Goal: Feedback & Contribution: Submit feedback/report problem

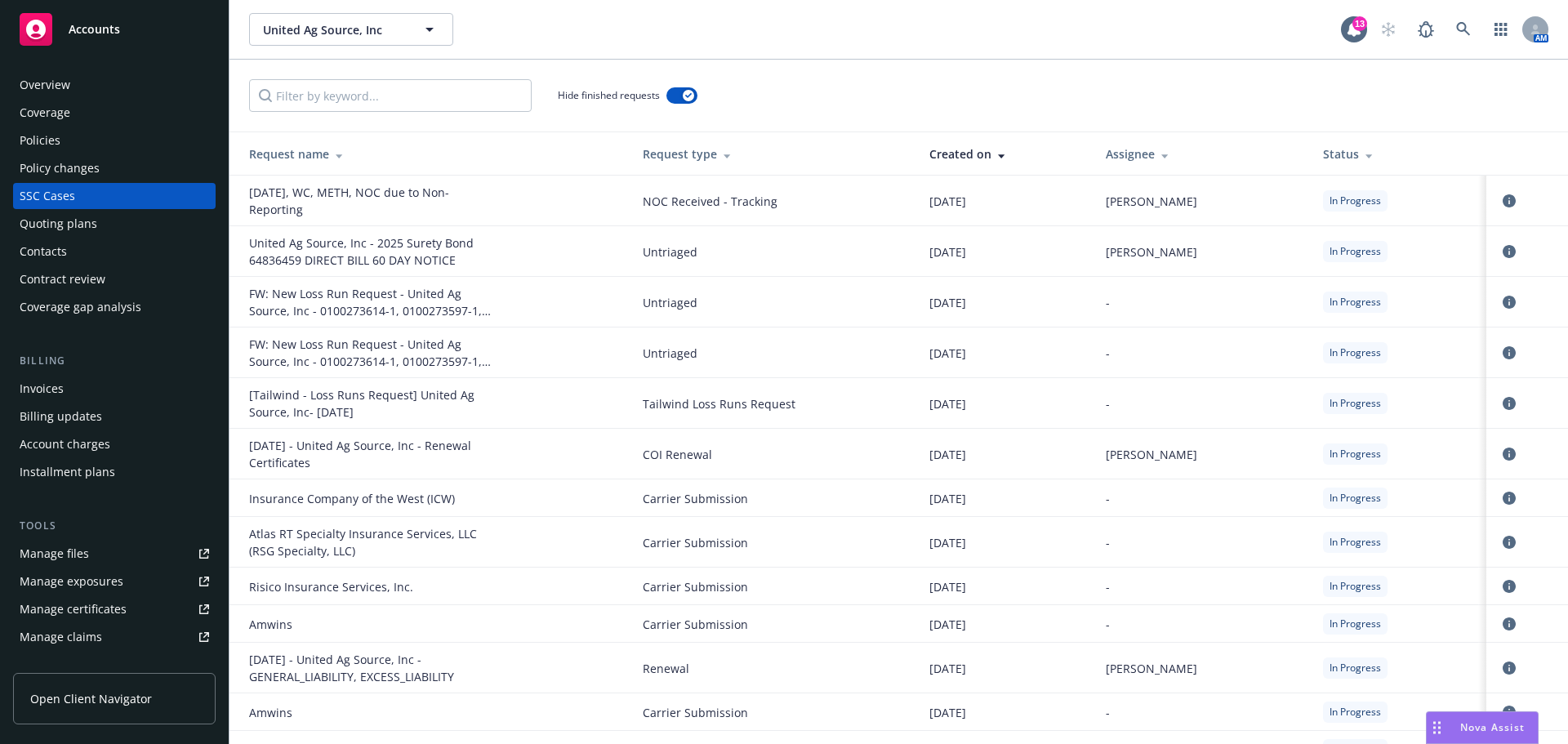
click at [115, 567] on link "Manage files" at bounding box center [114, 554] width 202 height 26
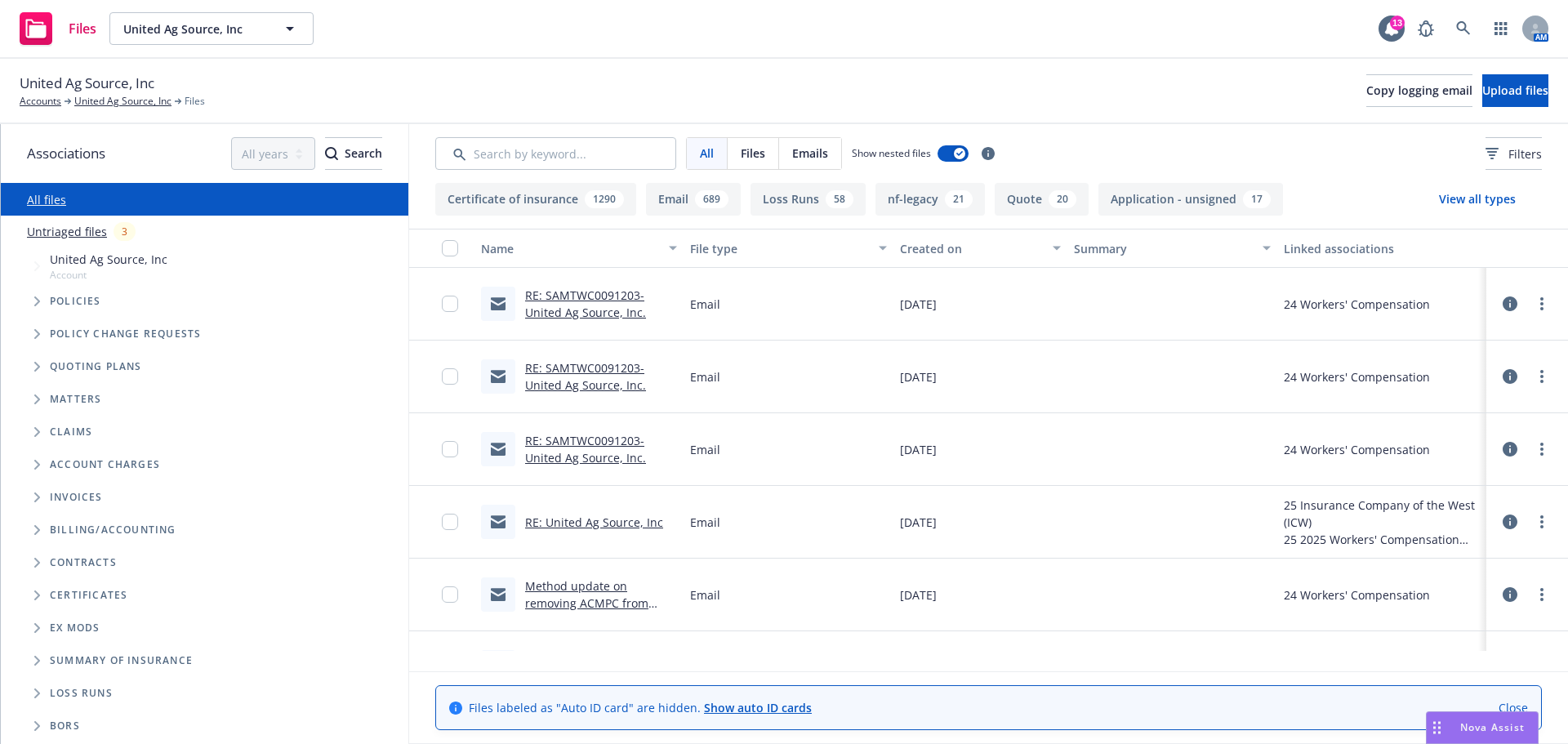
click at [556, 320] on link "RE: SAMTWC0091203-United Ag Source, Inc." at bounding box center [585, 304] width 120 height 33
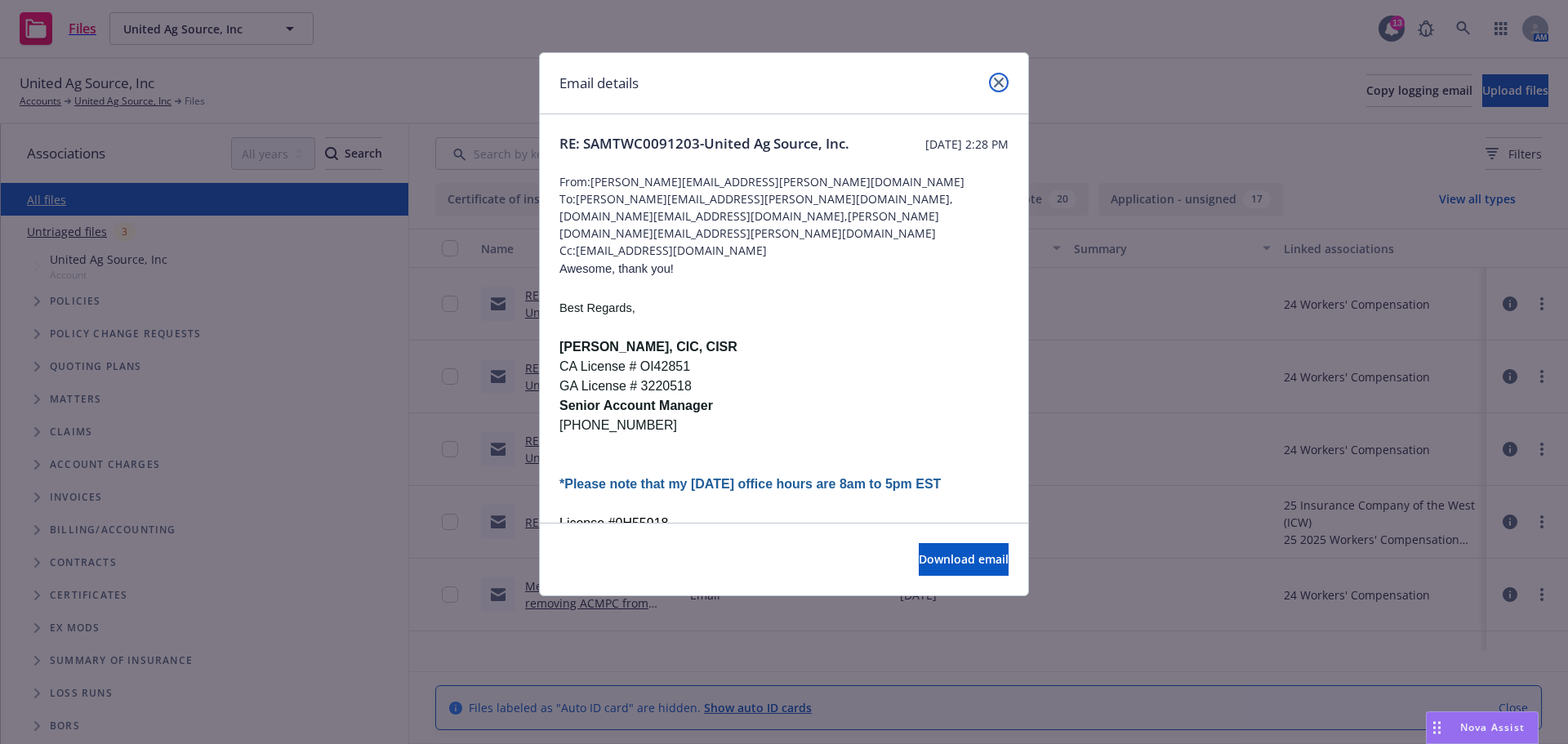
click at [995, 85] on icon "close" at bounding box center [998, 82] width 10 height 10
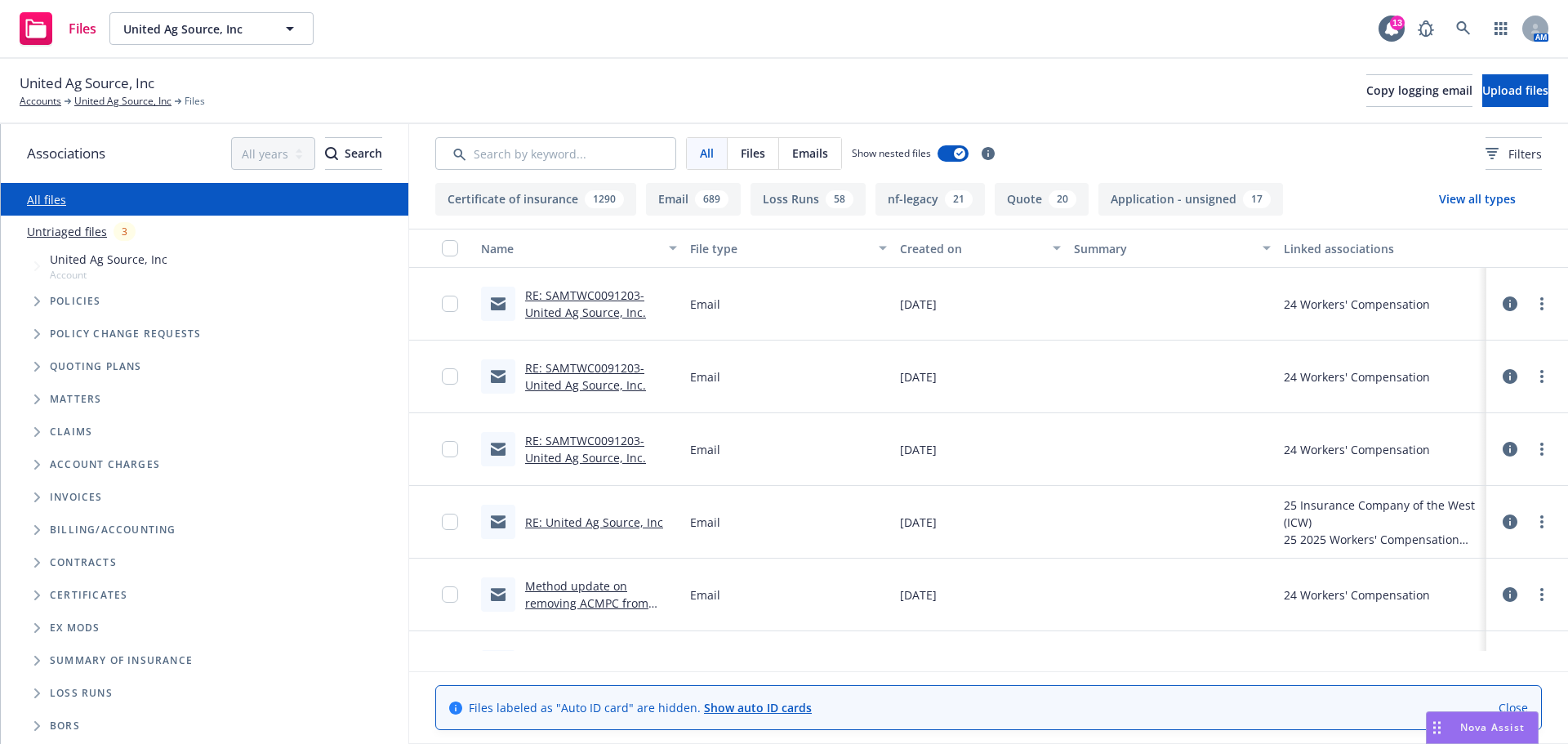
click at [601, 394] on div "RE: SAMTWC0091203-United Ag Source, Inc." at bounding box center [601, 376] width 152 height 34
click at [556, 393] on link "RE: SAMTWC0091203-United Ag Source, Inc." at bounding box center [585, 377] width 120 height 33
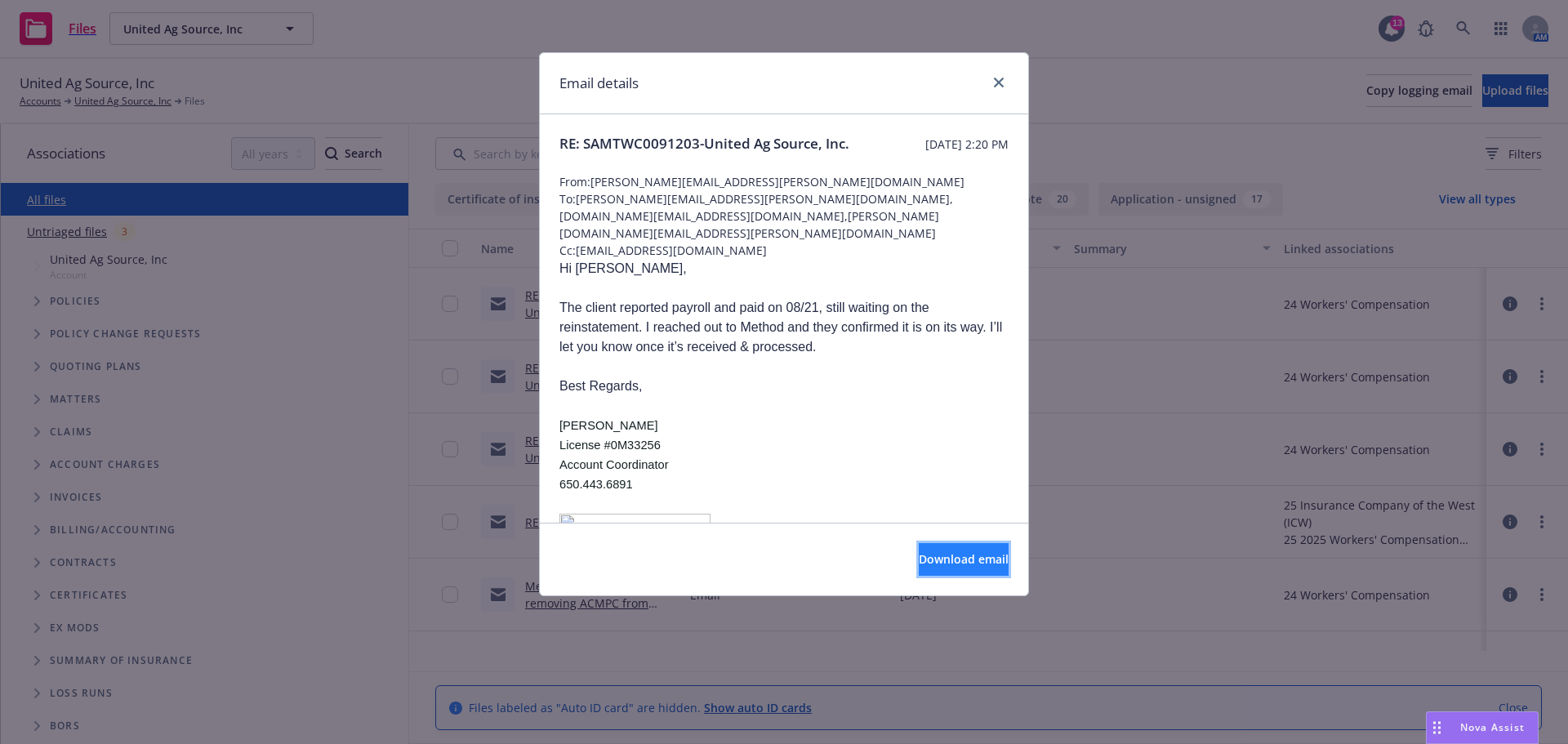
click at [941, 567] on span "Download email" at bounding box center [964, 558] width 90 height 16
click at [999, 86] on icon "close" at bounding box center [998, 82] width 10 height 10
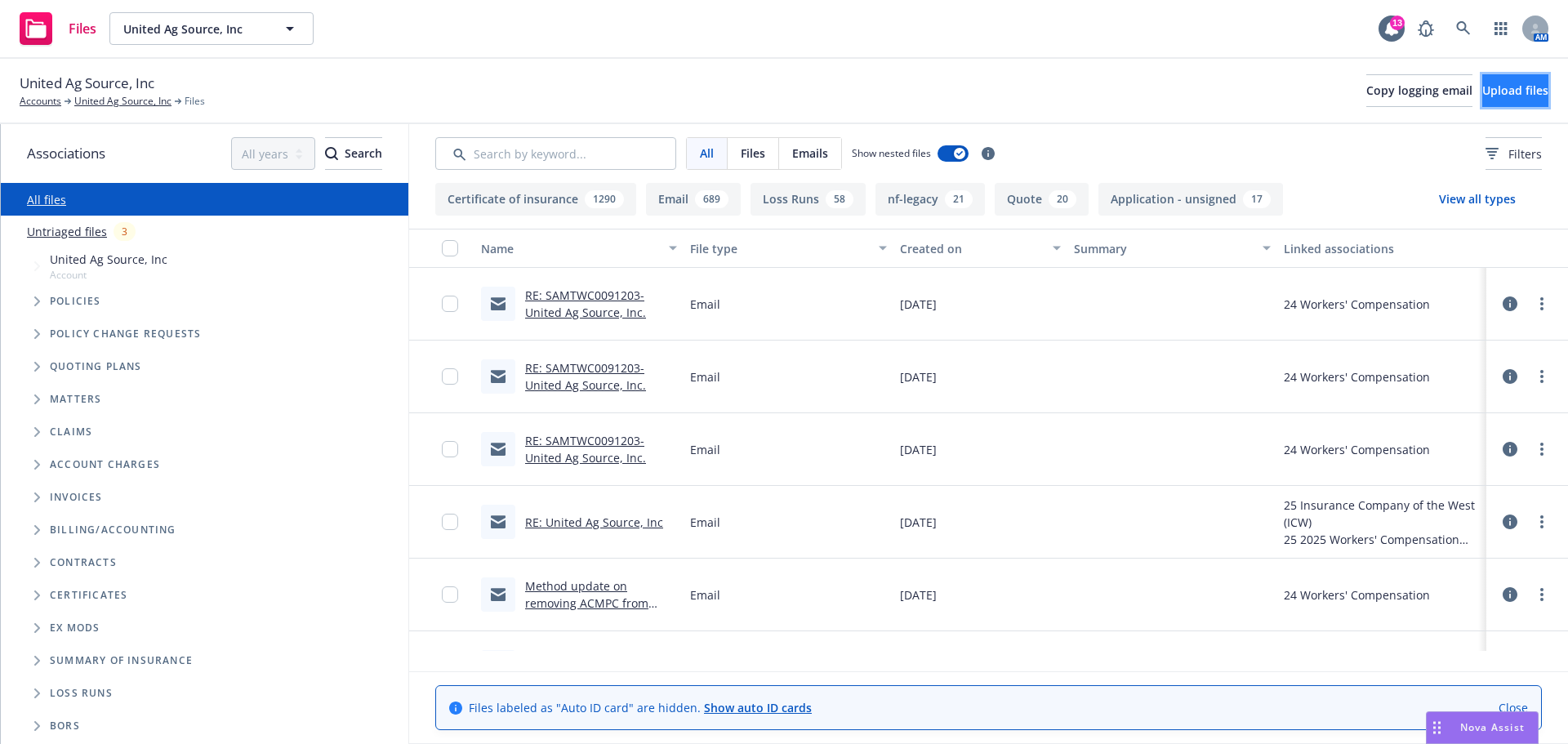
click at [1482, 86] on span "Upload files" at bounding box center [1515, 90] width 66 height 16
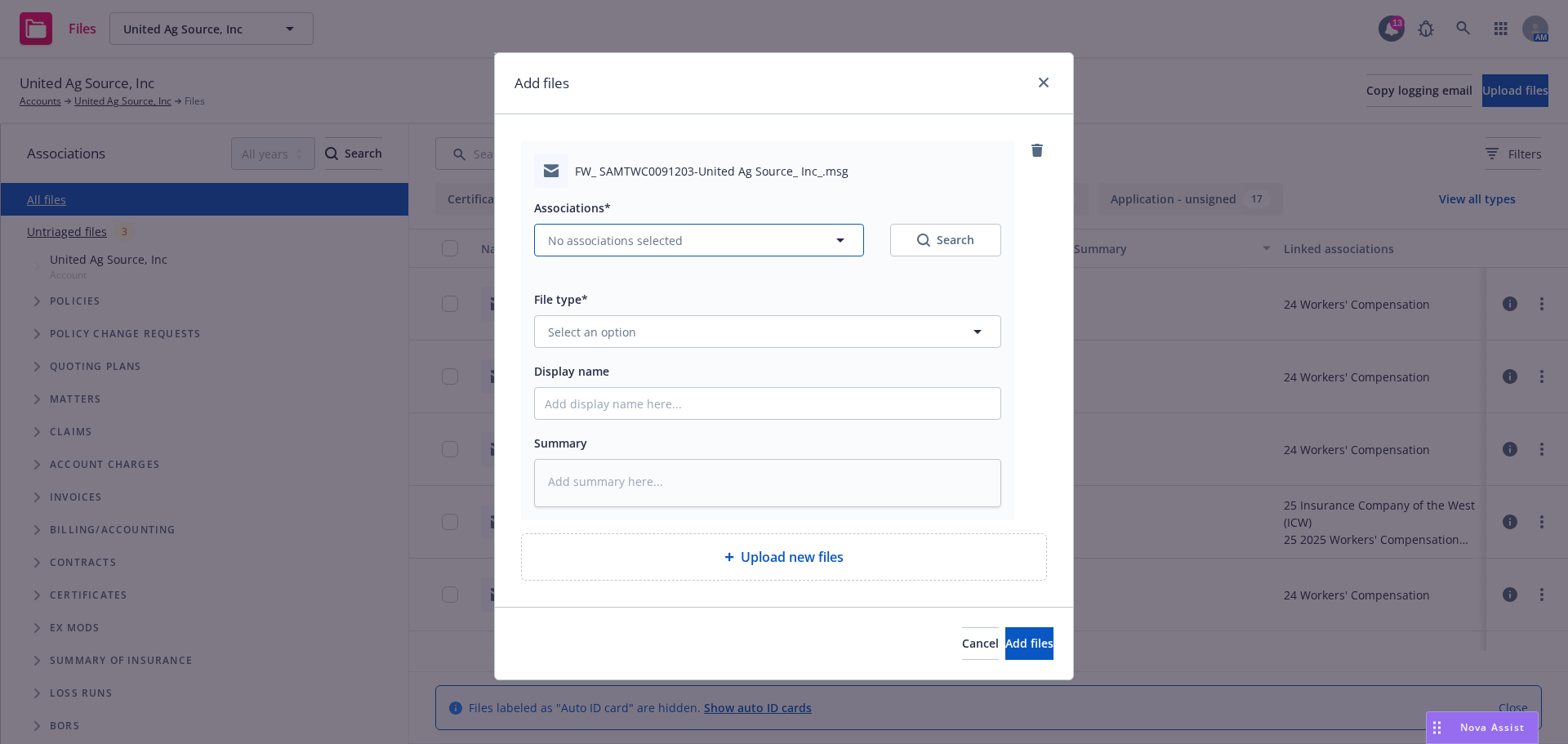
click at [705, 251] on button "No associations selected" at bounding box center [699, 240] width 330 height 33
type textarea "x"
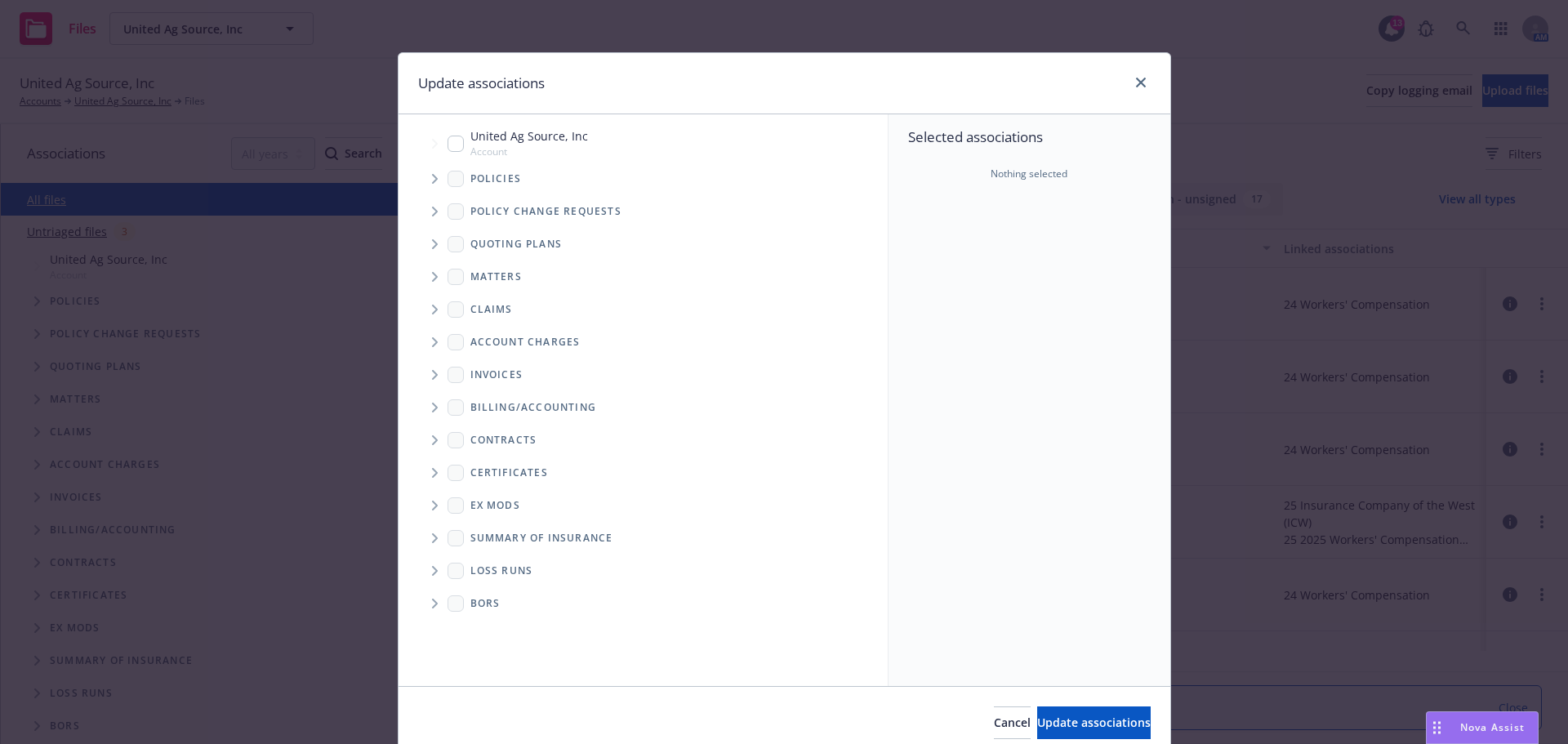
click at [432, 186] on span "Tree Example" at bounding box center [434, 178] width 26 height 26
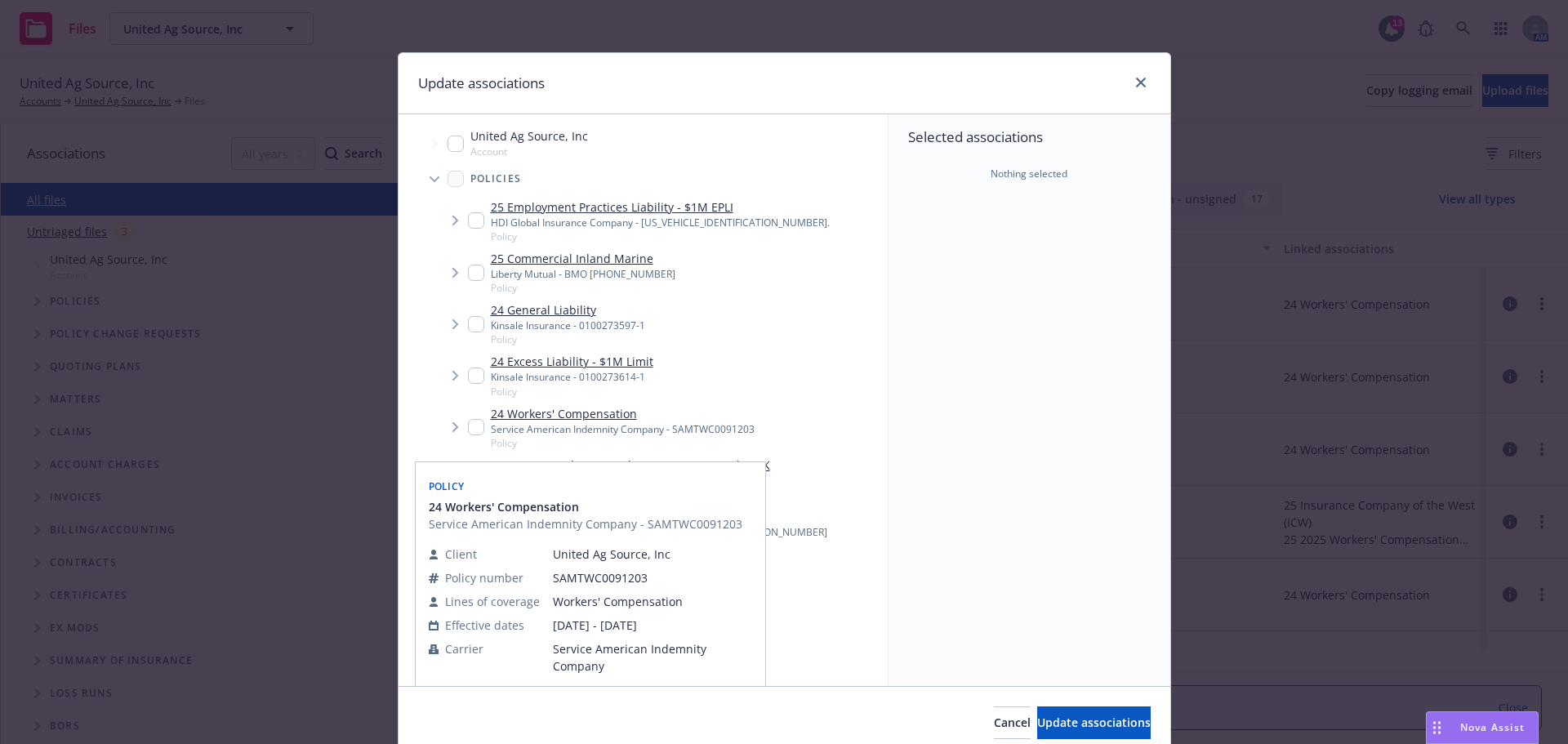
click at [468, 435] on input "Tree Example" at bounding box center [476, 427] width 17 height 17
checkbox input "true"
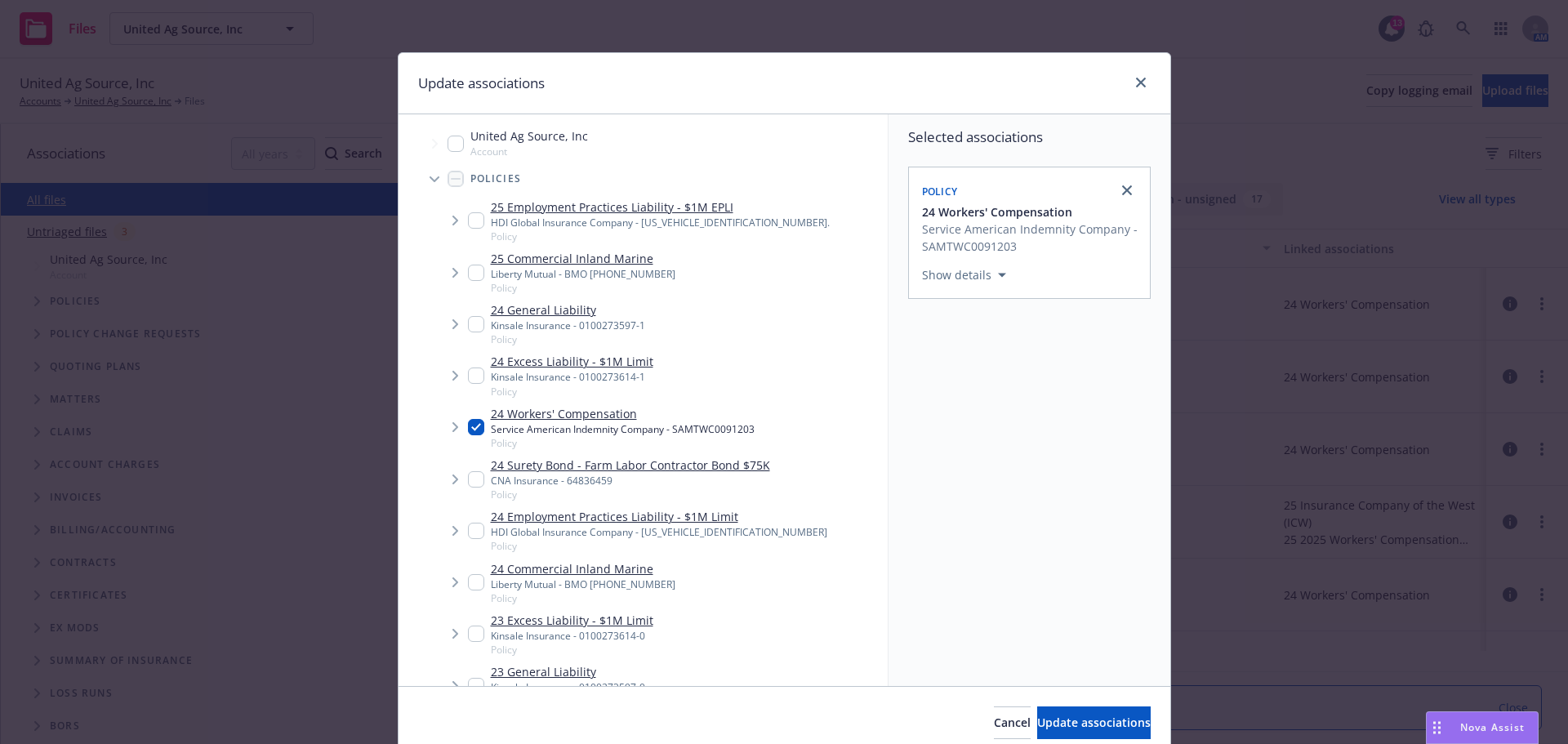
click at [452, 432] on icon "Tree Example" at bounding box center [455, 427] width 6 height 10
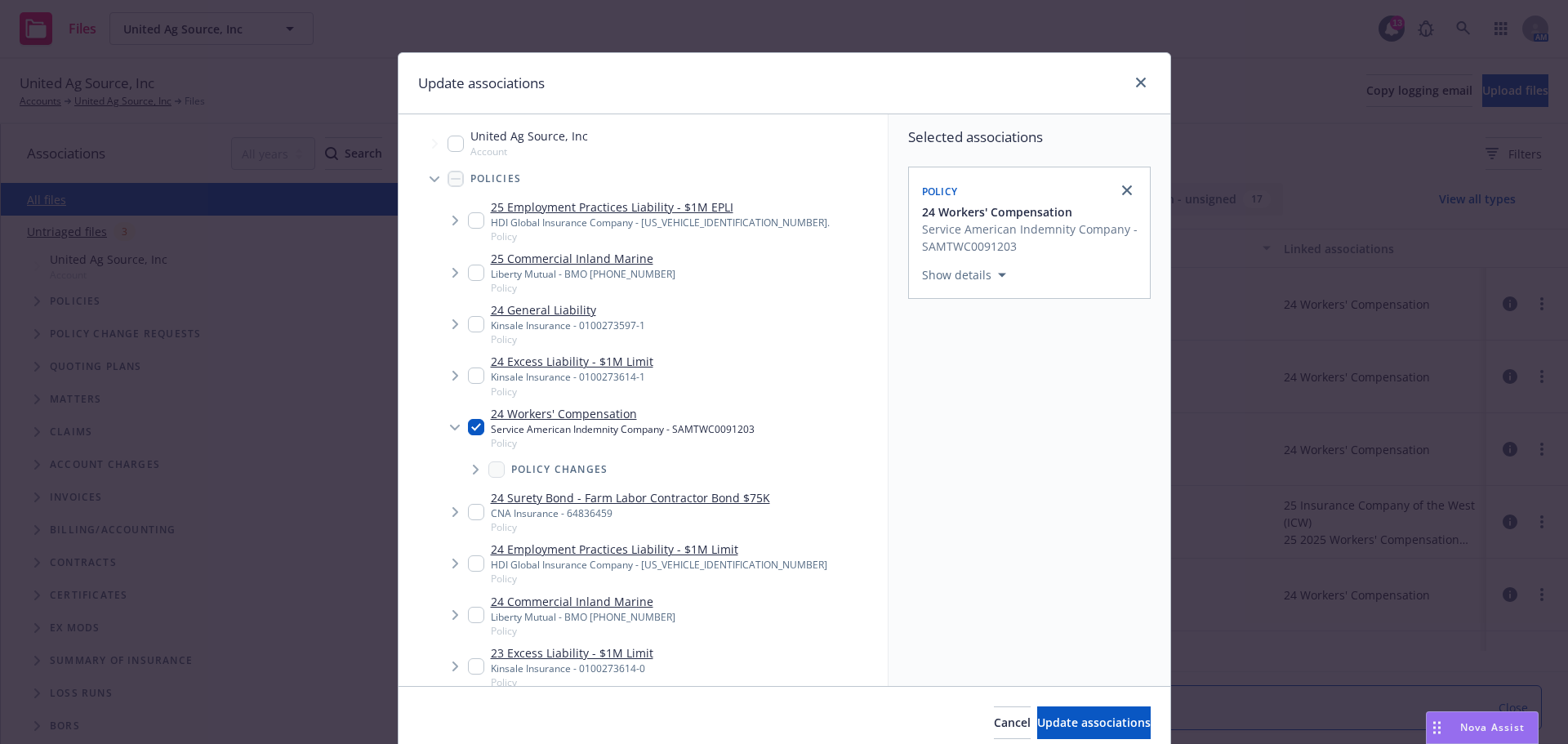
click at [473, 475] on icon "Tree Example" at bounding box center [475, 469] width 6 height 10
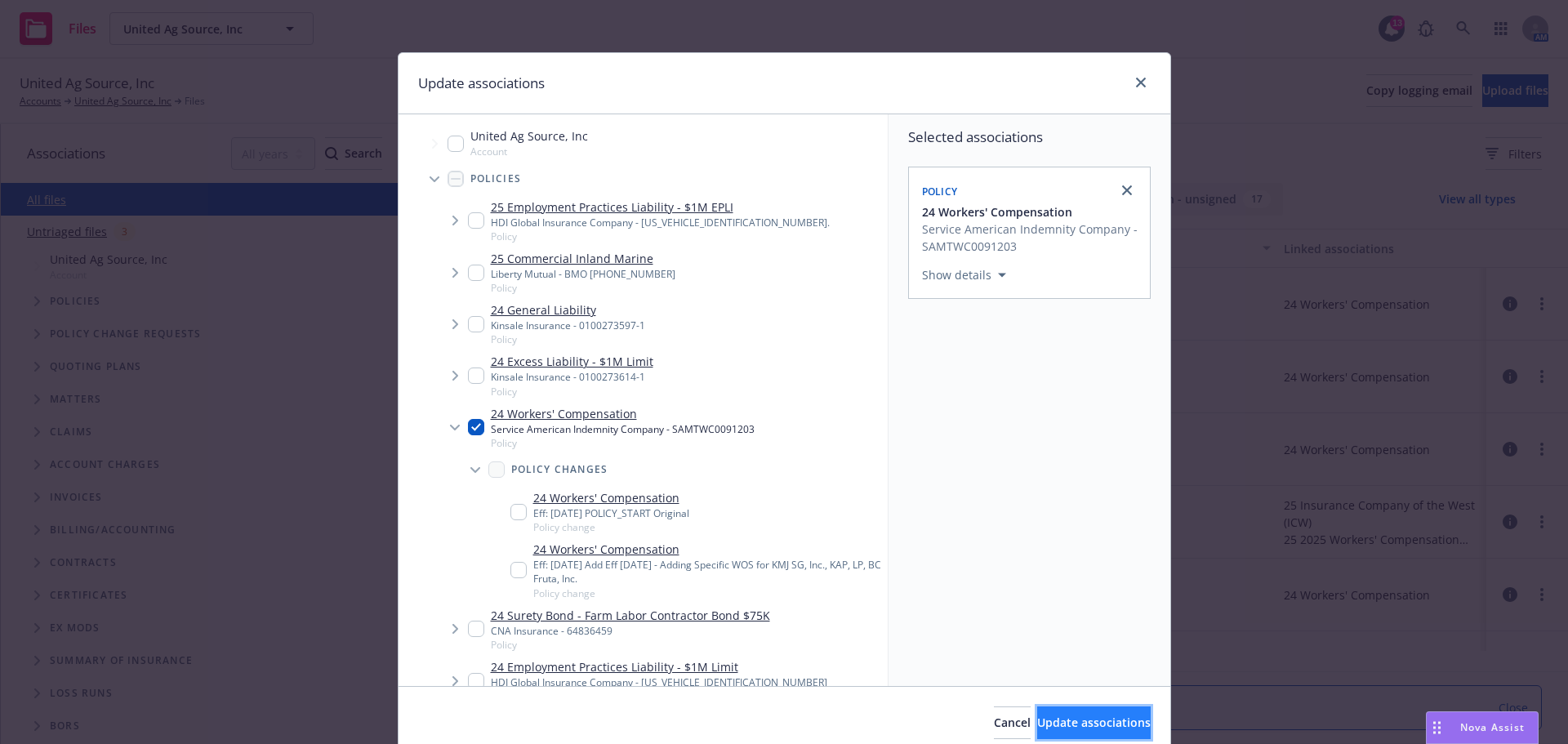
click at [1071, 724] on span "Update associations" at bounding box center [1093, 722] width 113 height 16
type textarea "x"
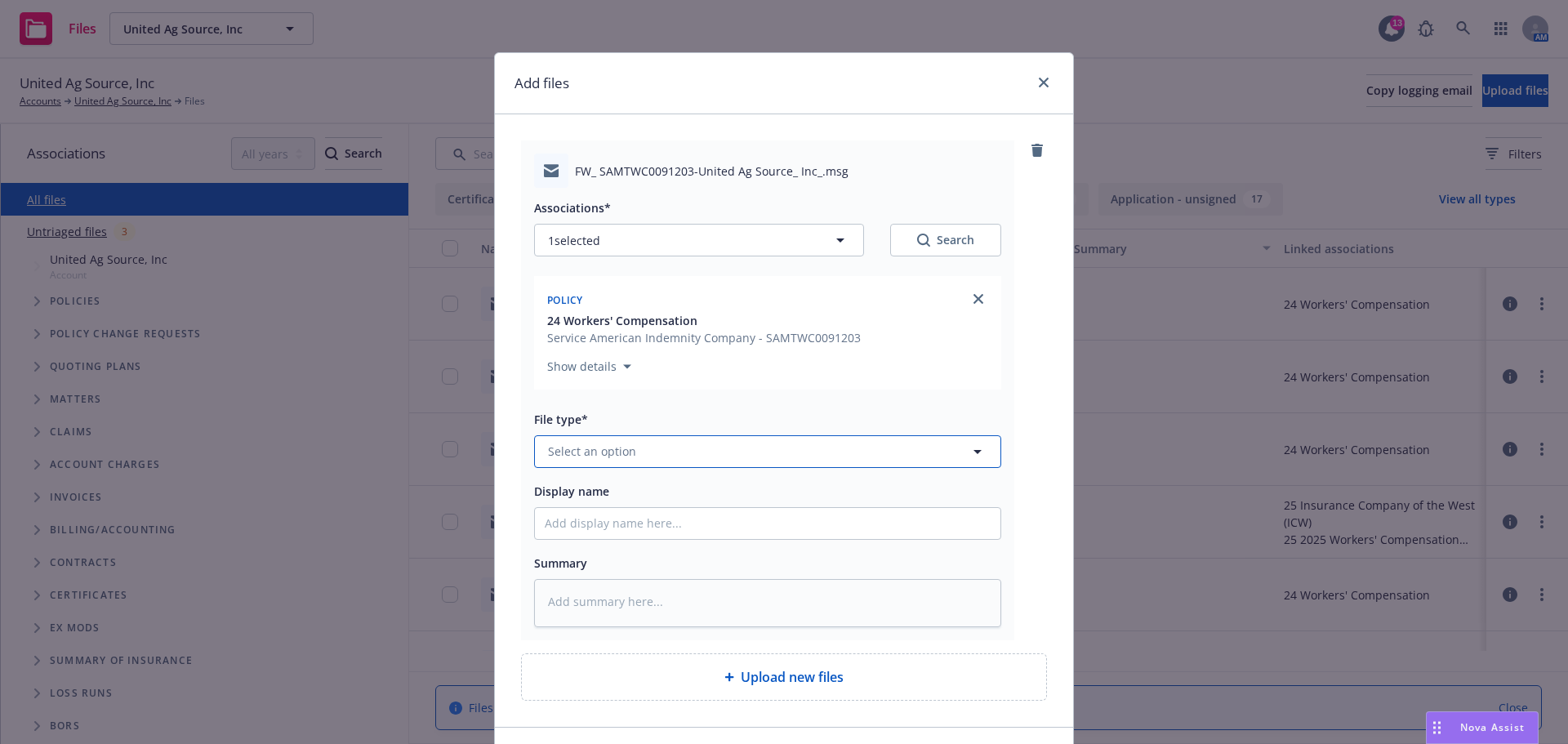
click at [644, 468] on button "Select an option" at bounding box center [768, 452] width 467 height 33
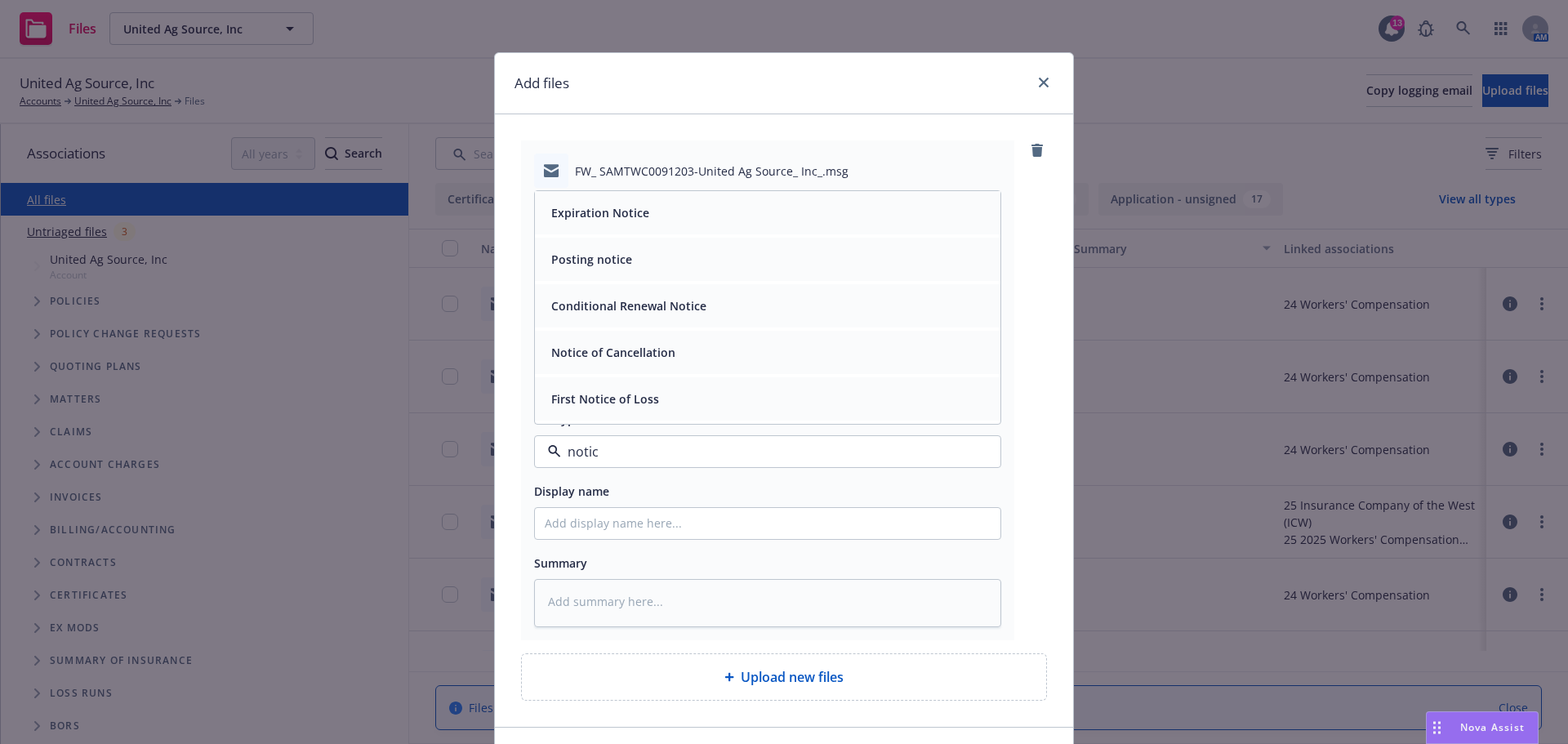
type input "notice"
click at [602, 361] on span "Notice of Cancellation" at bounding box center [612, 352] width 124 height 17
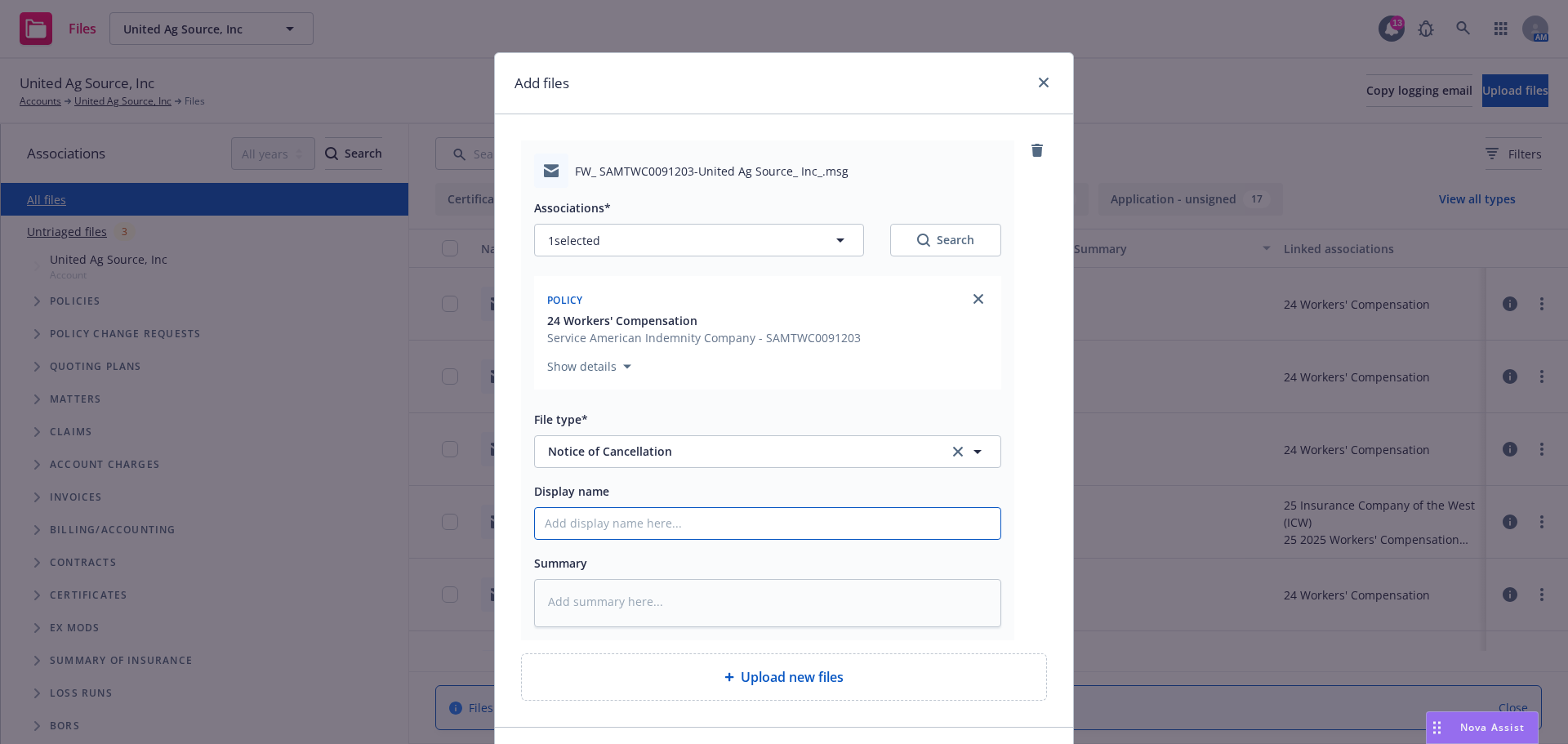
click at [609, 539] on input "Display name" at bounding box center [768, 523] width 465 height 31
type textarea "x"
type input "0"
type textarea "x"
type input "09"
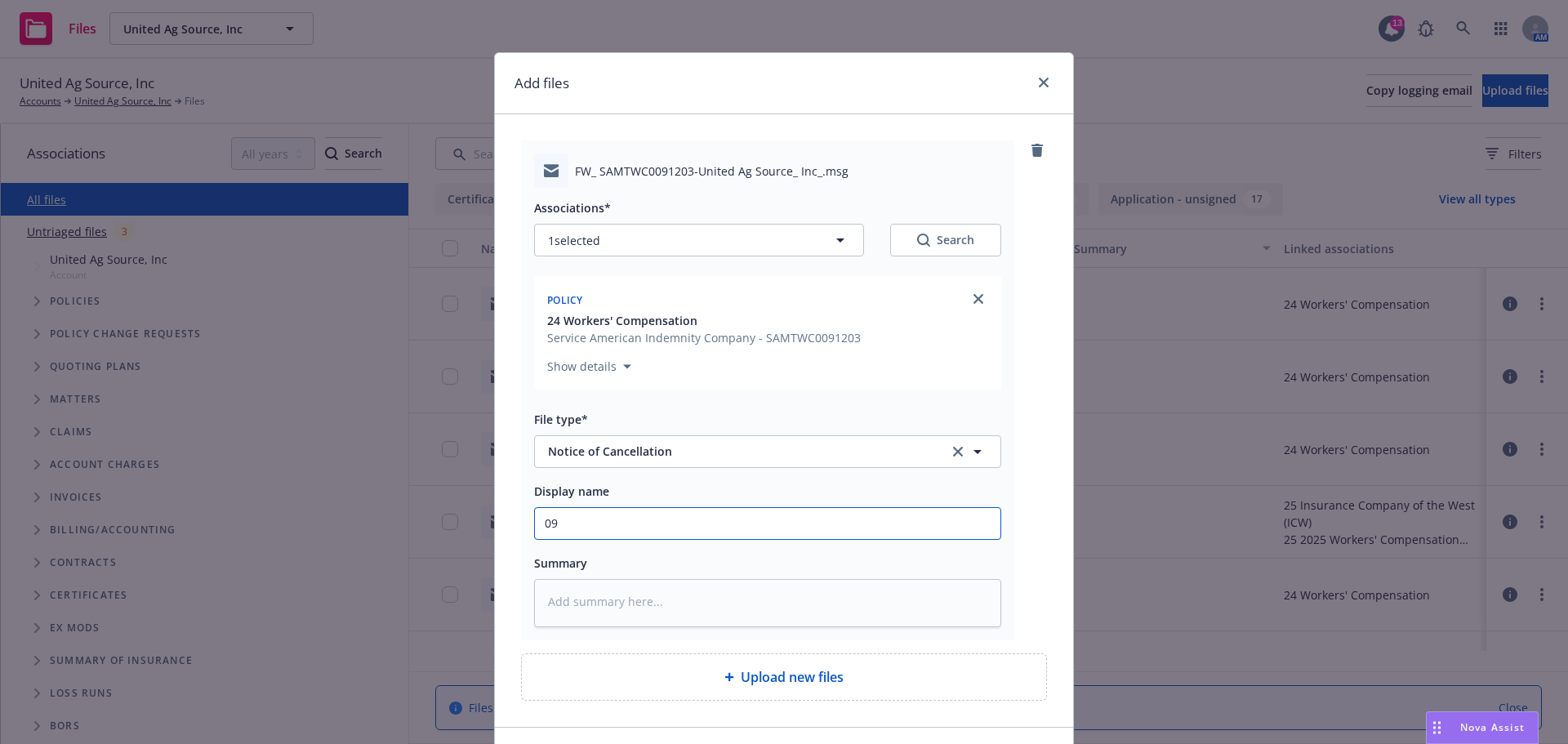
type textarea "x"
type input "09."
type textarea "x"
type input "09.0"
type textarea "x"
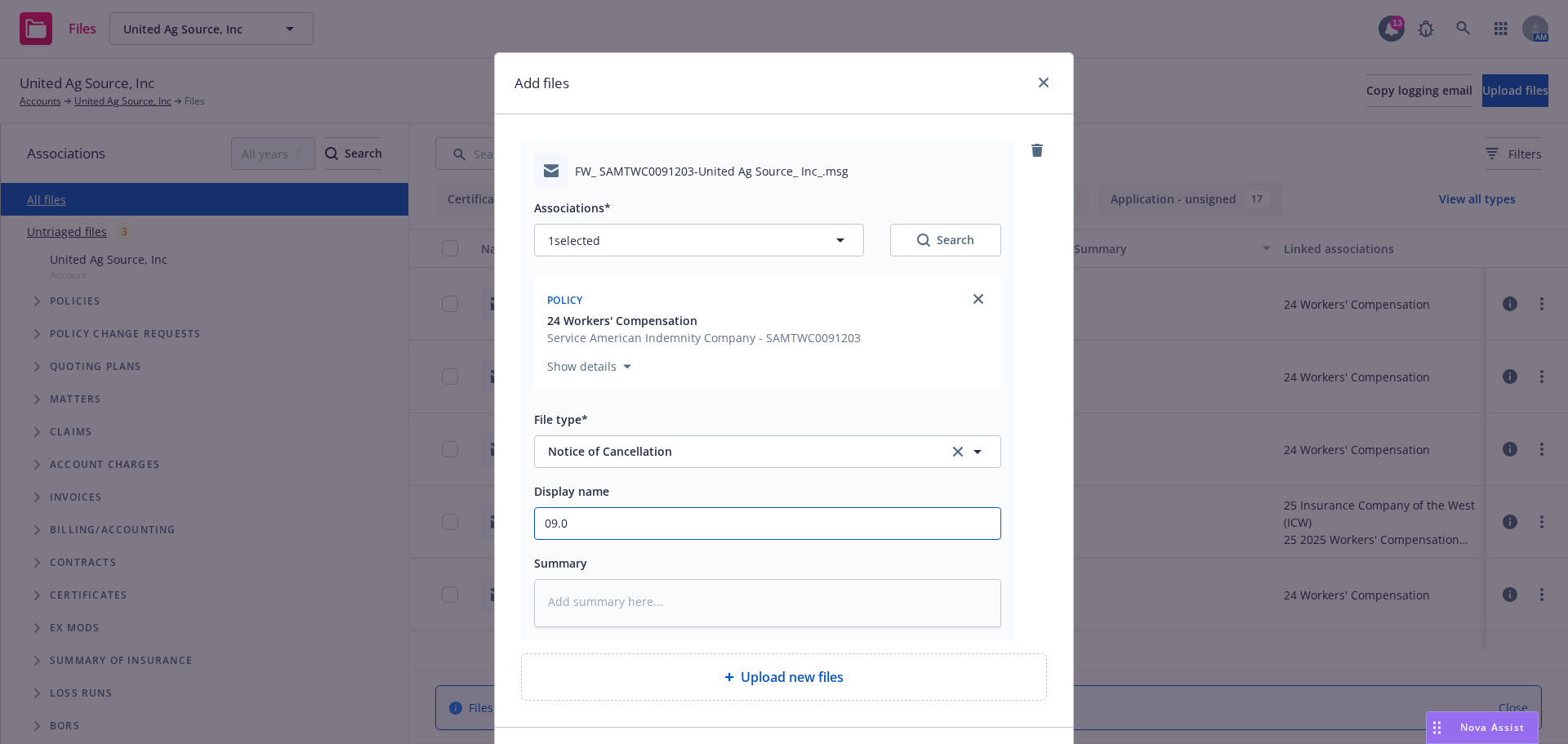
type input "09.06"
type textarea "x"
type input "09.06."
type textarea "x"
type input "09.06.2"
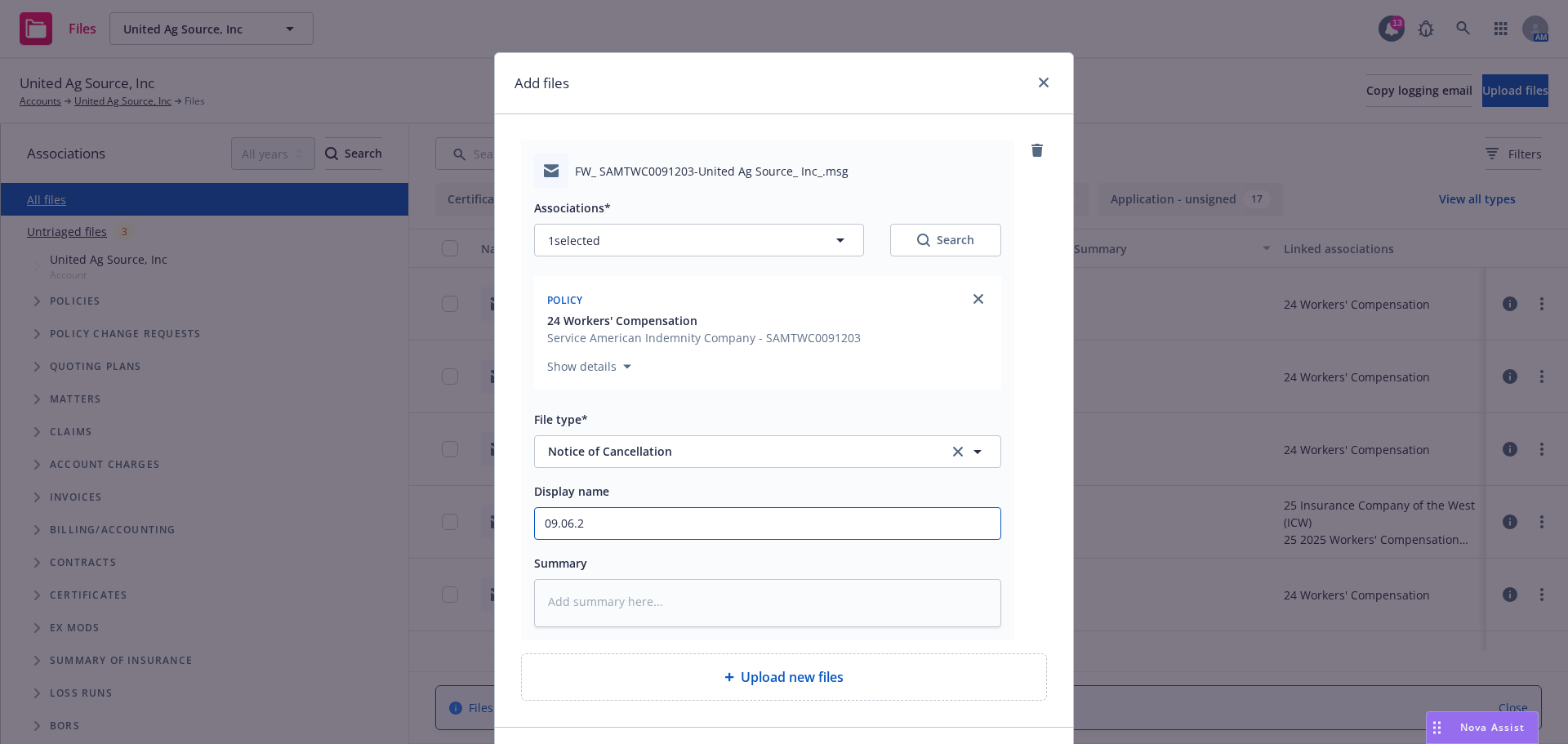
type textarea "x"
type input "09.06.20"
type textarea "x"
type input "09.06.202"
type textarea "x"
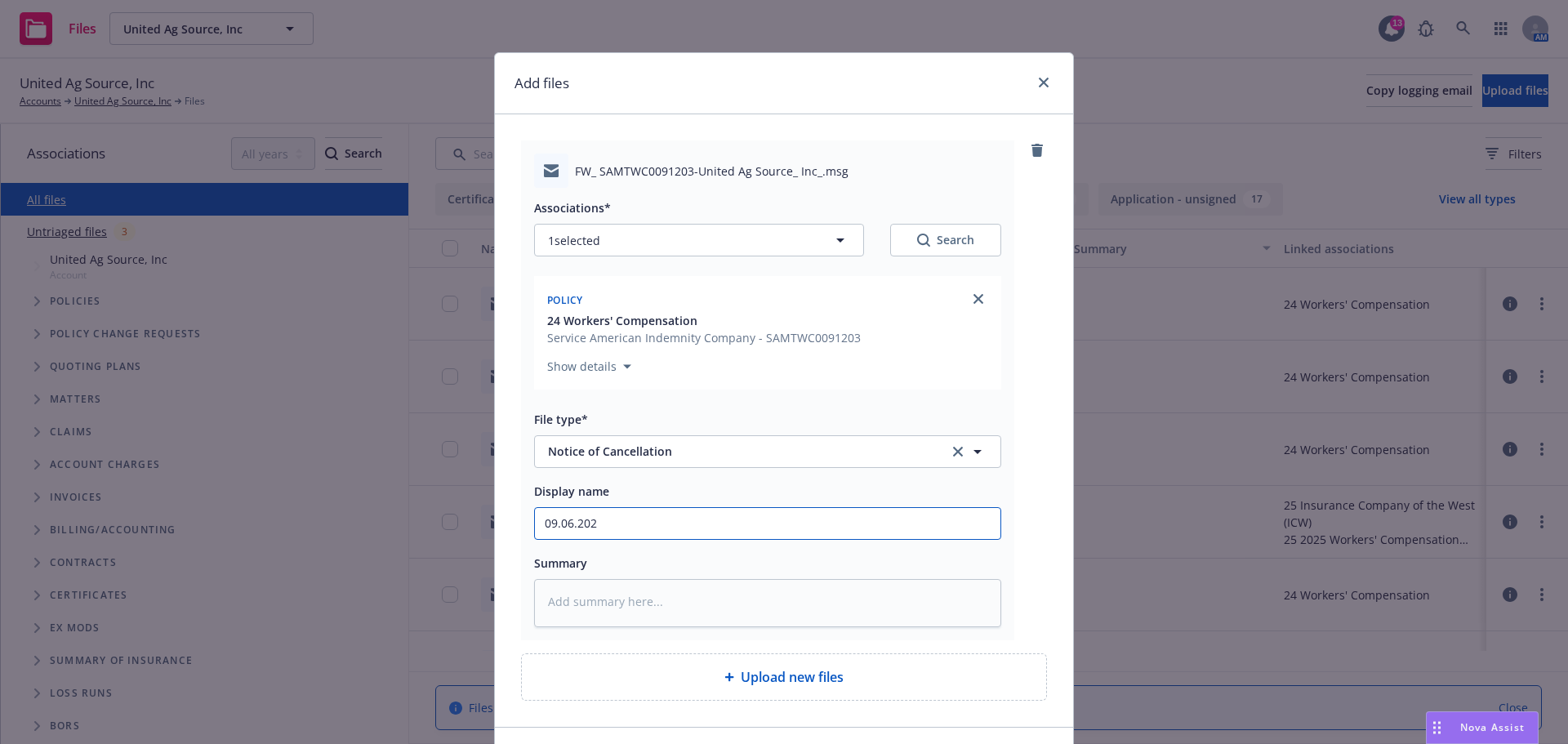
type input "09.06.2025"
type textarea "x"
type input "09.06.2025,"
type textarea "x"
type input "09.06.2025,"
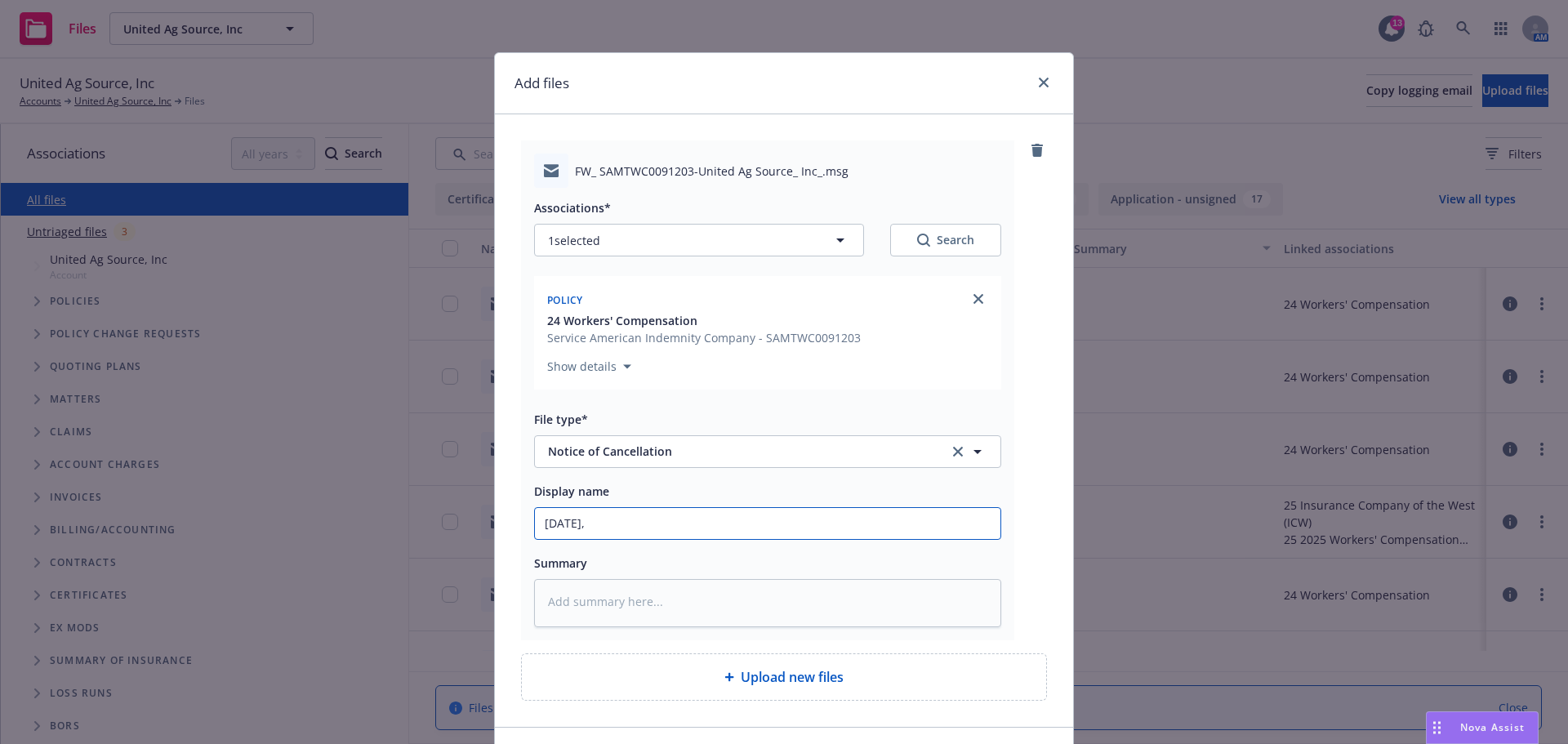
type textarea "x"
type input "09.06.2025, W"
type textarea "x"
type input "09.06.2025, WC"
type textarea "x"
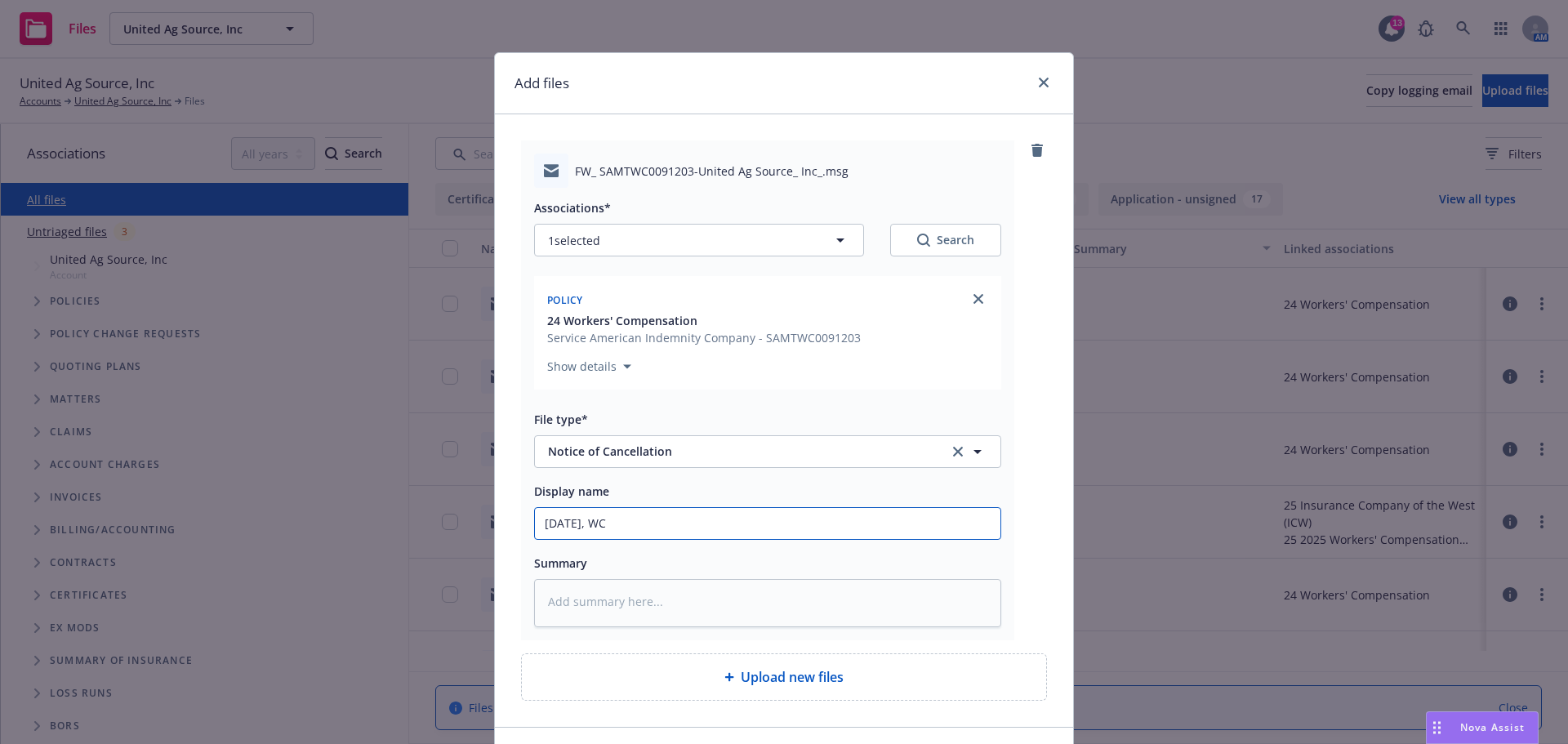
type input "09.06.2025, WC,"
type textarea "x"
type input "09.06.2025, WC,"
type textarea "x"
type input "09.06.2025, WC, M"
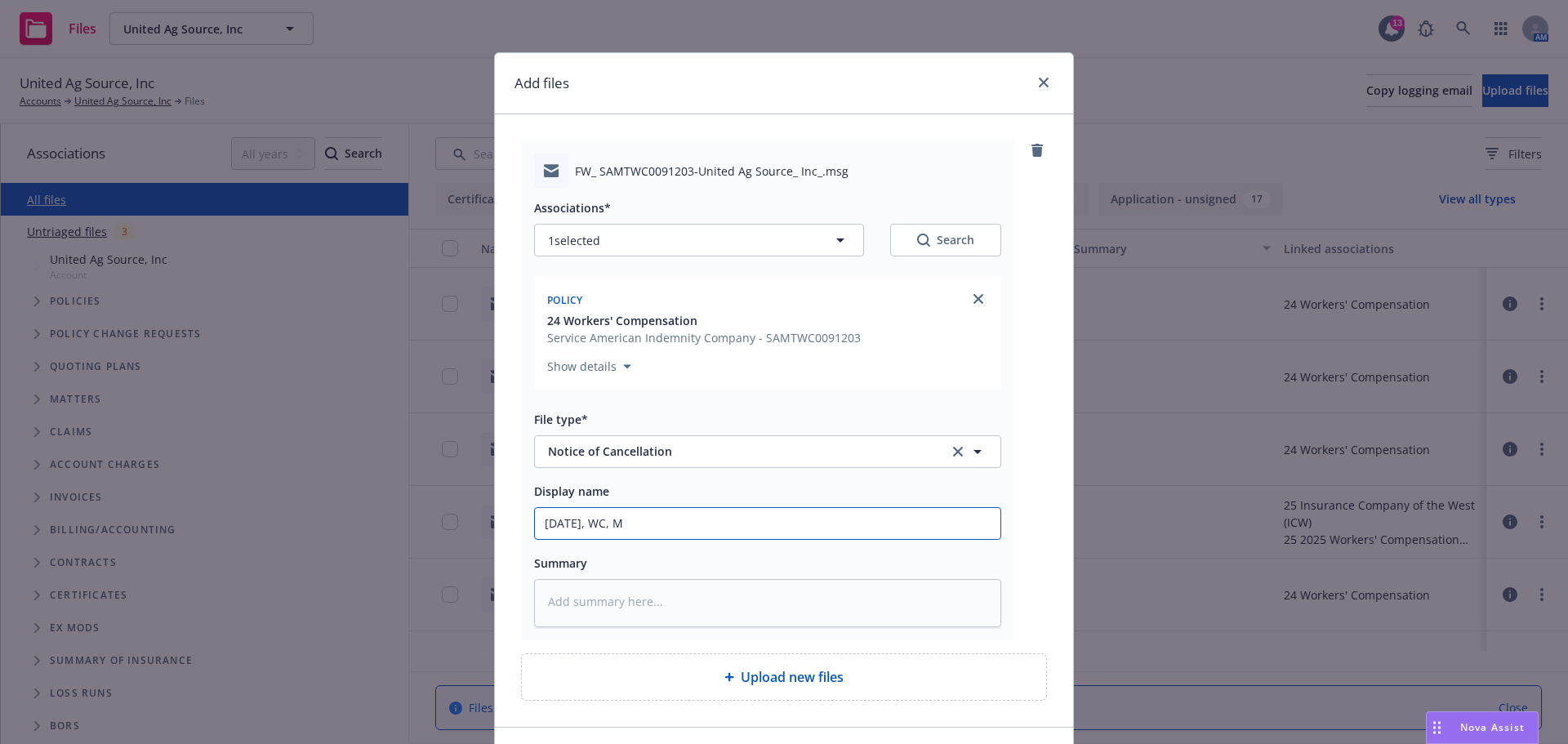
type textarea "x"
type input "09.06.2025, WC, ME"
type textarea "x"
type input "09.06.2025, WC, MET"
type textarea "x"
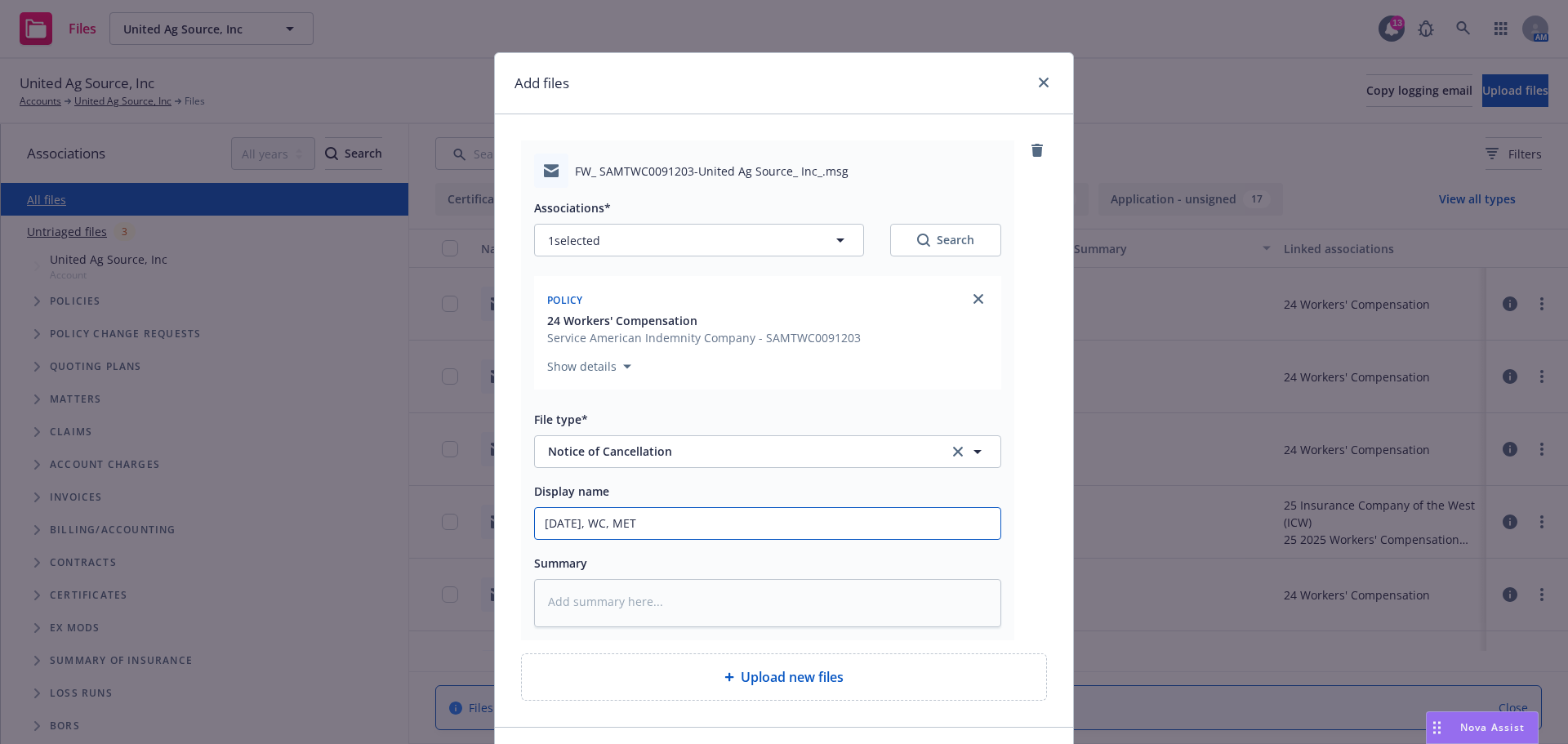
type input "09.06.2025, WC, METH"
type textarea "x"
type input "09.06.2025, WC, METH,"
type textarea "x"
type input "09.06.2025, WC, METH,"
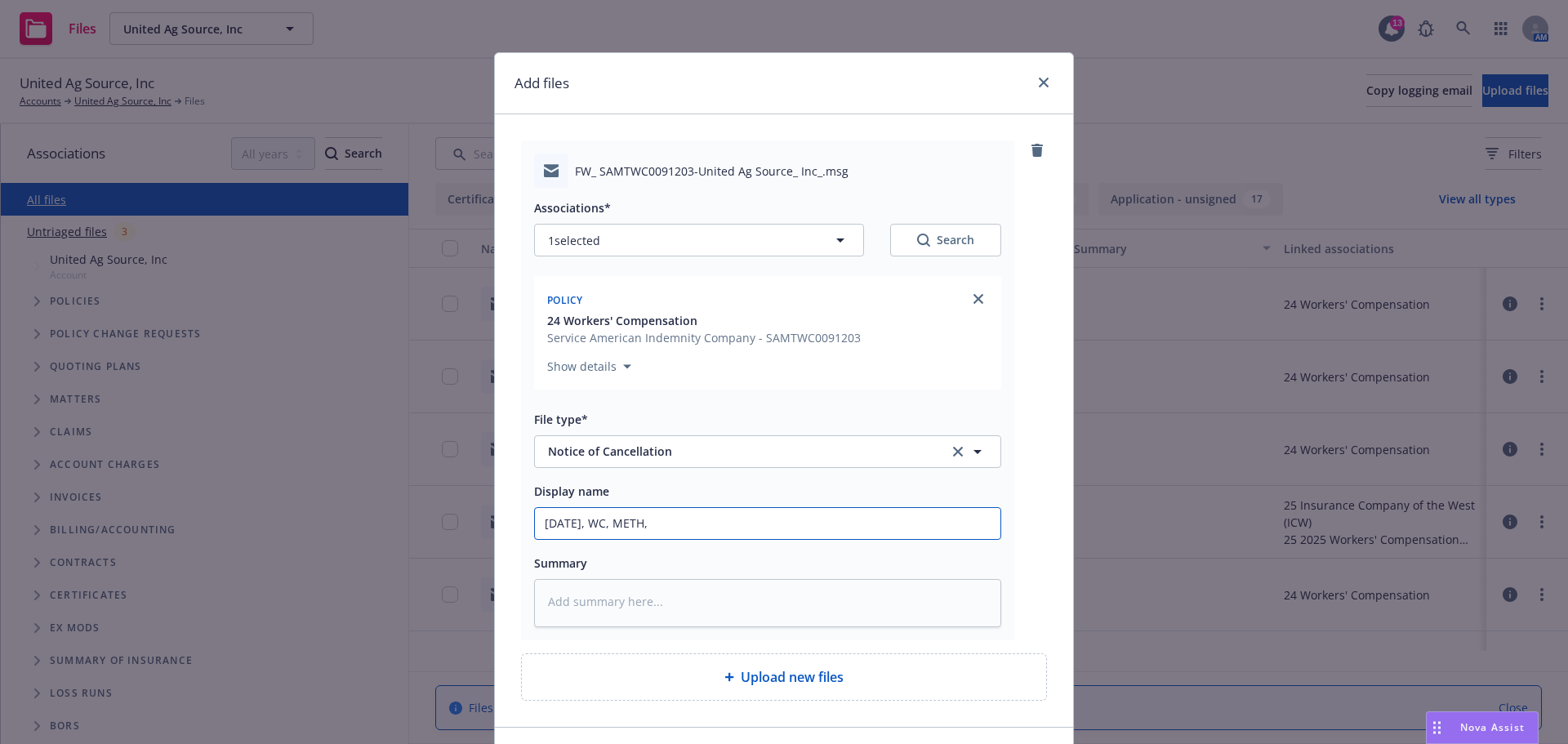
type textarea "x"
type input "09.06.2025, WC, METH, C"
type textarea "x"
type input "09.06.2025, WC, METH, Ca"
type textarea "x"
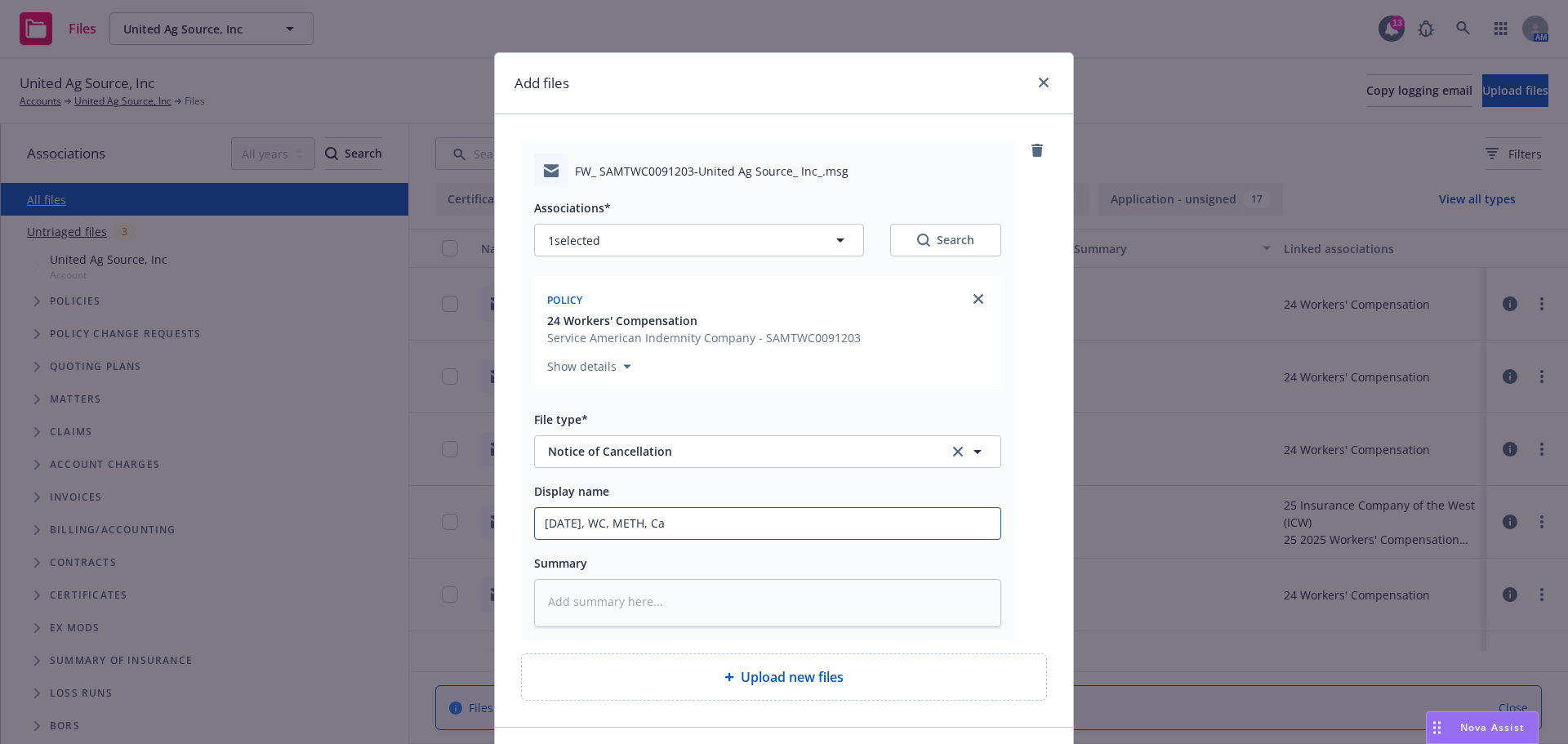
type input "09.06.2025, WC, METH, Can"
type textarea "x"
type input "09.06.2025, WC, METH, Can"
type textarea "x"
type input "09.06.2025, WC, METH, Can y"
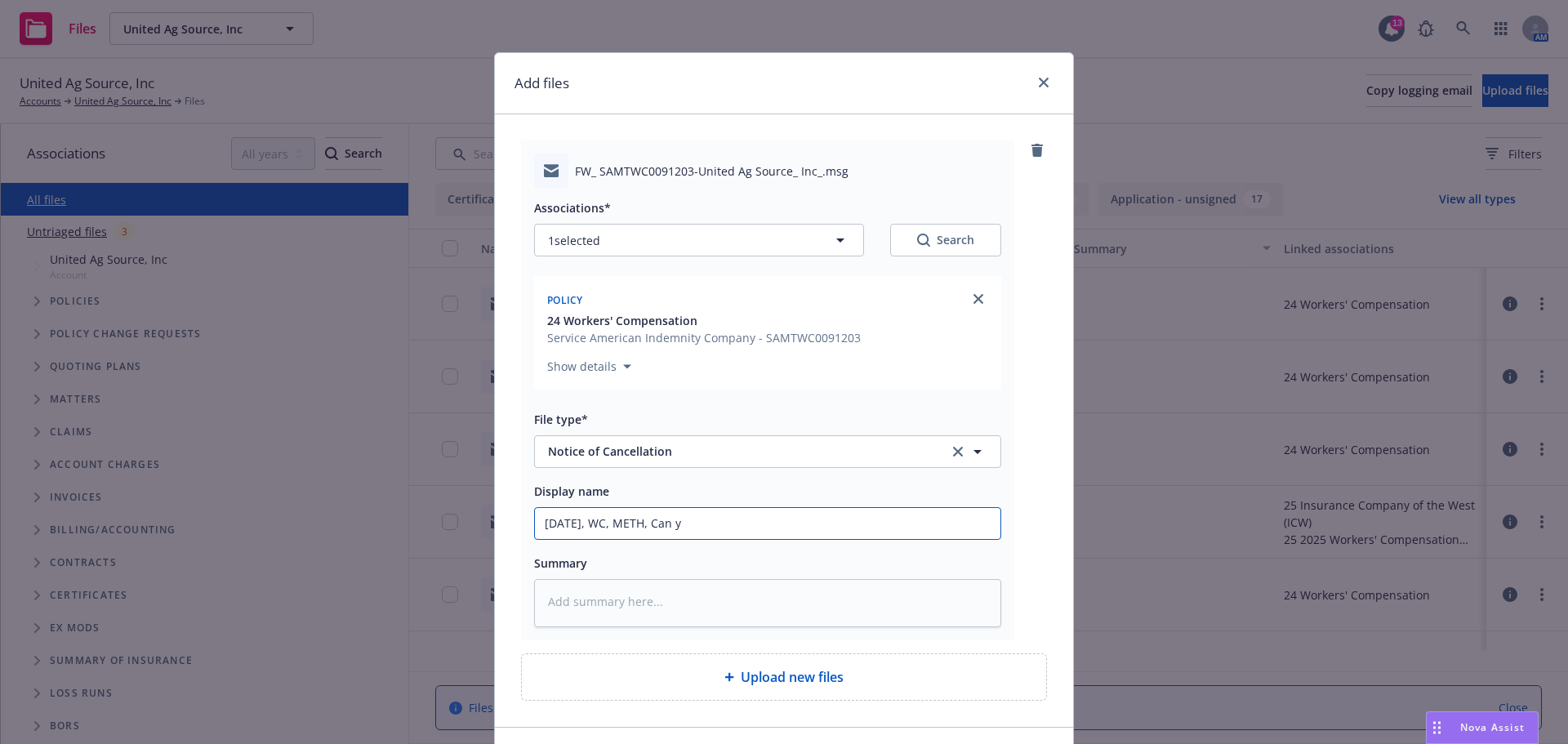
type textarea "x"
type input "09.06.2025, WC, METH, Can yo"
type textarea "x"
type input "09.06.2025, WC, METH, Can you"
type textarea "x"
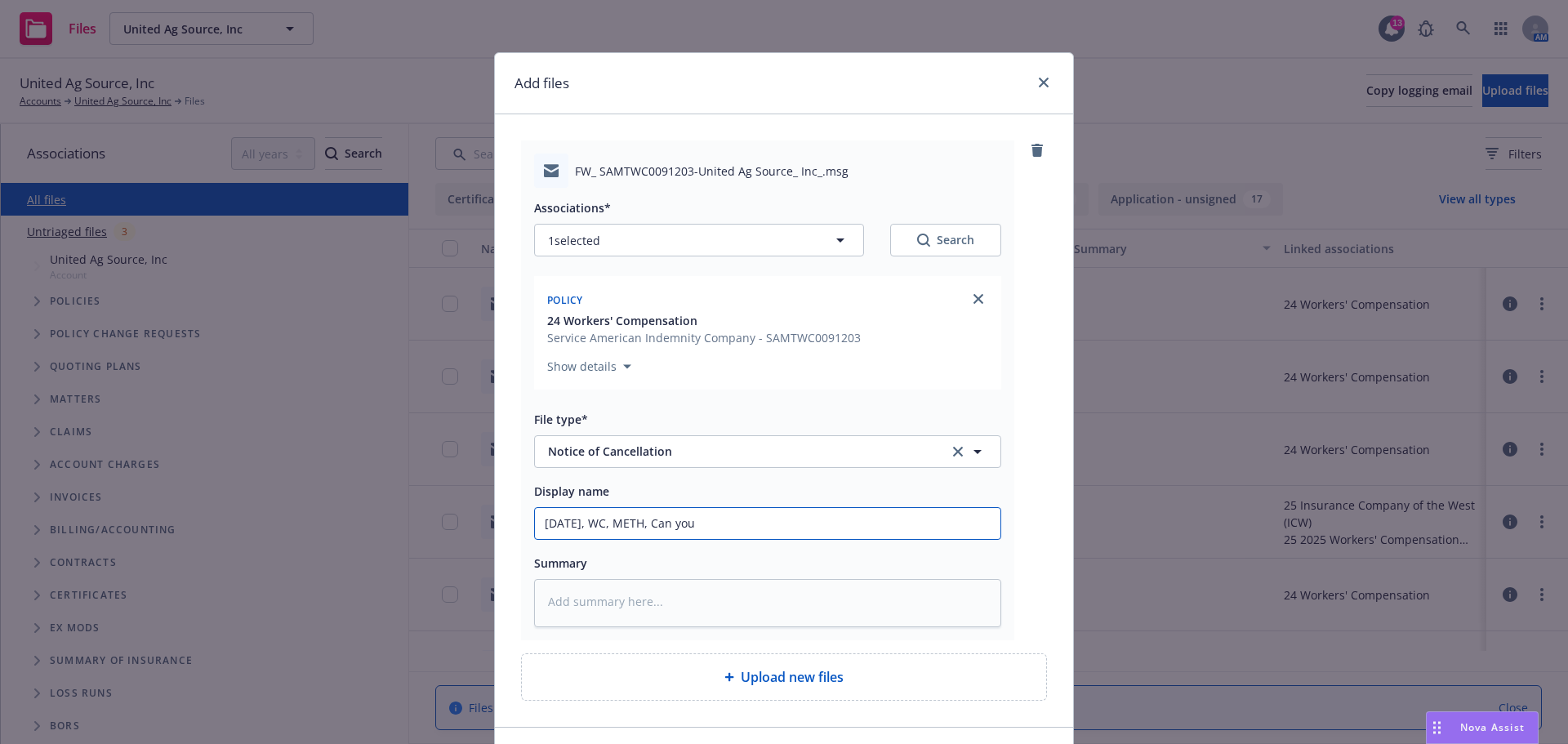
type input "09.06.2025, WC, METH, Can you"
type textarea "x"
type input "09.06.2025, WC, METH, Can you c"
type textarea "x"
type input "09.06.2025, WC, METH, Can you ca"
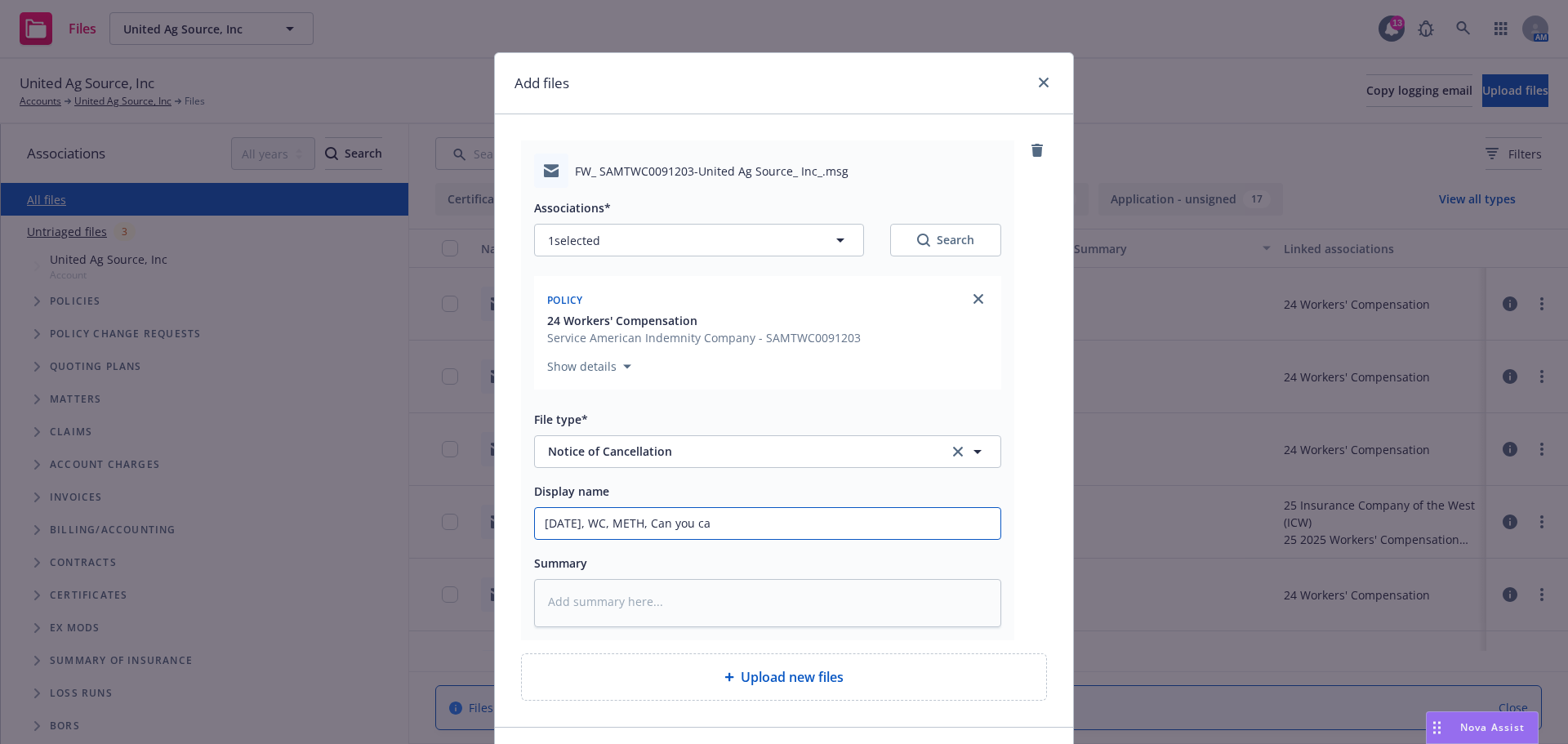
type textarea "x"
type input "09.06.2025, WC, METH, Can you can"
type textarea "x"
type input "09.06.2025, WC, METH, Can you ca"
type textarea "x"
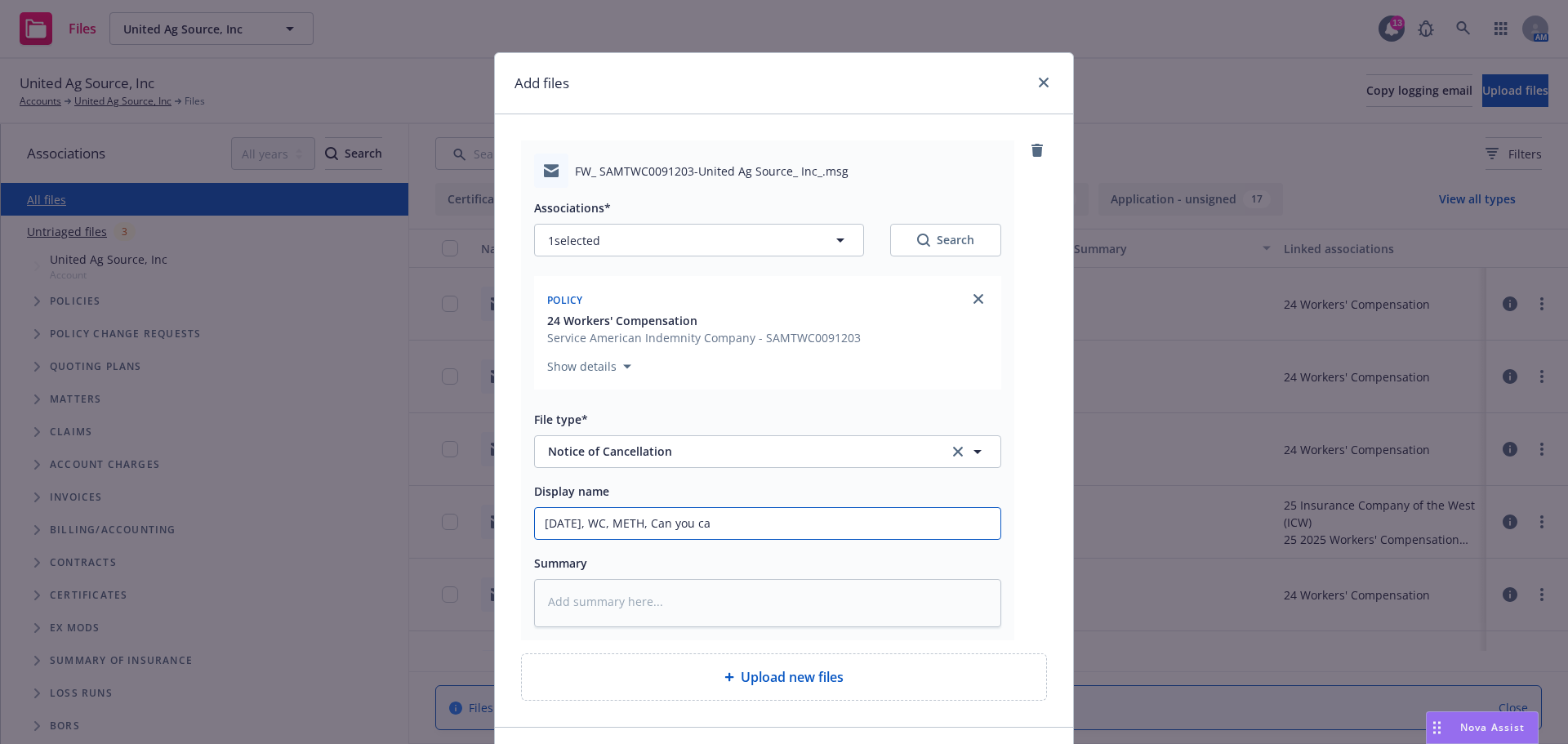
type input "09.06.2025, WC, METH, Can you c"
type textarea "x"
type input "09.06.2025, WC, METH, Can you co"
type textarea "x"
type input "09.06.2025, WC, METH, Can you con"
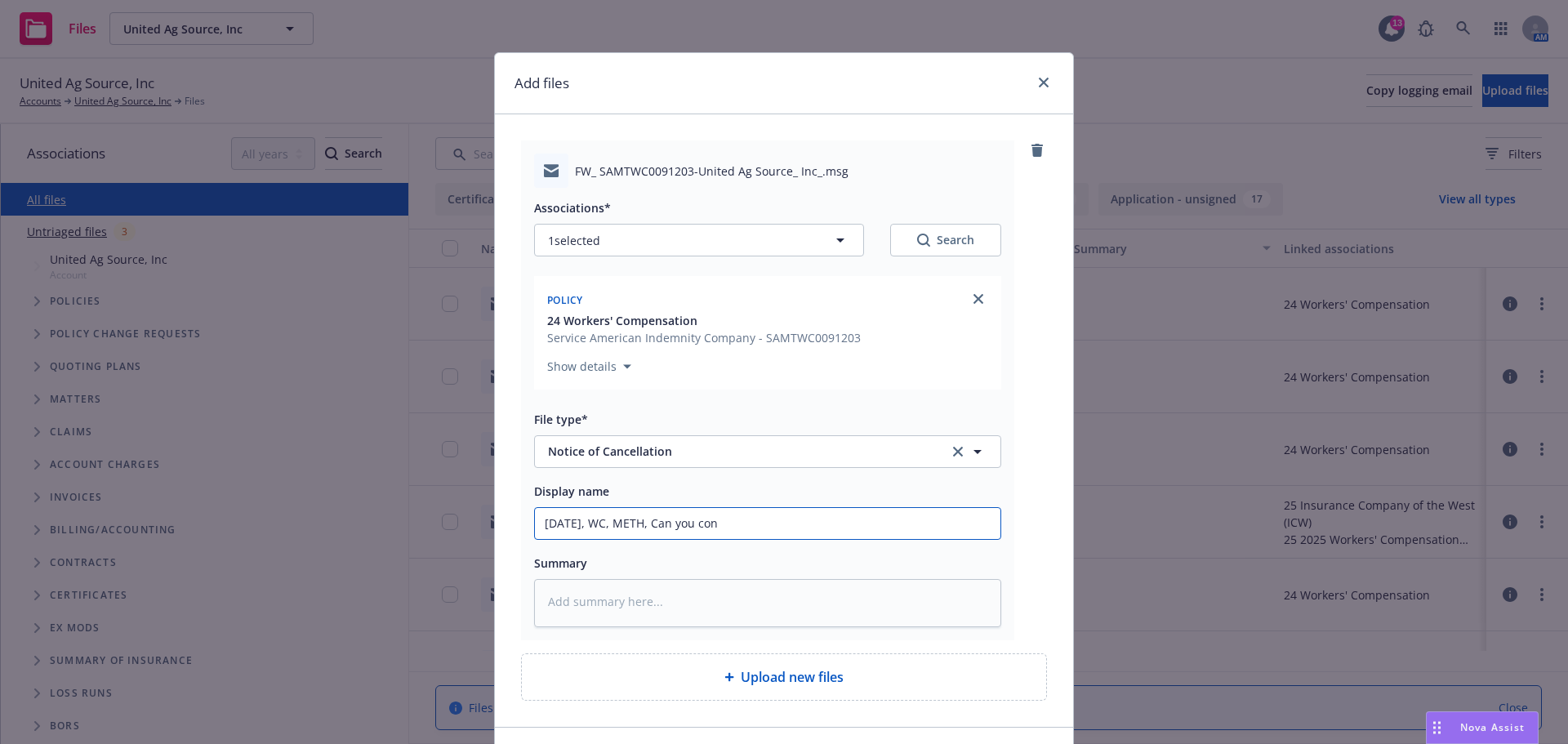
type textarea "x"
type input "09.06.2025, WC, METH, Can you conf"
type textarea "x"
type input "09.06.2025, WC, METH, Can you confo"
type textarea "x"
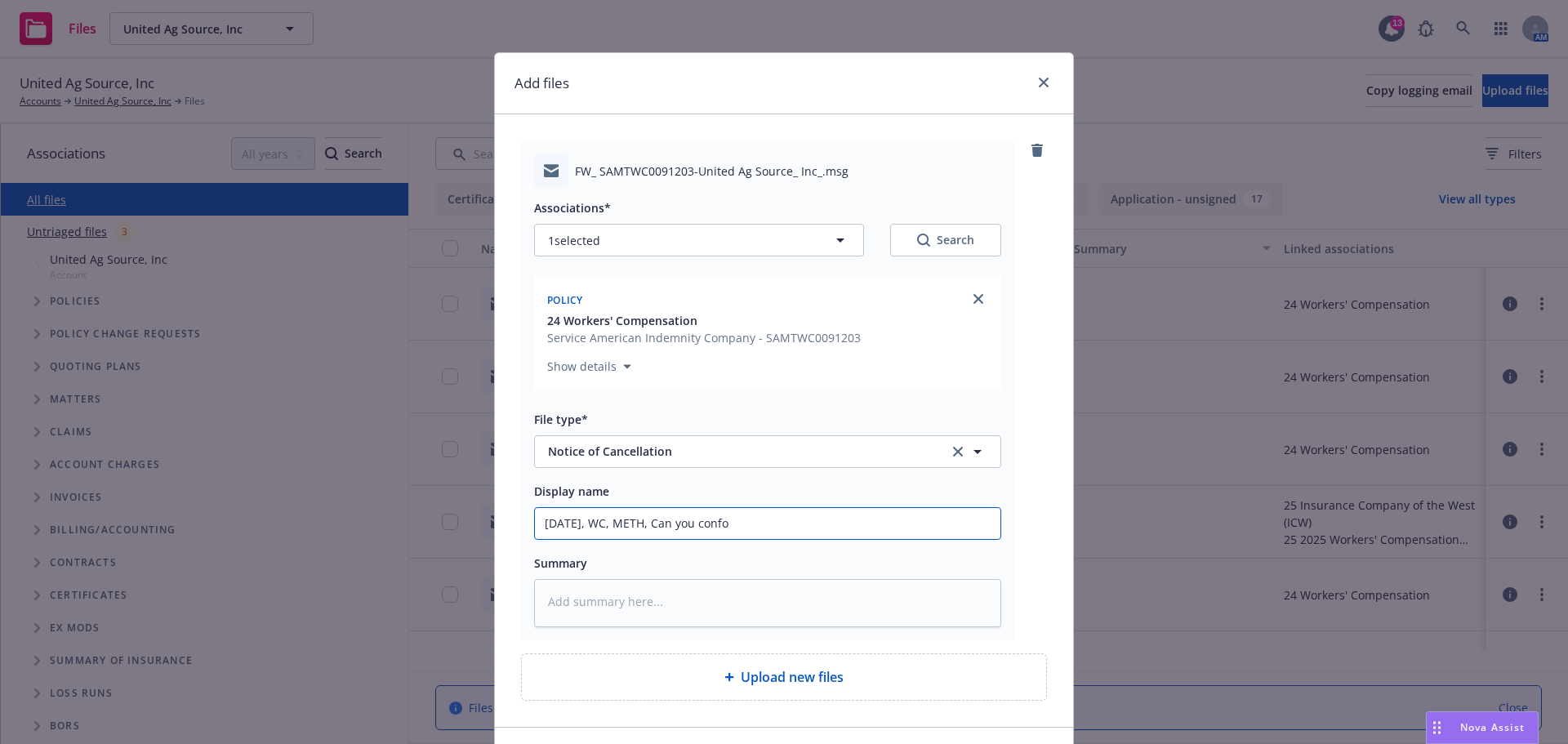
type input "09.06.2025, WC, METH, Can you confor"
type textarea "x"
type input "09.06.2025, WC, METH, Can you confo"
type textarea "x"
type input "09.06.2025, WC, METH, Can you conf"
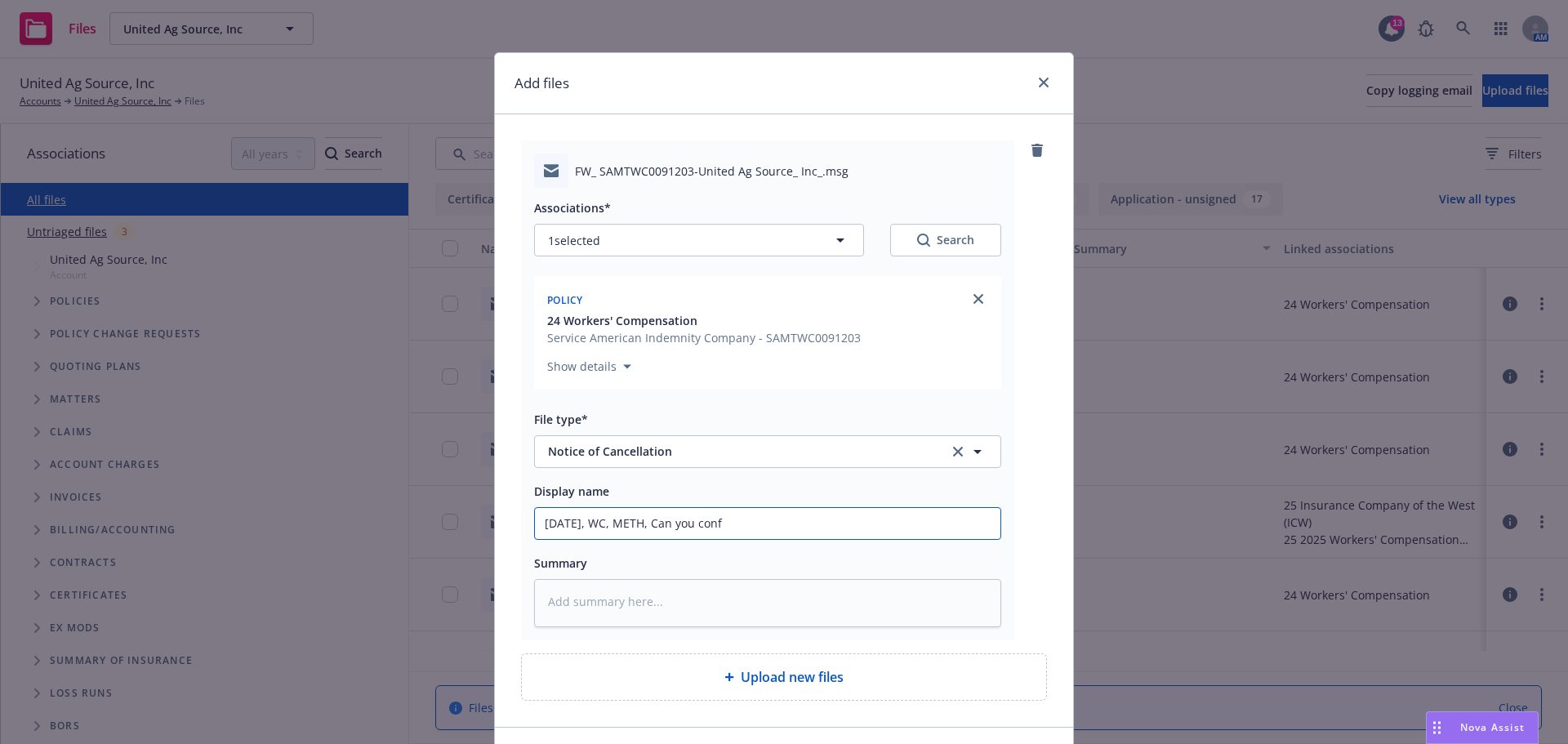
type textarea "x"
type input "09.06.2025, WC, METH, Can you confi"
type textarea "x"
type input "09.06.2025, WC, METH, Can you confir"
type textarea "x"
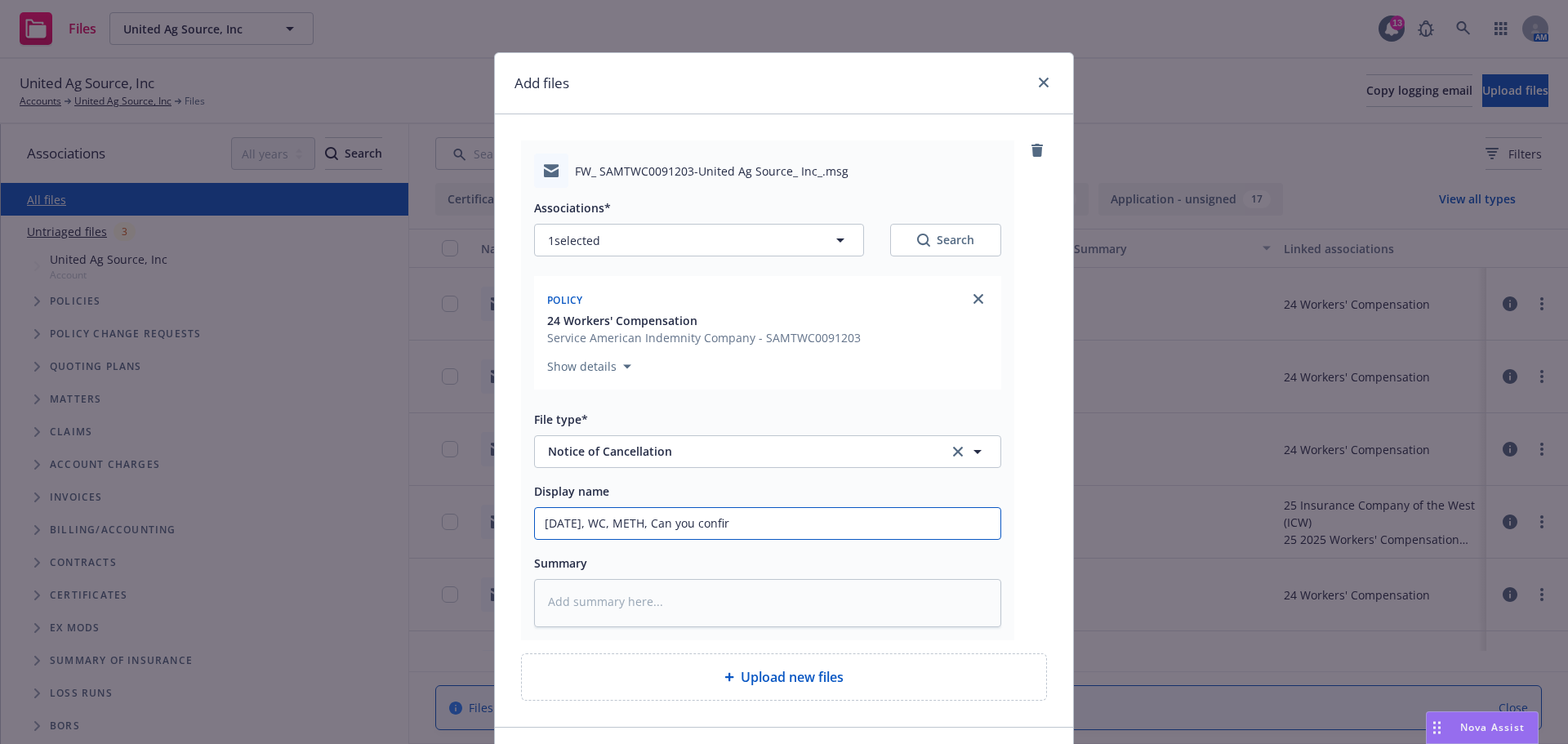
type input "09.06.2025, WC, METH, Can you confirm"
type textarea "x"
type input "09.06.2025, WC, METH, Can you confirm"
type textarea "x"
type input "09.06.2025, WC, METH, Can you confirm p"
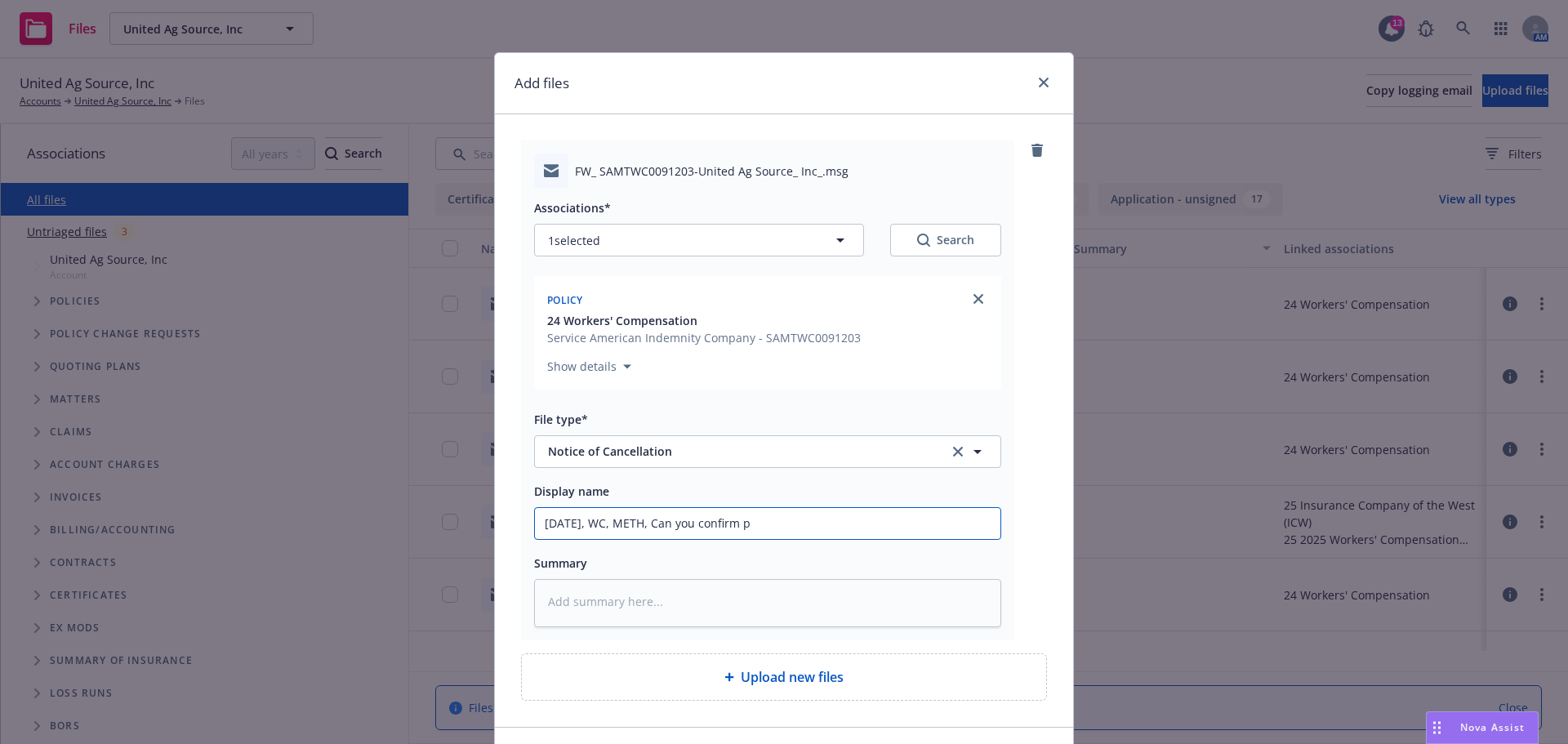
type textarea "x"
type input "09.06.2025, WC, METH, Can you confirm po"
type textarea "x"
type input "09.06.2025, WC, METH, Can you confirm pol"
type textarea "x"
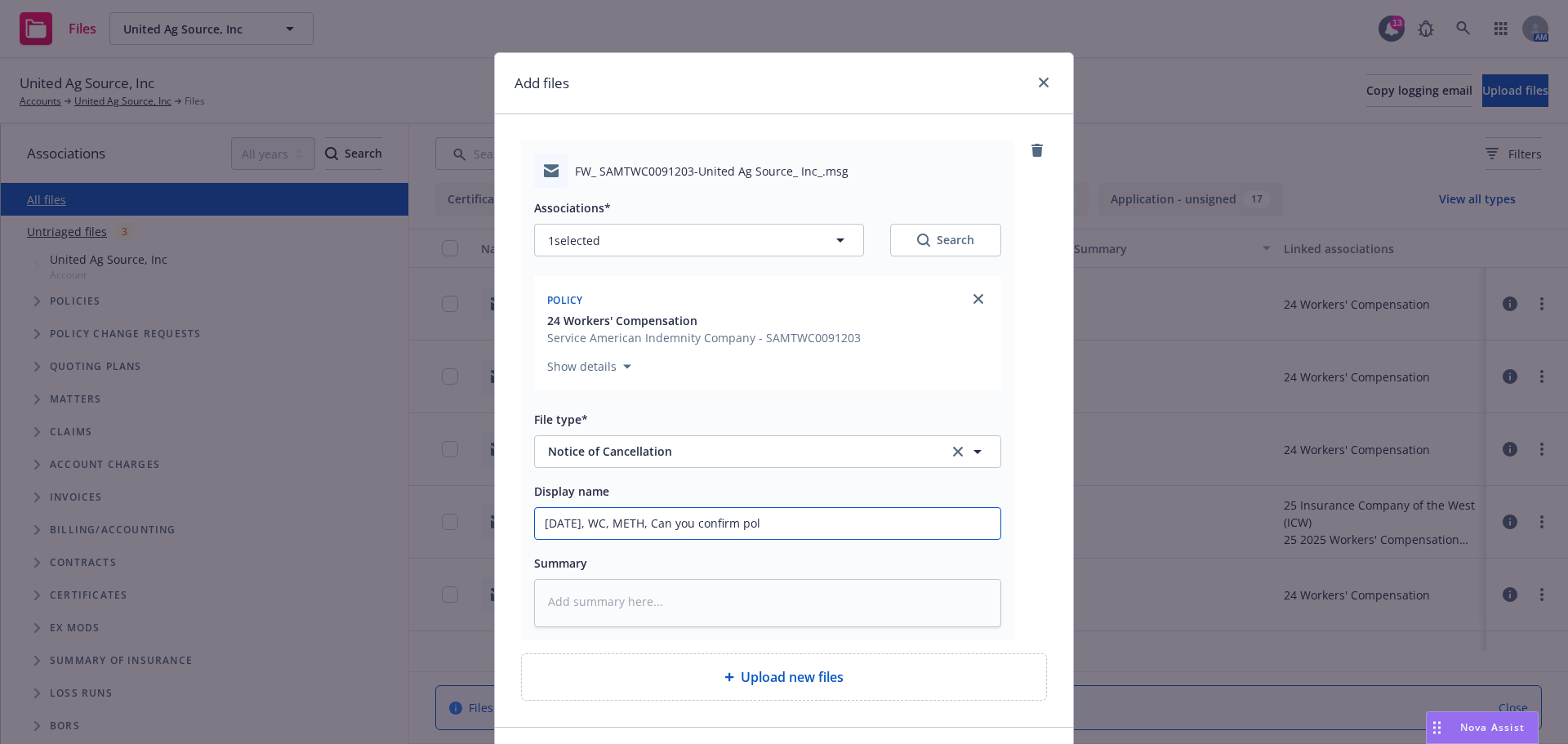
type input "09.06.2025, WC, METH, Can you confirm poli"
type textarea "x"
type input "09.06.2025, WC, METH, Can you confirm policyu"
type textarea "x"
type input "09.06.2025, WC, METH, Can you confirm policy"
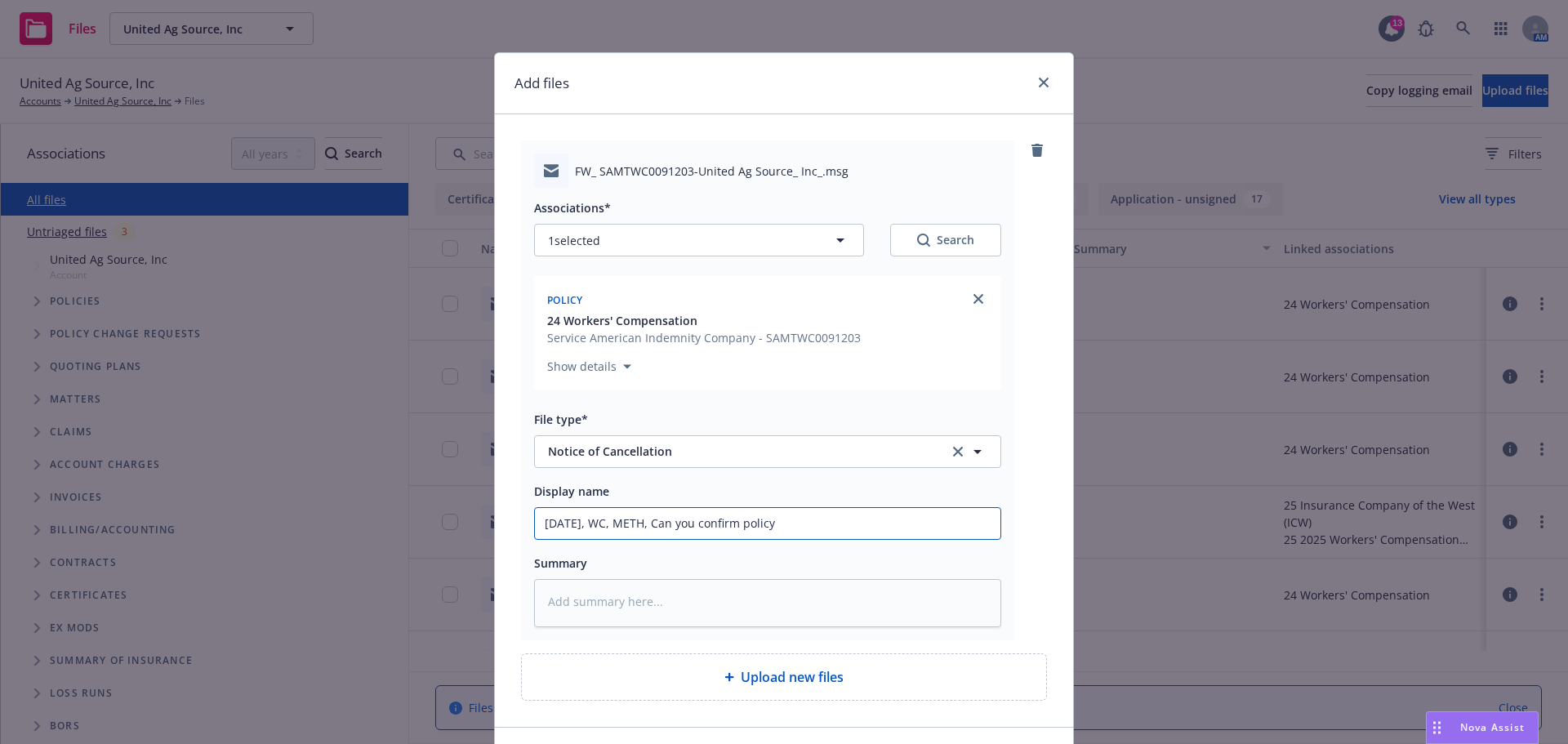
type textarea "x"
type input "09.06.2025, WC, METH, Can you confirm policy"
type textarea "x"
type input "09.06.2025, WC, METH, Can you confirm policy h"
type textarea "x"
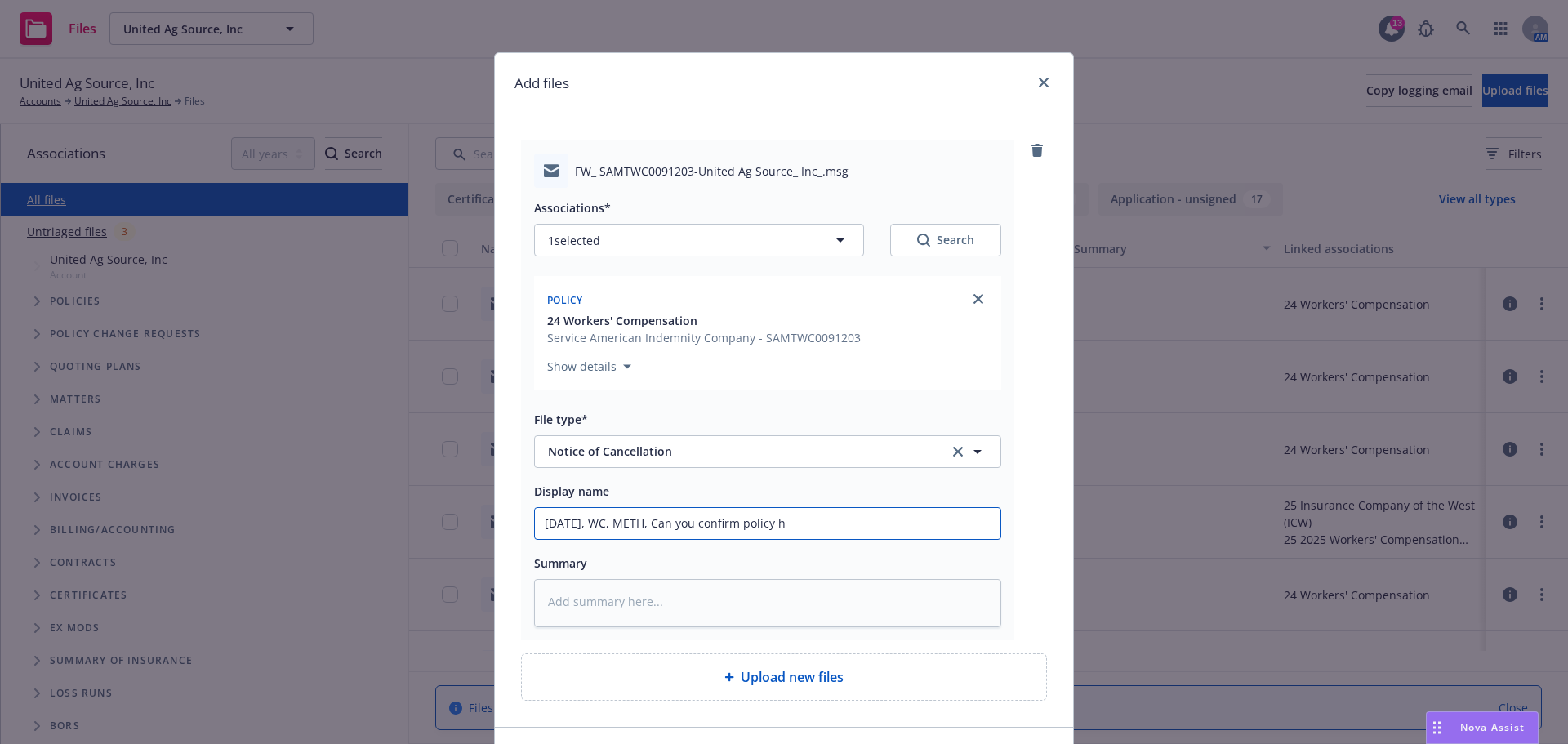
type input "09.06.2025, WC, METH, Can you confirm policy ha"
type textarea "x"
type input "09.06.2025, WC, METH, Can you confirm policy has"
type textarea "x"
type input "09.06.2025, WC, METH, Can you confirm policy has"
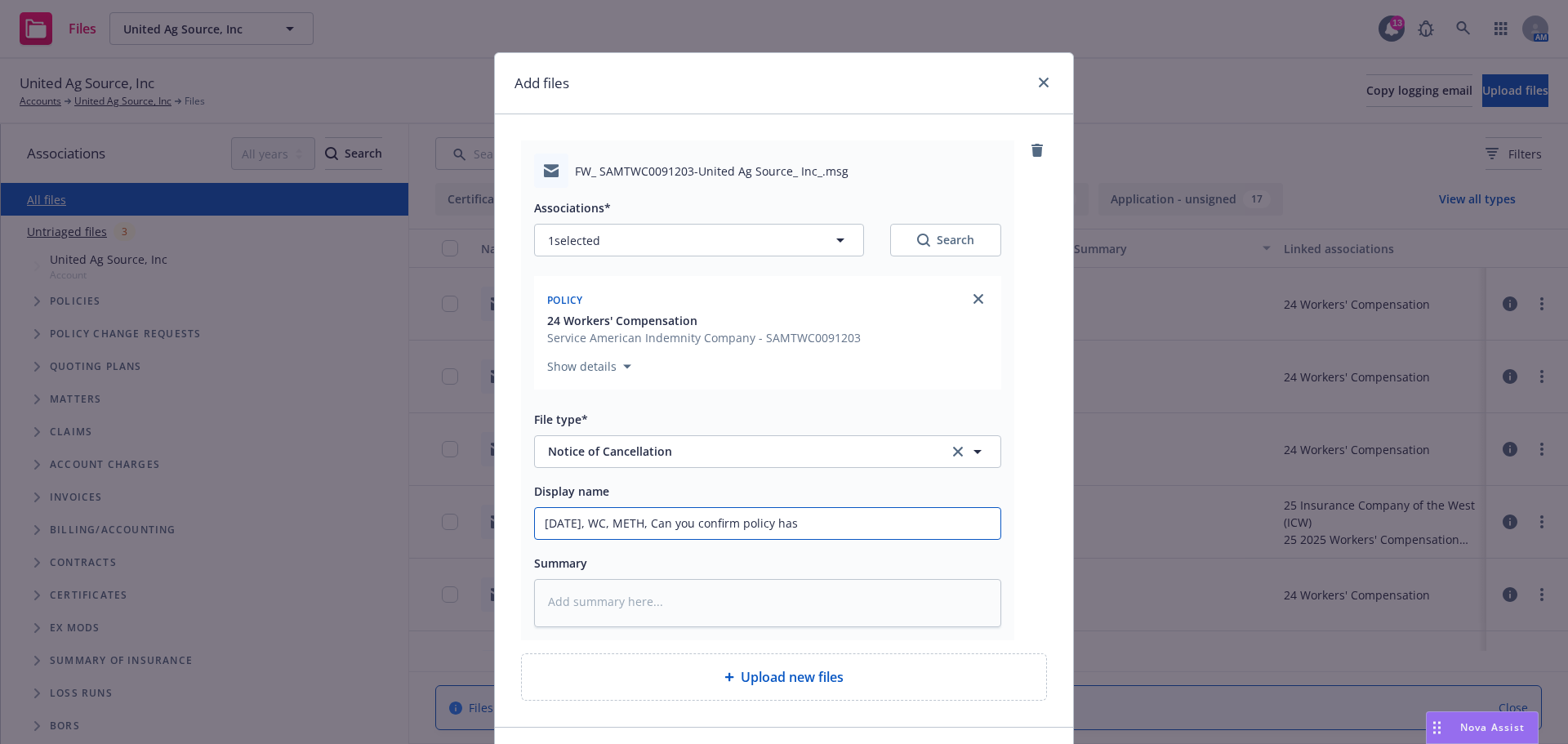
type textarea "x"
type input "09.06.2025, WC, METH, Can you confirm policy has r"
type textarea "x"
type input "09.06.2025, WC, METH, Can you confirm policy has re"
type textarea "x"
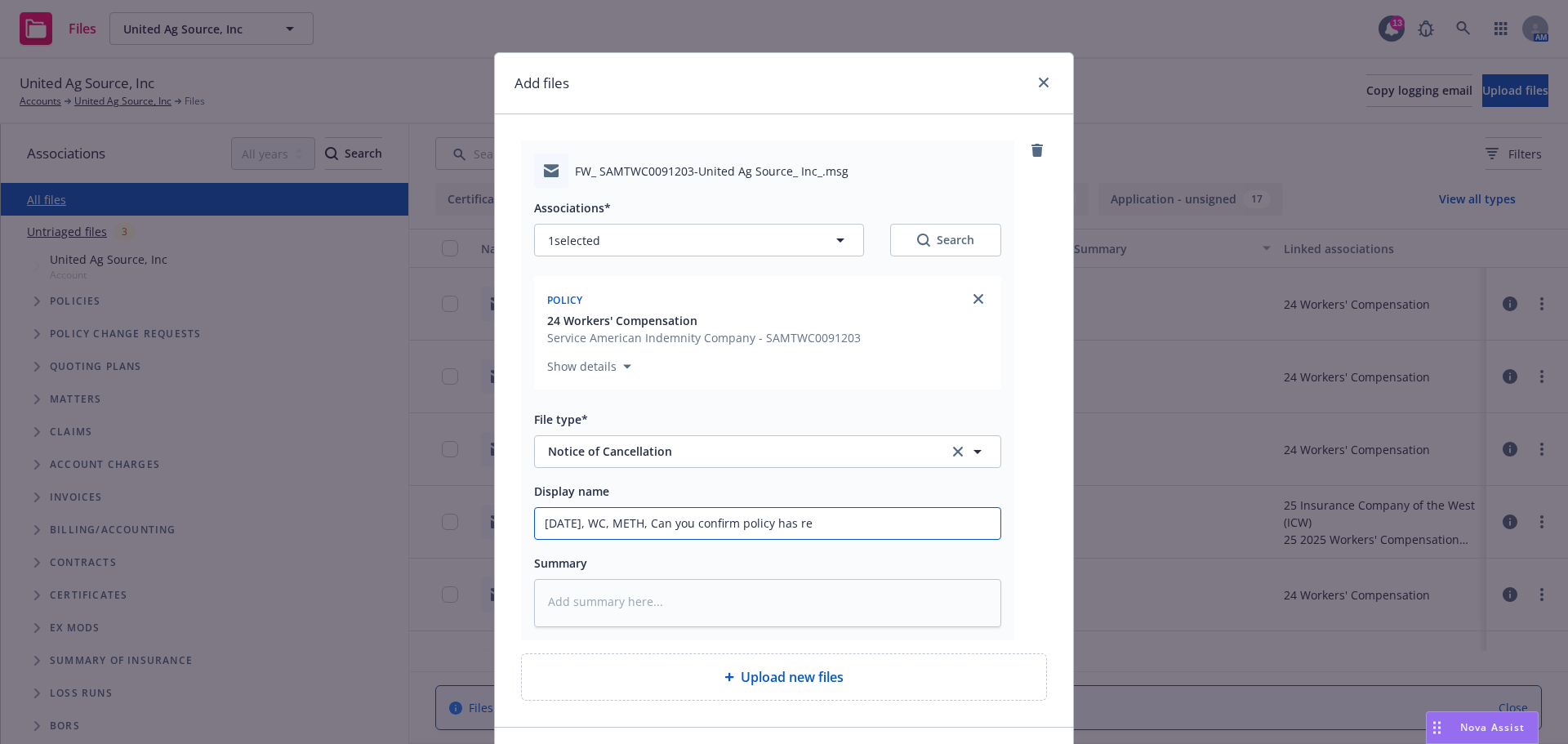
type input "09.06.2025, WC, METH, Can you confirm policy has rei"
type textarea "x"
type input "09.06.2025, WC, METH, Can you confirm policy has rein"
type textarea "x"
type input "09.06.2025, WC, METH, Can you confirm policy has reins"
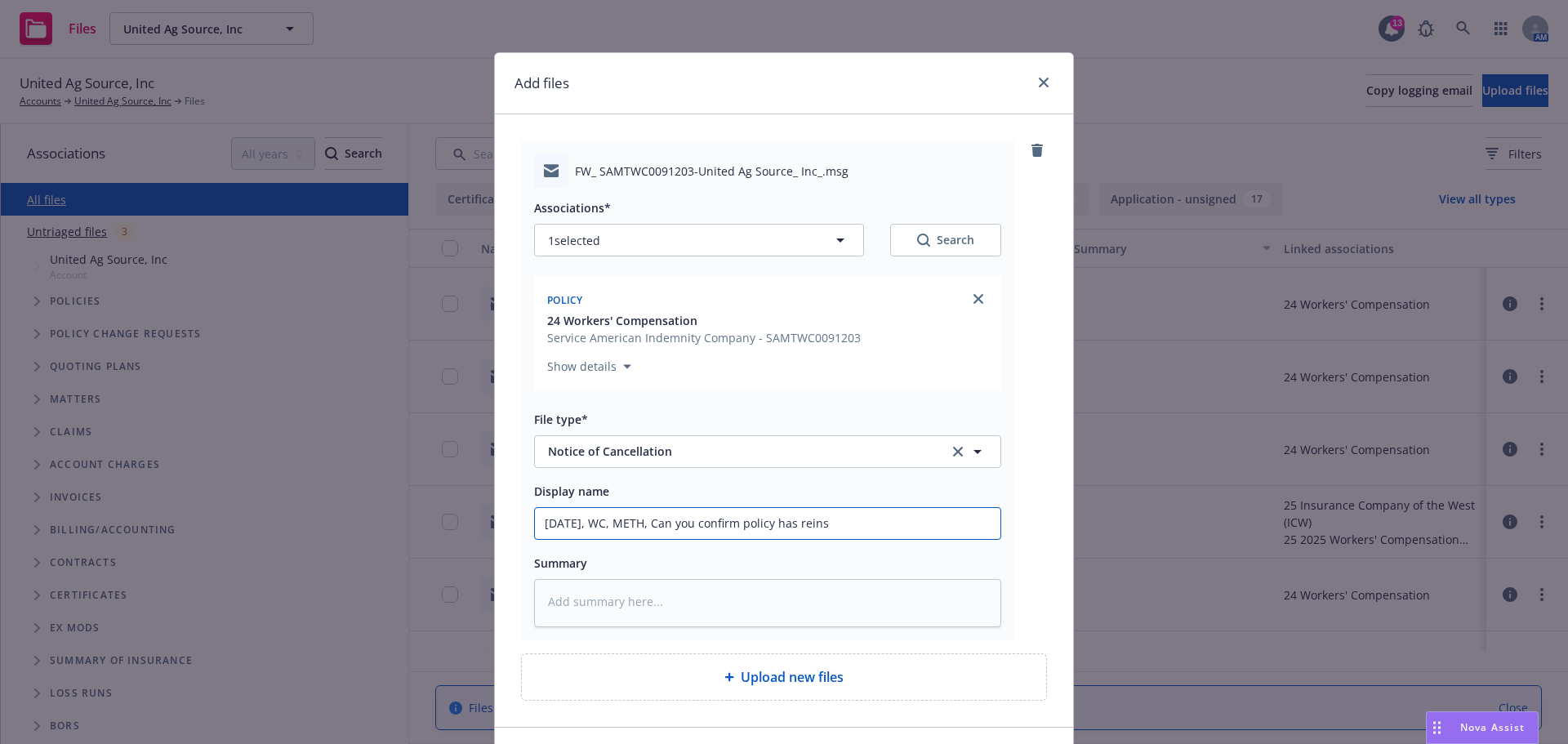
type textarea "x"
type input "09.06.2025, WC, METH, Can you confirm policy has reinst"
type textarea "x"
type input "09.06.2025, WC, METH, Can you confirm policy has reinsta"
type textarea "x"
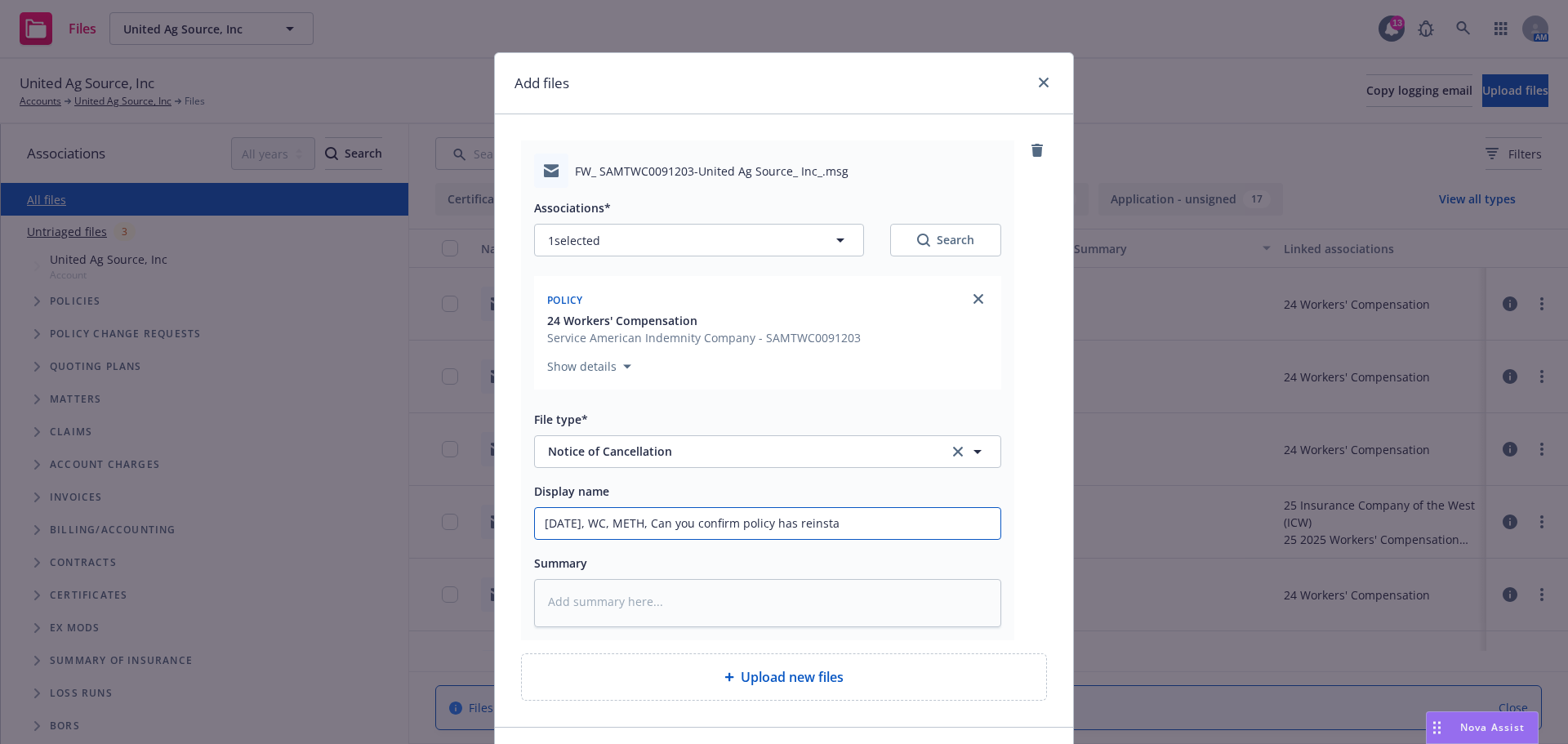
type input "09.06.2025, WC, METH, Can you confirm policy has reinstat"
type textarea "x"
type input "09.06.2025, WC, METH, Can you confirm policy has reinstate"
type textarea "x"
type input "09.06.2025, WC, METH, Can you confirm policy has reinstated"
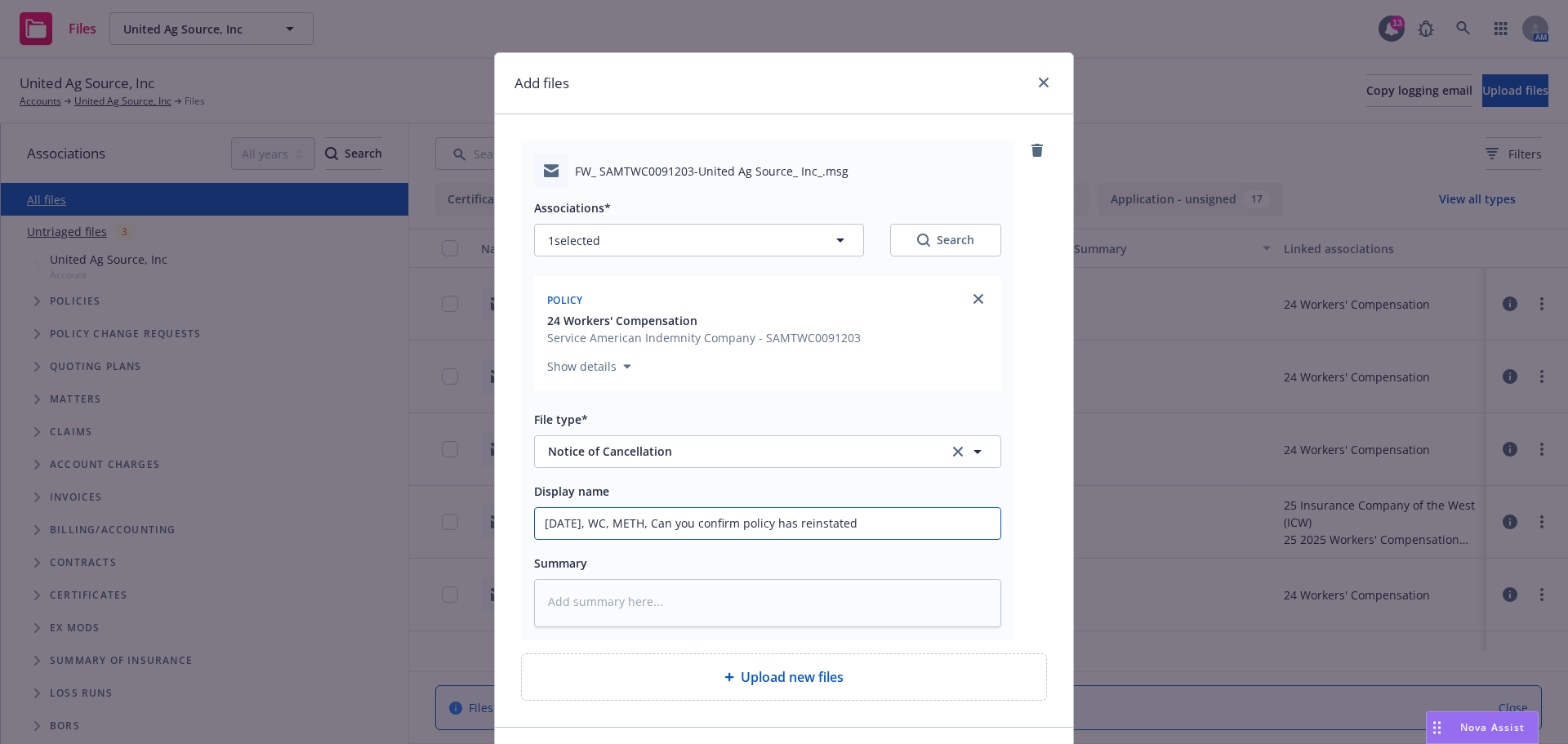
type textarea "x"
type input "09.06.2025, WC, METH, Can you confirm policy has reinstated"
type textarea "x"
type input "09.06.2025, WC, METH, Can you confirm policy has reinstated -"
type textarea "x"
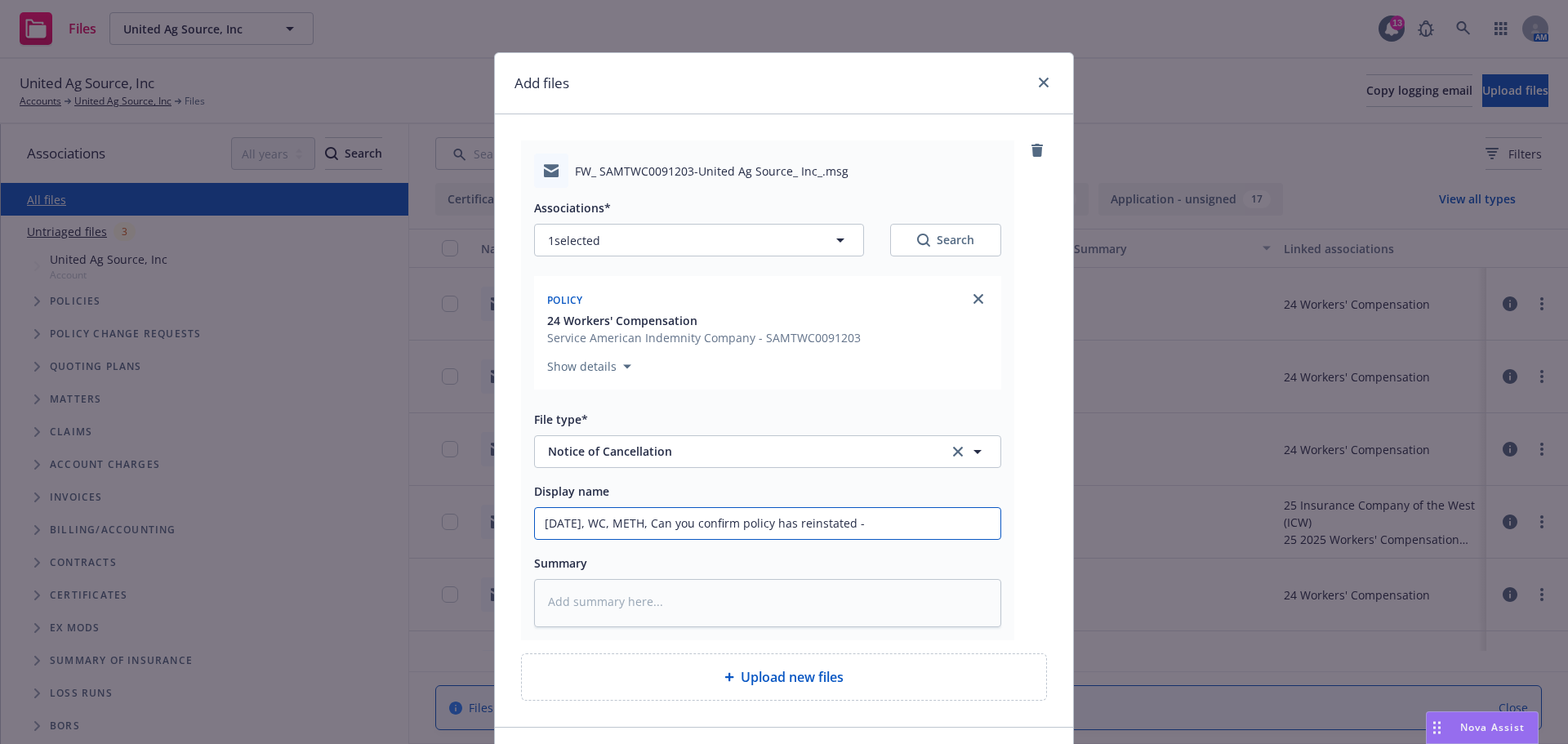
type input "09.06.2025, WC, METH, Can you confirm policy has reinstated -"
type textarea "x"
type input "09.06.2025, WC, METH, Can you confirm policy has reinstated - e"
type textarea "x"
type input "09.06.2025, WC, METH, Can you confirm policy has reinstated - em"
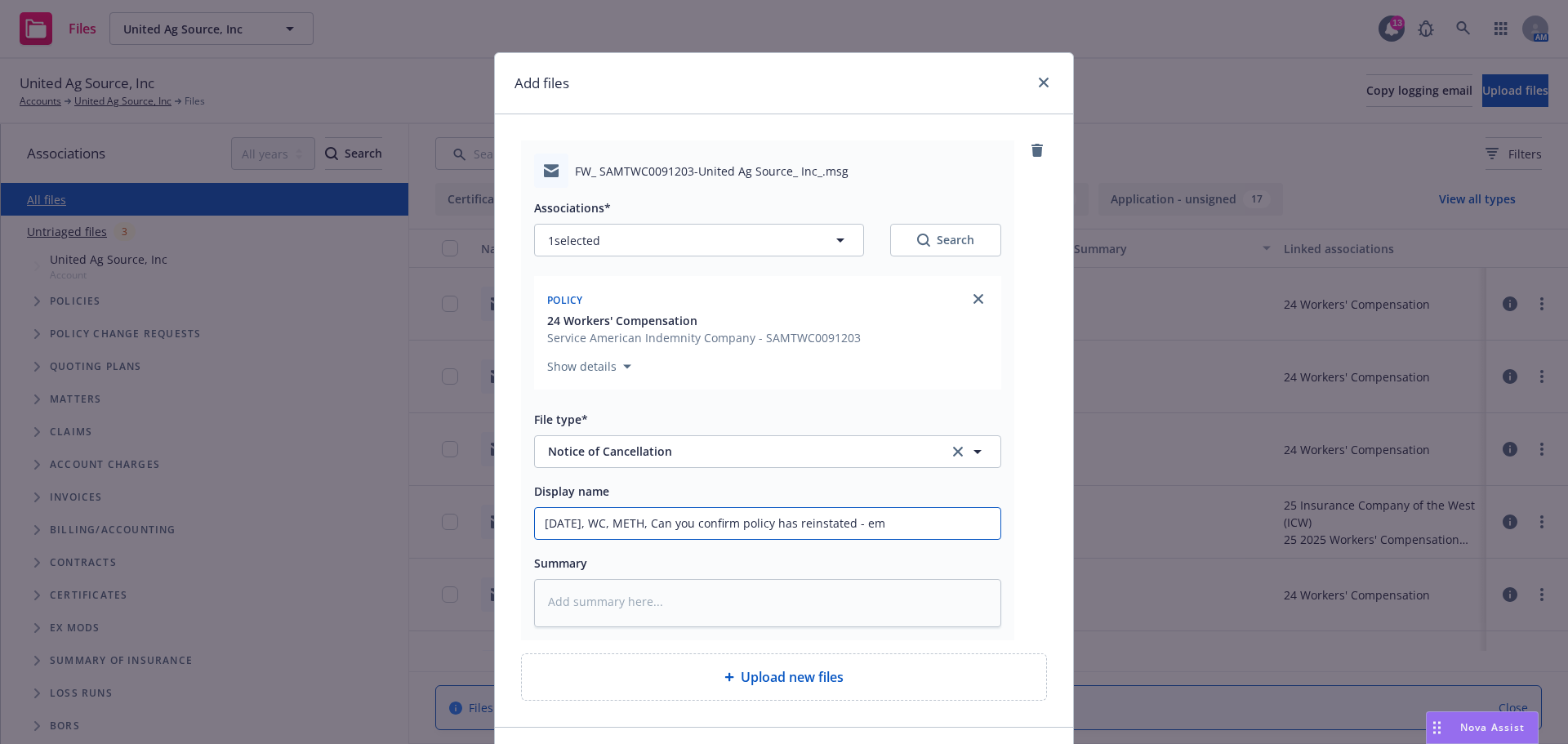
type textarea "x"
type input "09.06.2025, WC, METH, Can you confirm policy has reinstated - em"
type textarea "x"
type input "09.06.2025, WC, METH, Can you confirm policy has reinstated - em t"
type textarea "x"
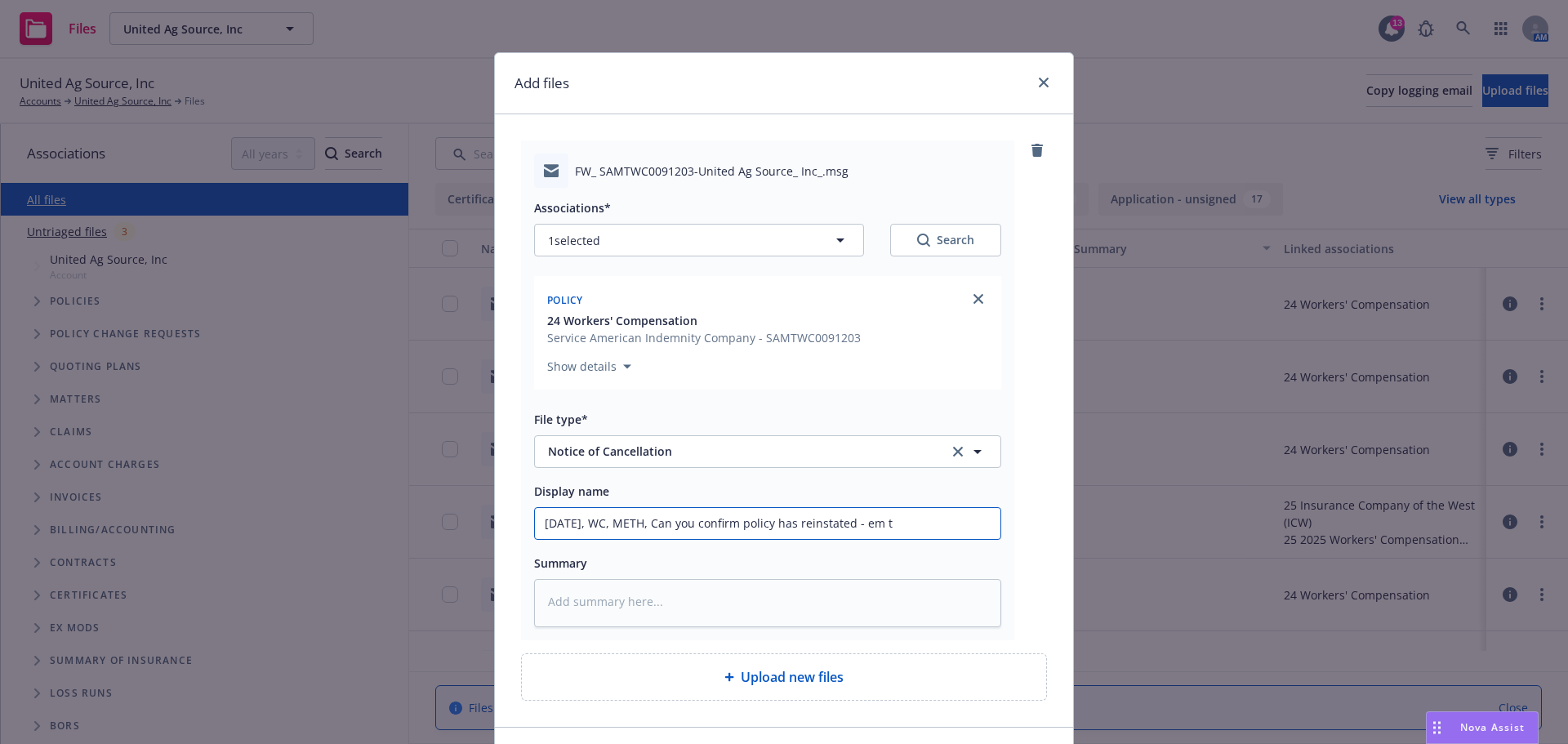
type input "09.06.2025, WC, METH, Can you confirm policy has reinstated - em to"
type textarea "x"
type input "09.06.2025, WC, METH, Can you confirm policy has reinstated - em to"
type textarea "x"
type input "09.06.2025, WC, METH, Can you confirm policy has reinstated - em to c"
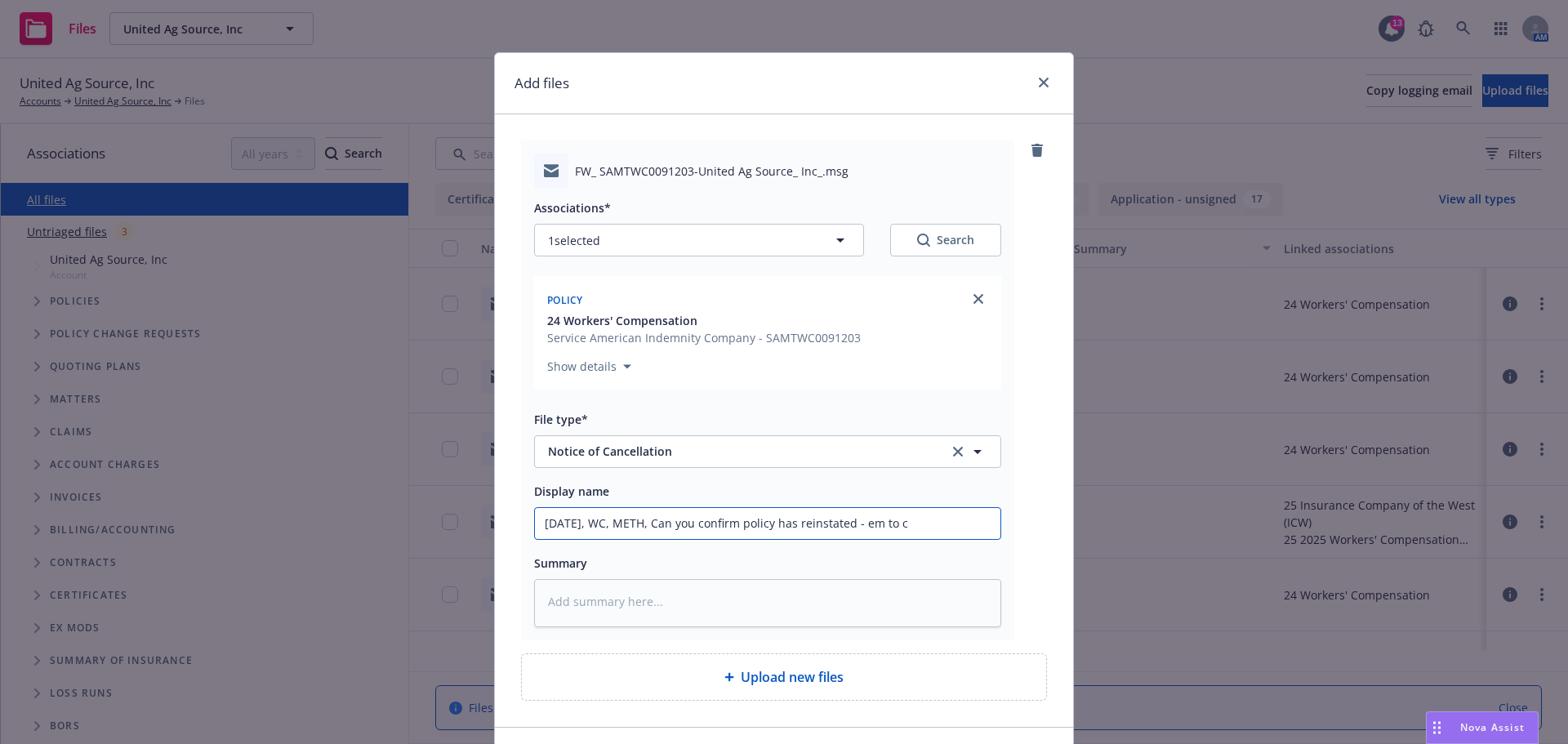
type textarea "x"
type input "09.06.2025, WC, METH, Can you confirm policy has reinstated - em to ca"
type textarea "x"
type input "09.06.2025, WC, METH, Can you confirm policy has reinstated - em to car"
type textarea "x"
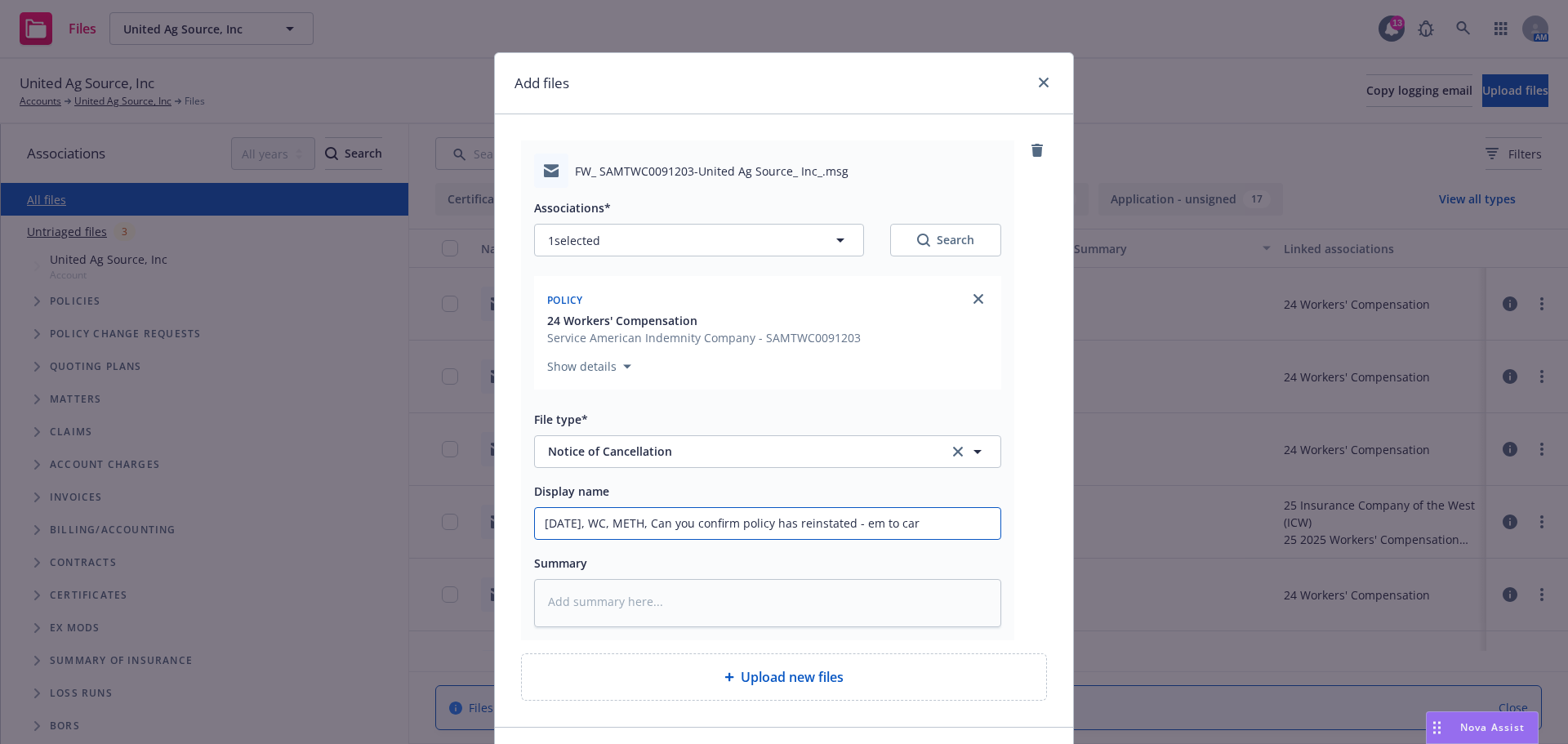
type input "09.06.2025, WC, METH, Can you confirm policy has reinstated - em to carr"
type textarea "x"
type input "09.06.2025, WC, METH, Can you confirm policy has reinstated - em to carri"
type textarea "x"
type input "09.06.2025, WC, METH, Can you confirm policy has reinstated - em to carrie"
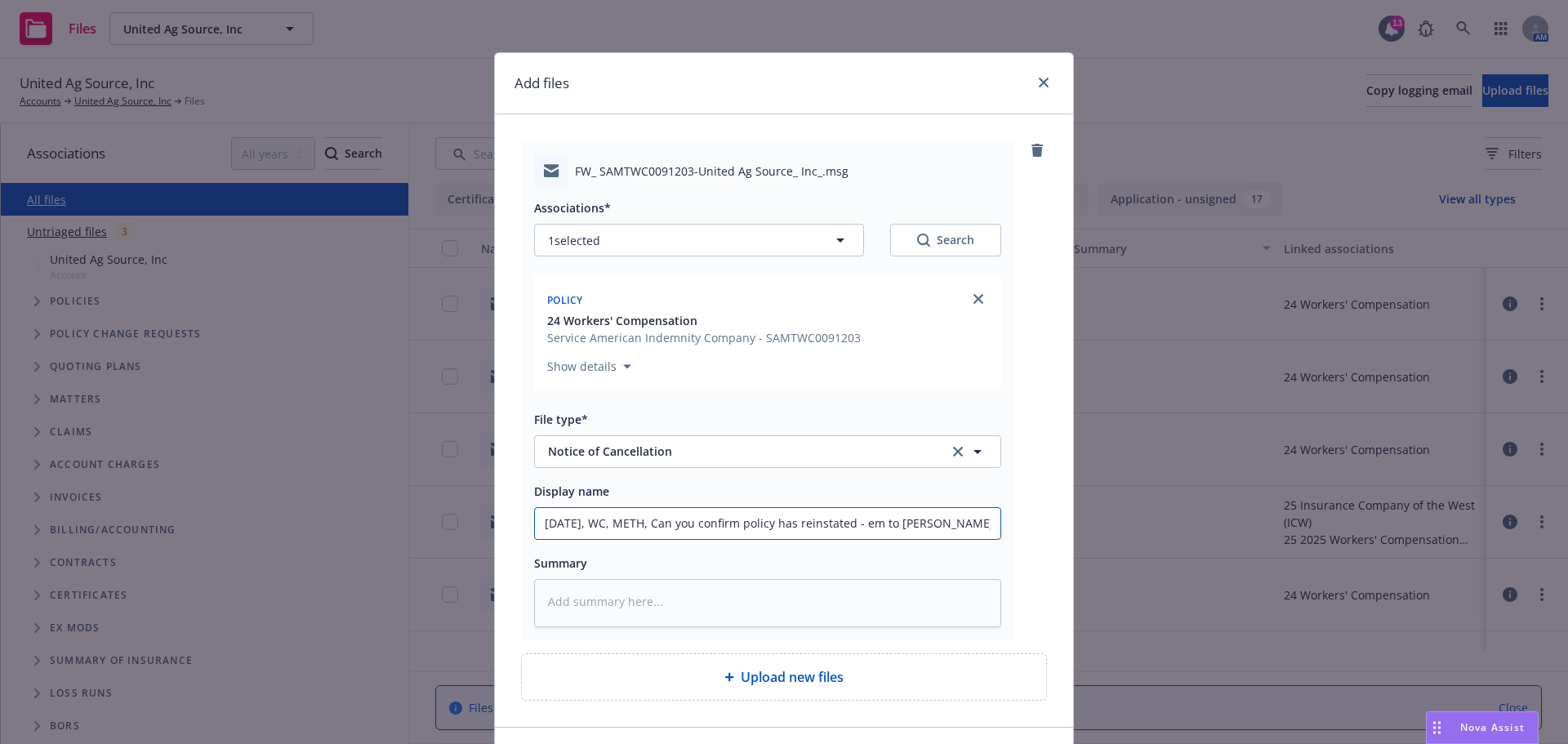
type textarea "x"
type input "09.06.2025, WC, METH, Can you confirm policy has reinstated - em to carrier"
type textarea "x"
drag, startPoint x: 966, startPoint y: 578, endPoint x: 578, endPoint y: 557, distance: 388.6
click at [541, 539] on input "09.06.2025, WC, METH, Can you confirm policy has reinstated - em to carrier" at bounding box center [768, 523] width 465 height 31
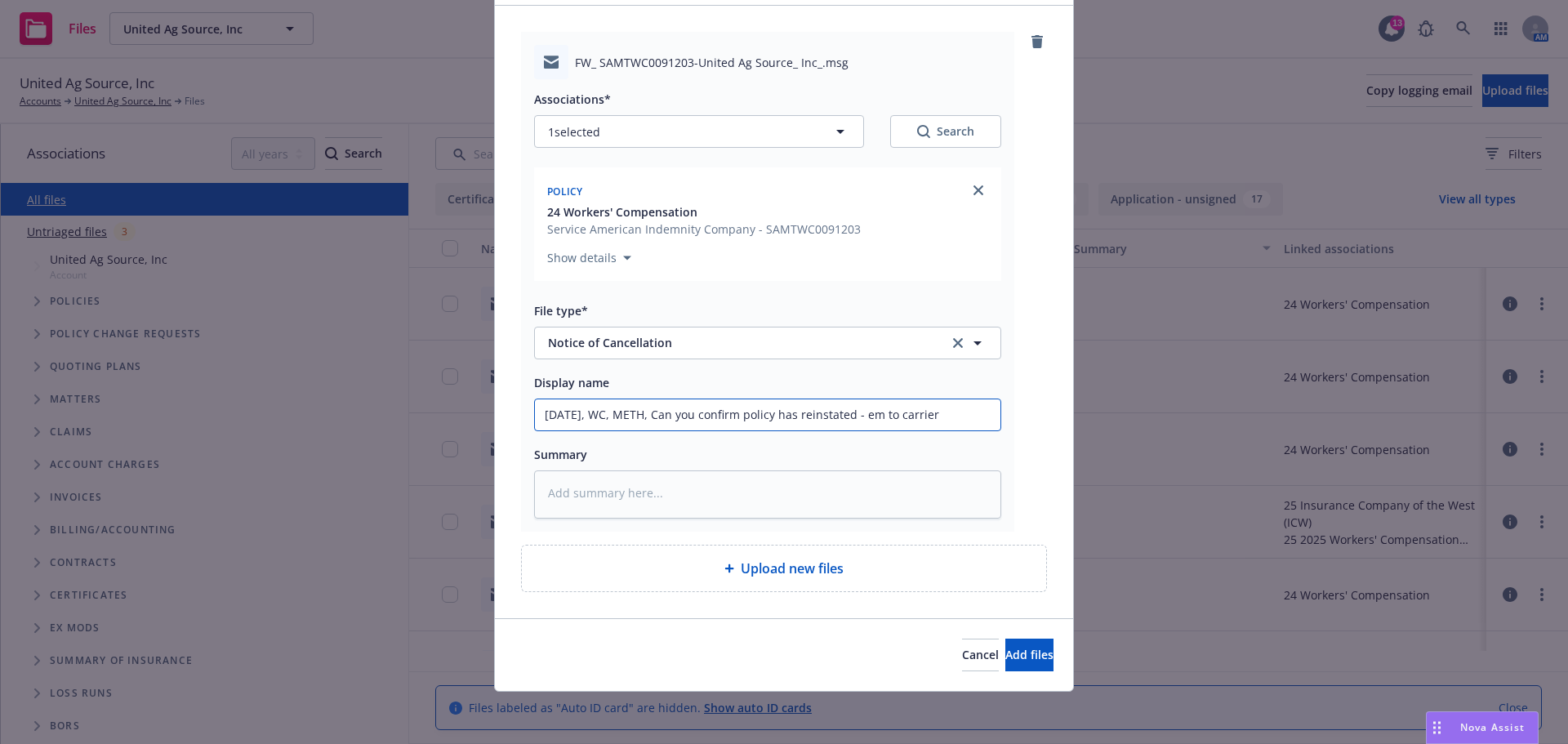
scroll to position [180, 0]
type input "09.06.2025, WC, METH, Can you confirm policy has reinstated - em to carrier"
click at [1005, 647] on span "Add files" at bounding box center [1029, 654] width 48 height 16
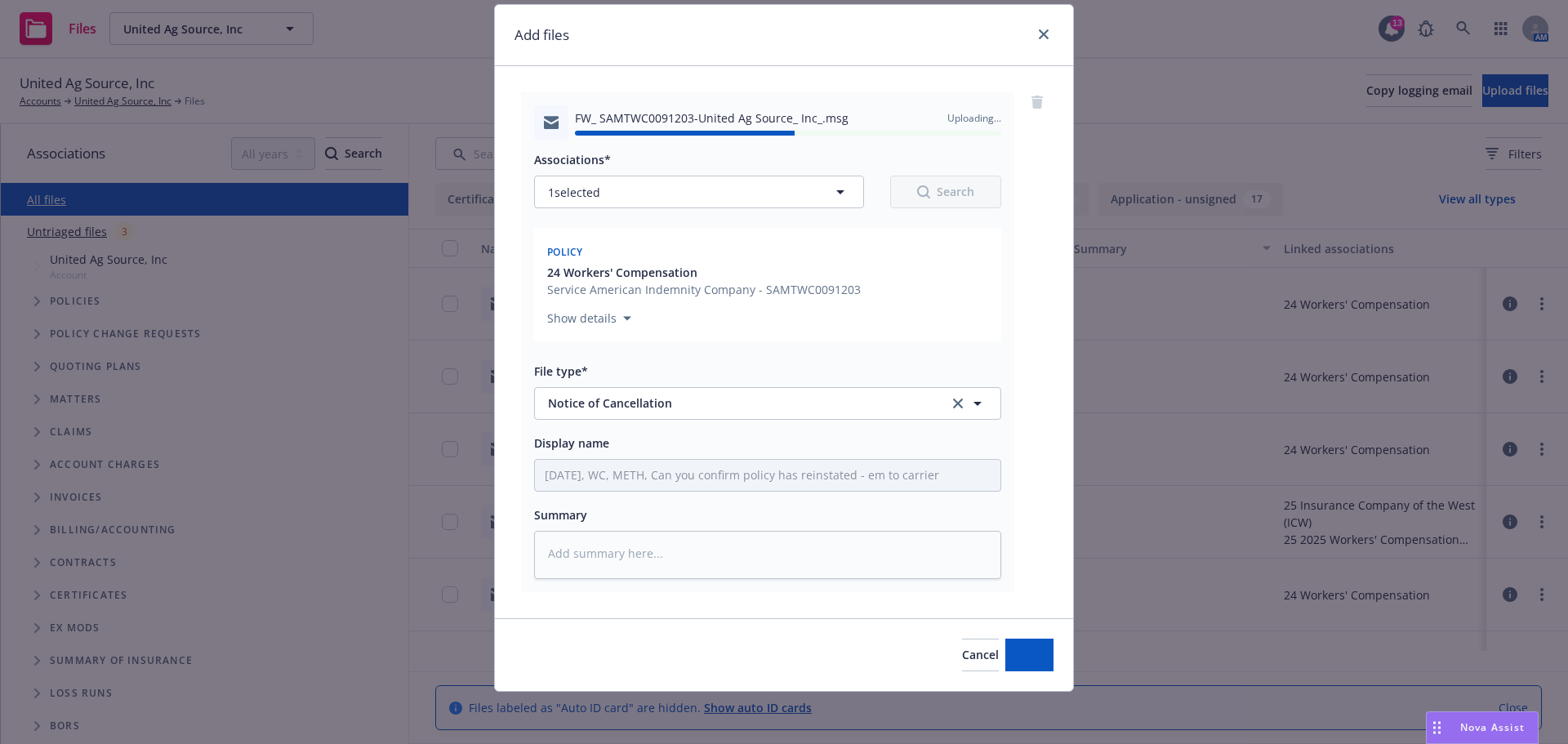
type textarea "x"
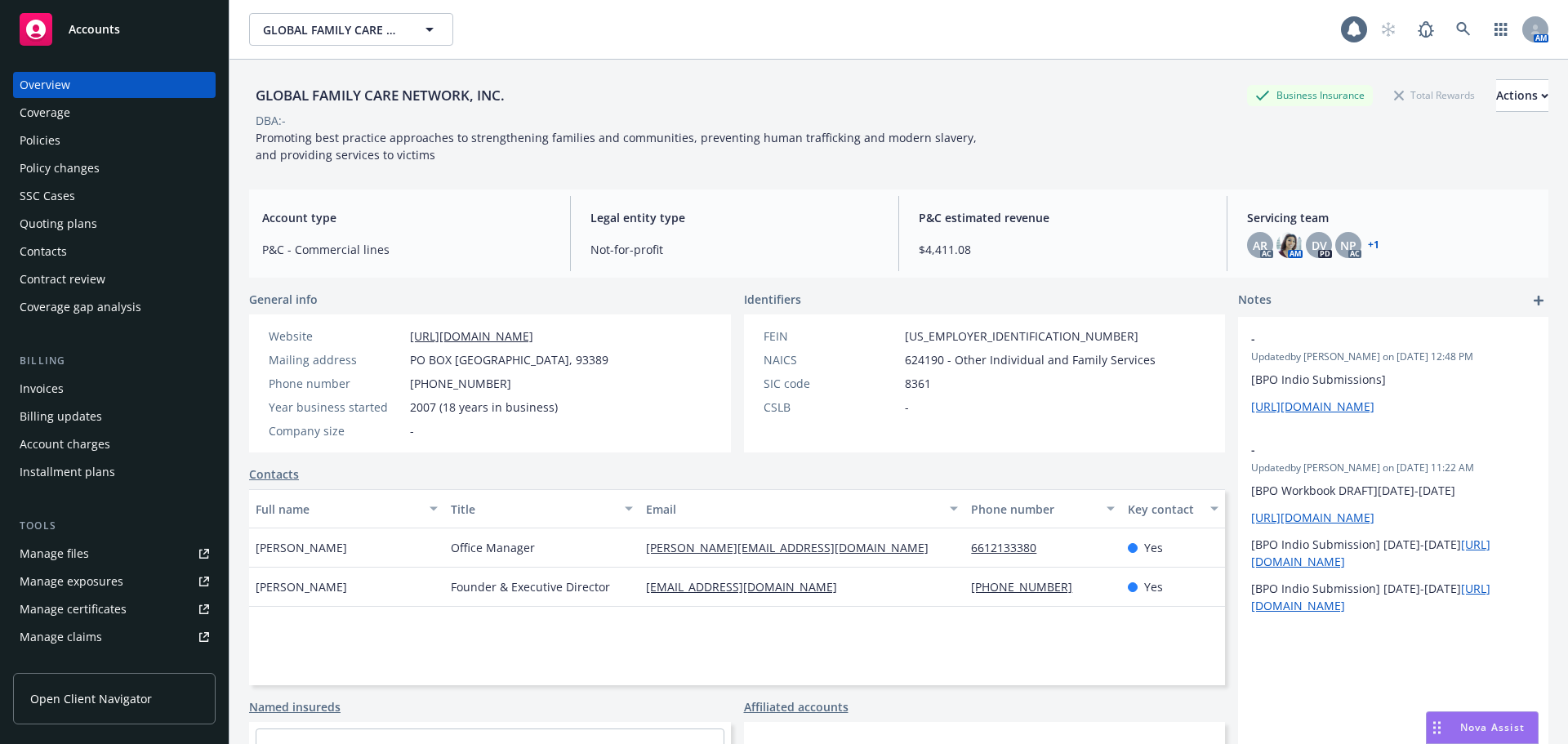
click at [77, 144] on div "Policies" at bounding box center [114, 140] width 189 height 26
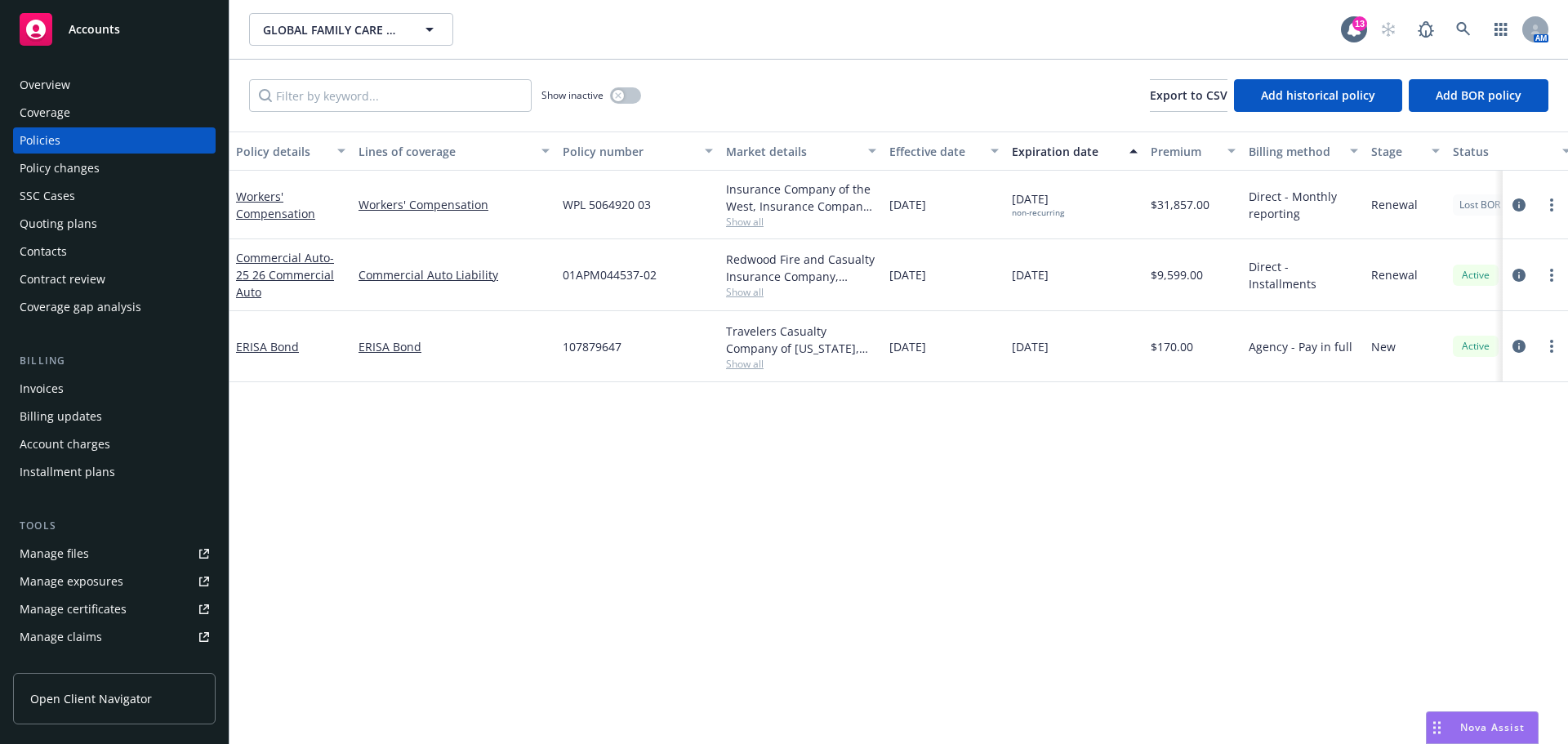
click at [40, 209] on div "SSC Cases" at bounding box center [47, 196] width 55 height 26
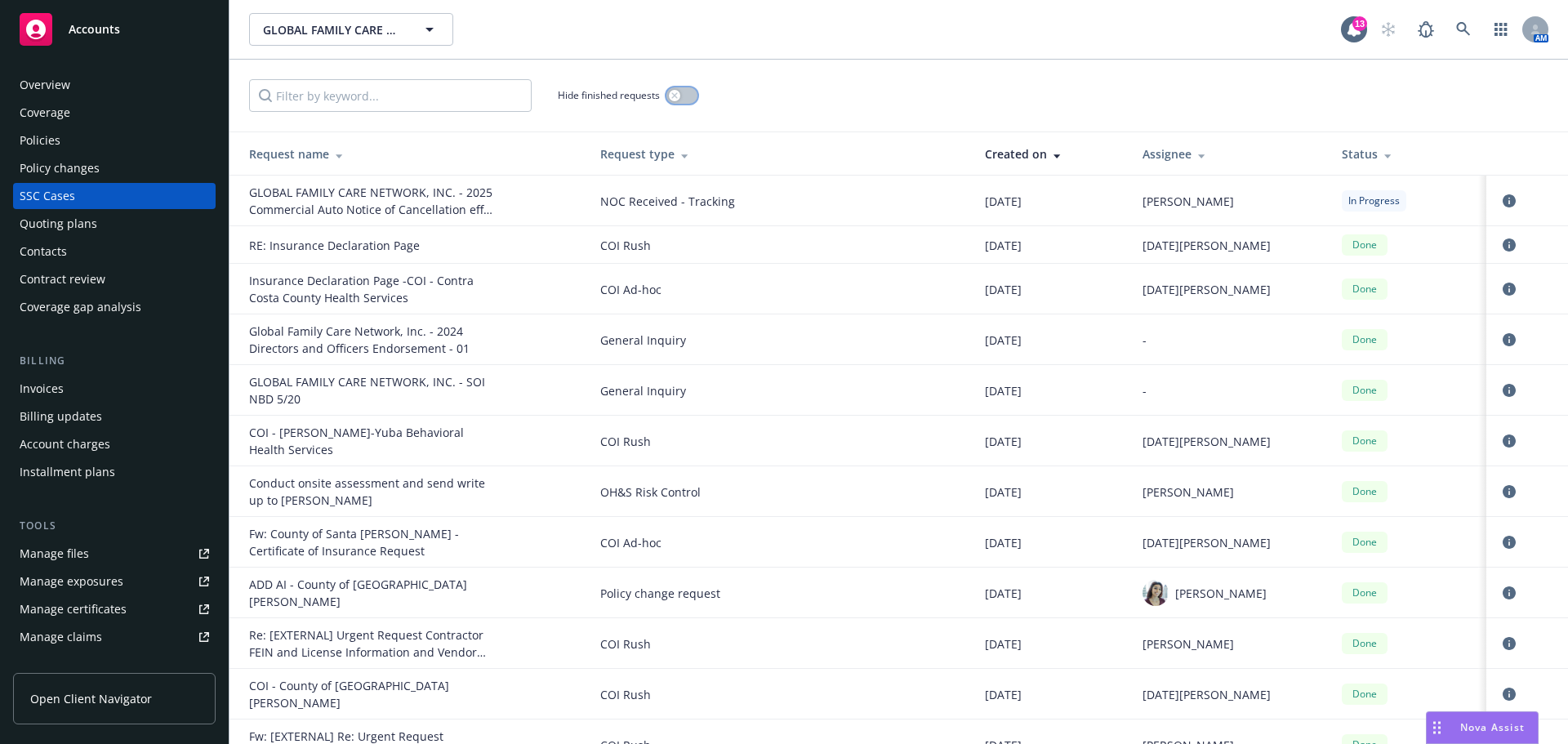
click at [690, 104] on button "button" at bounding box center [681, 96] width 31 height 17
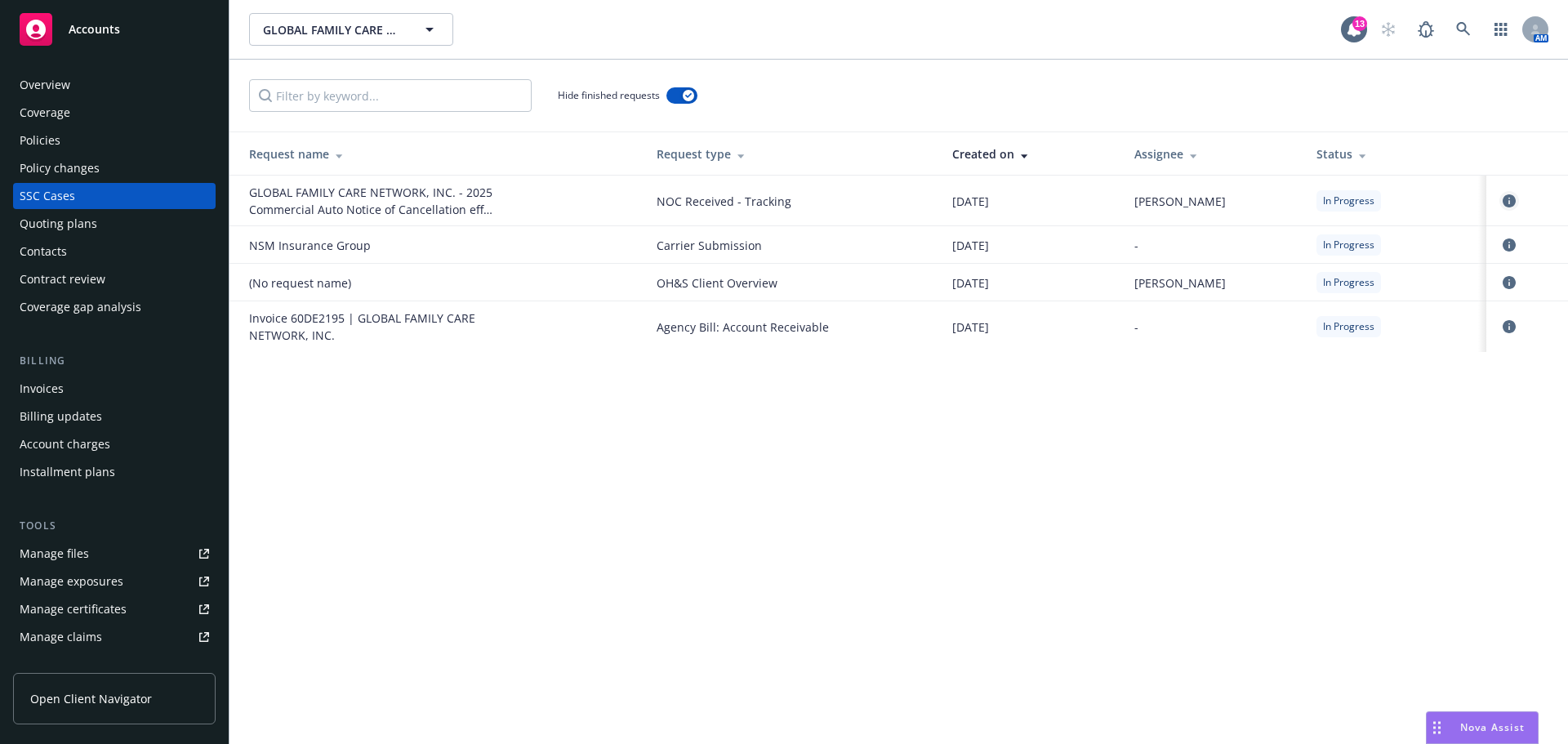
click at [1508, 208] on icon "circleInformation" at bounding box center [1509, 200] width 13 height 13
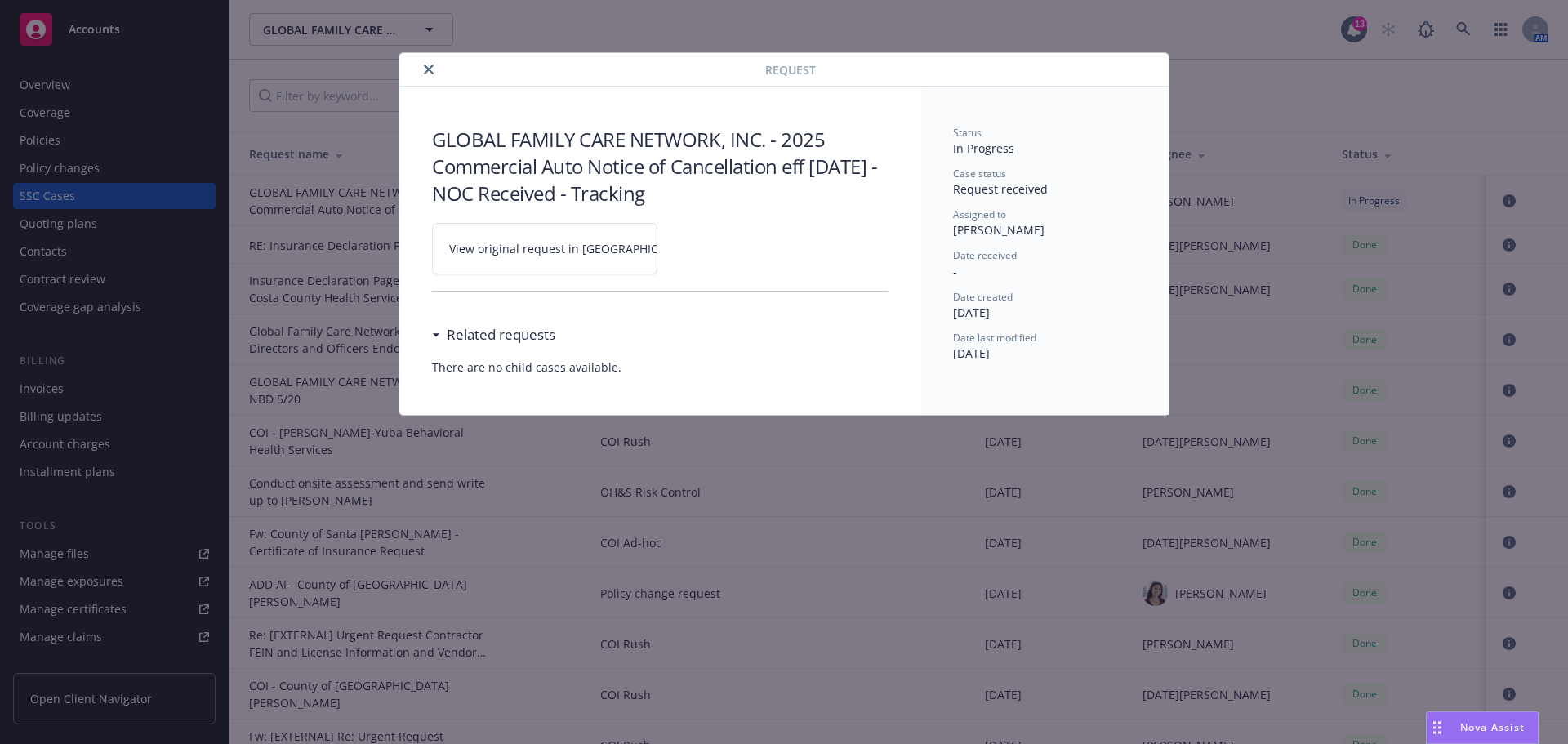
click at [530, 258] on span "View original request in SSC" at bounding box center [572, 248] width 247 height 17
click at [433, 74] on icon "close" at bounding box center [429, 69] width 10 height 10
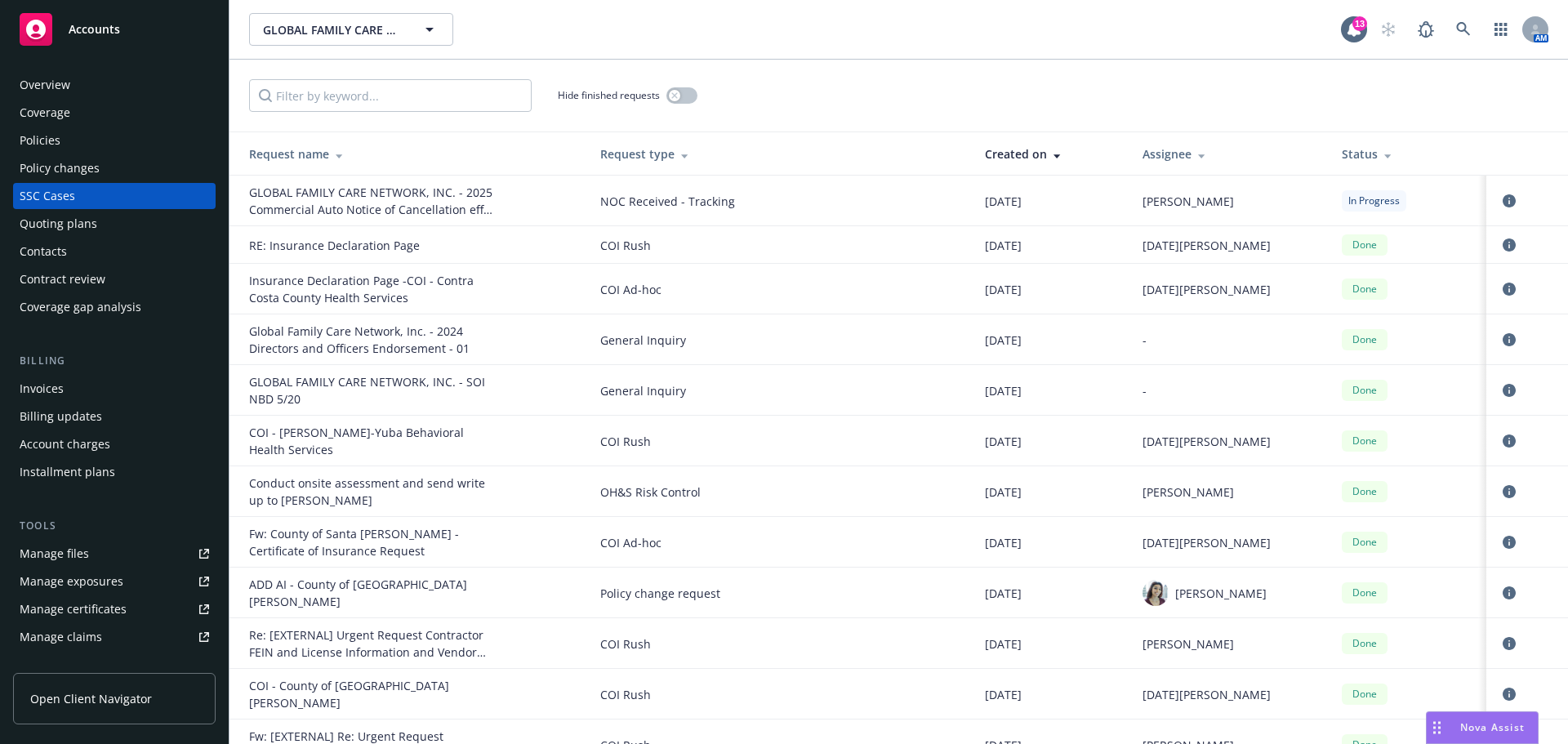
click at [133, 567] on link "Manage files" at bounding box center [114, 554] width 202 height 26
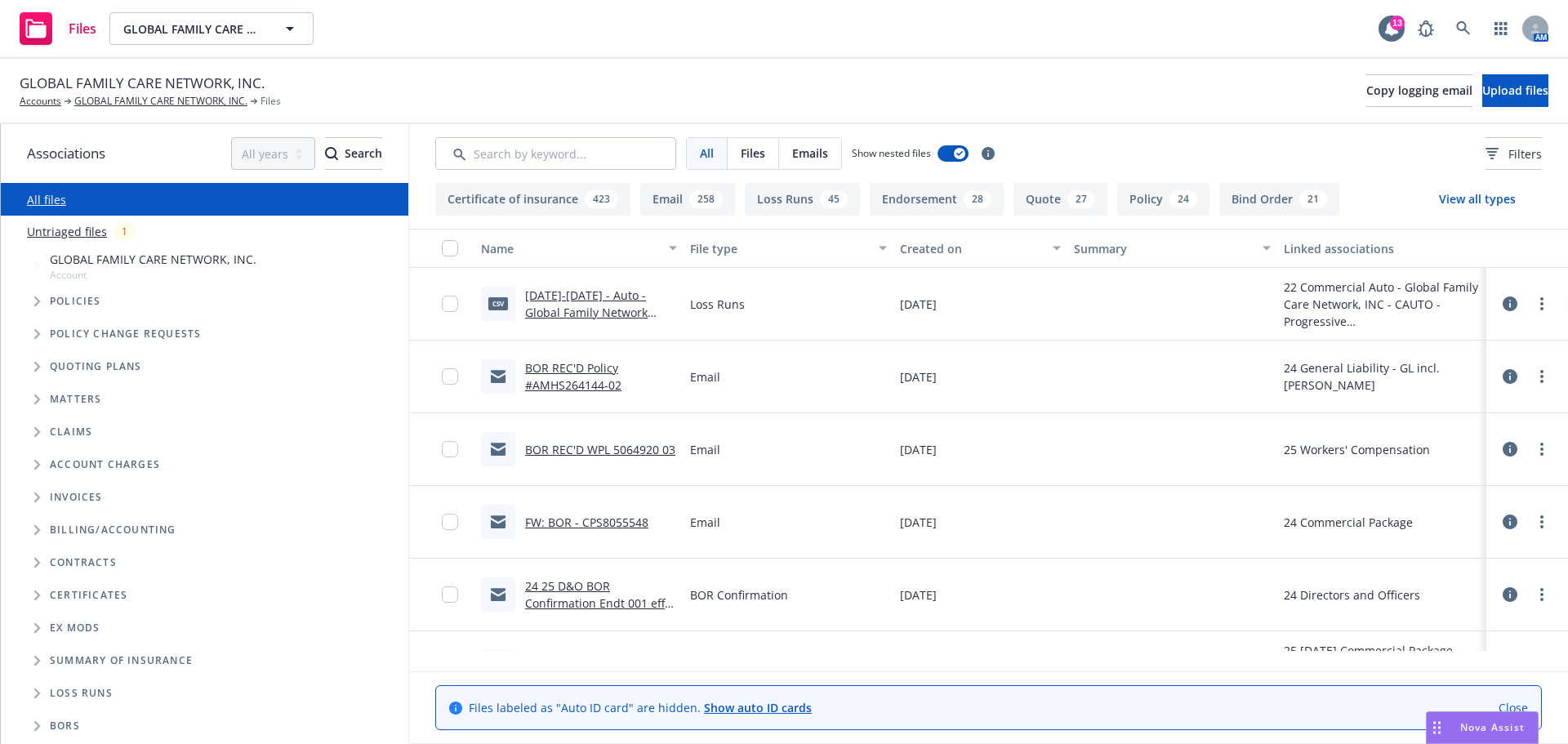
drag, startPoint x: 79, startPoint y: 241, endPoint x: 63, endPoint y: 240, distance: 16.0
click at [76, 240] on link "Untriaged files" at bounding box center [66, 231] width 80 height 17
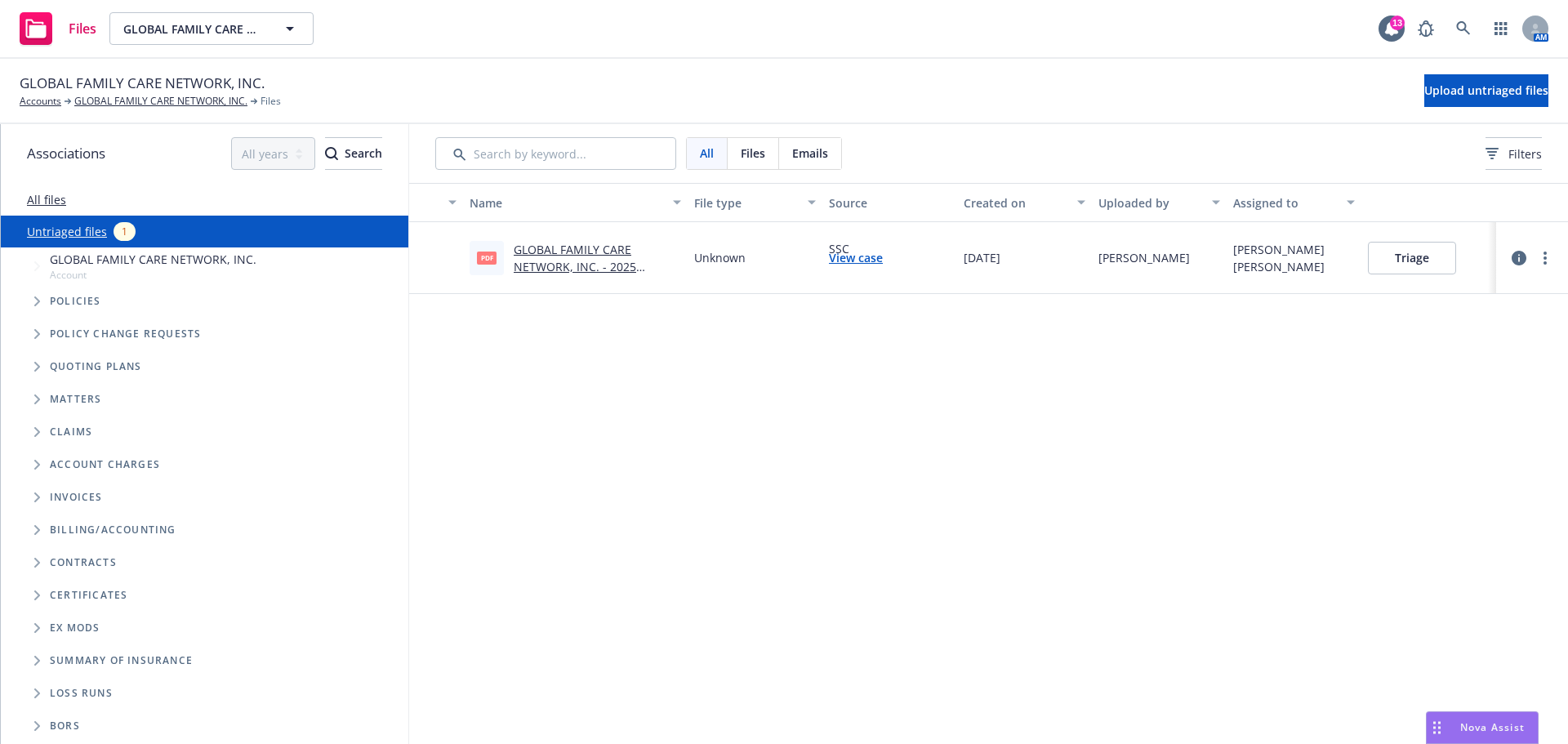
click at [564, 280] on link "GLOBAL FAMILY CARE NETWORK, INC. - 2025 Commercial Auto Notice of Cancellation …" at bounding box center [588, 275] width 150 height 67
click at [1415, 268] on button "Triage" at bounding box center [1412, 258] width 88 height 33
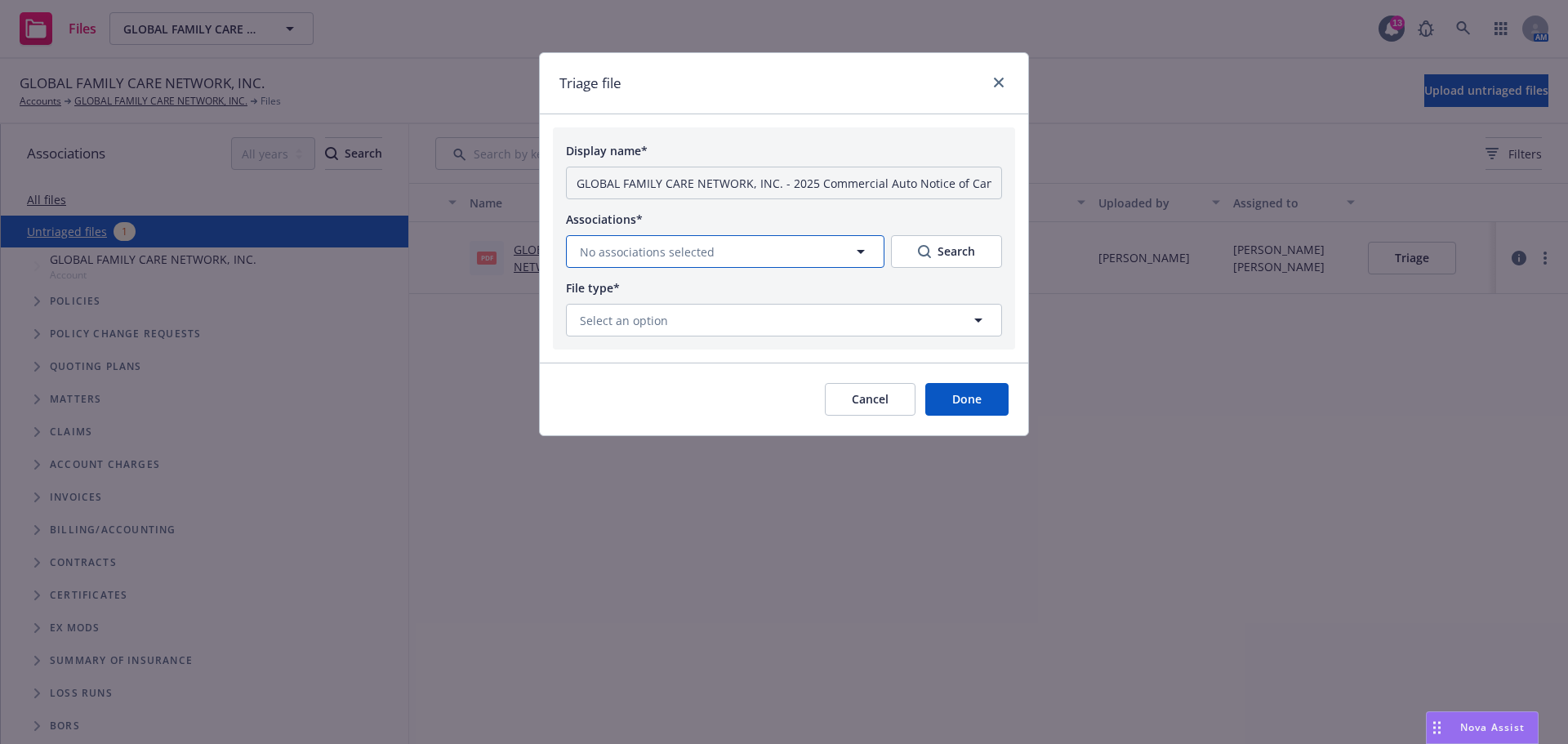
click at [830, 268] on button "No associations selected" at bounding box center [725, 252] width 318 height 33
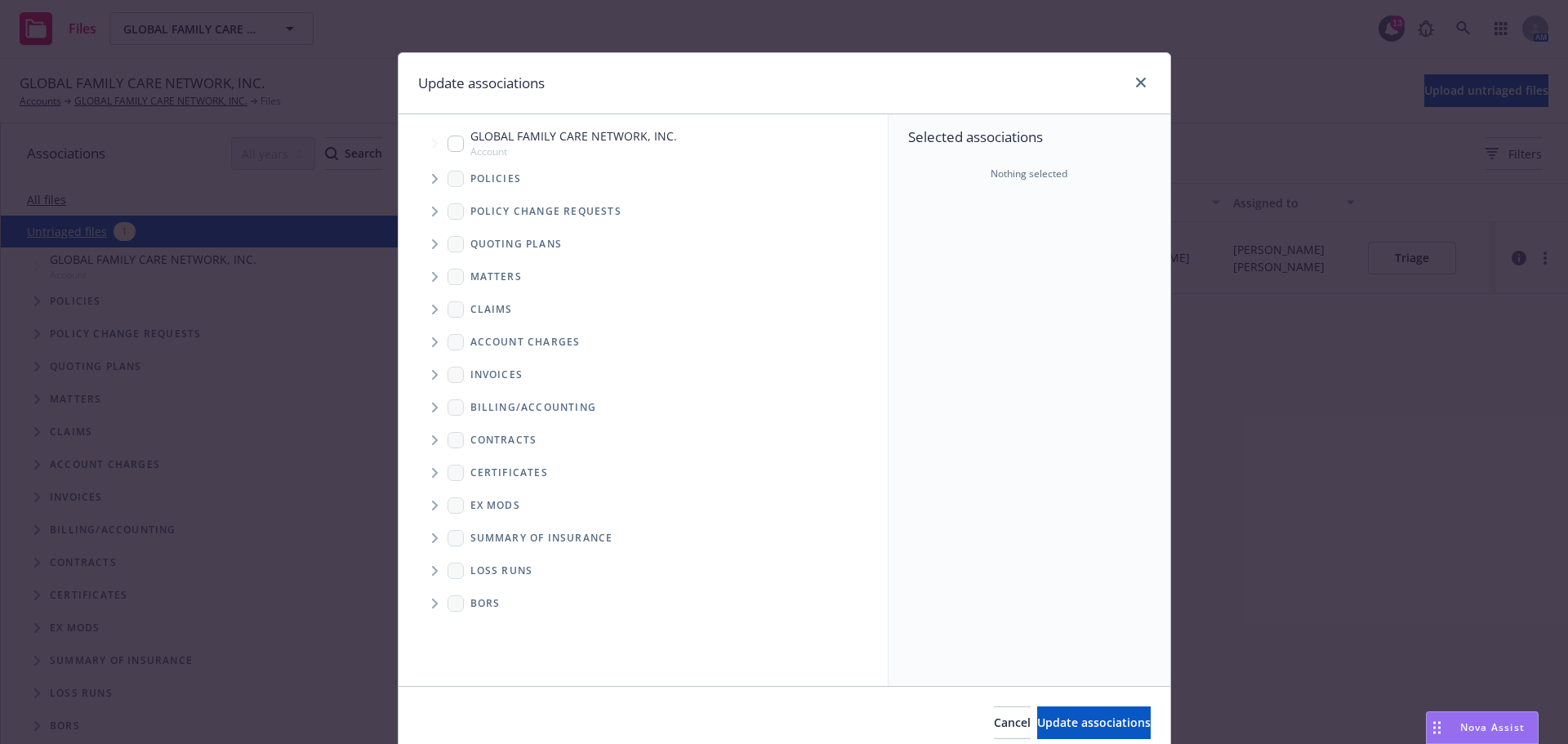
click at [432, 184] on icon "Tree Example" at bounding box center [435, 178] width 6 height 10
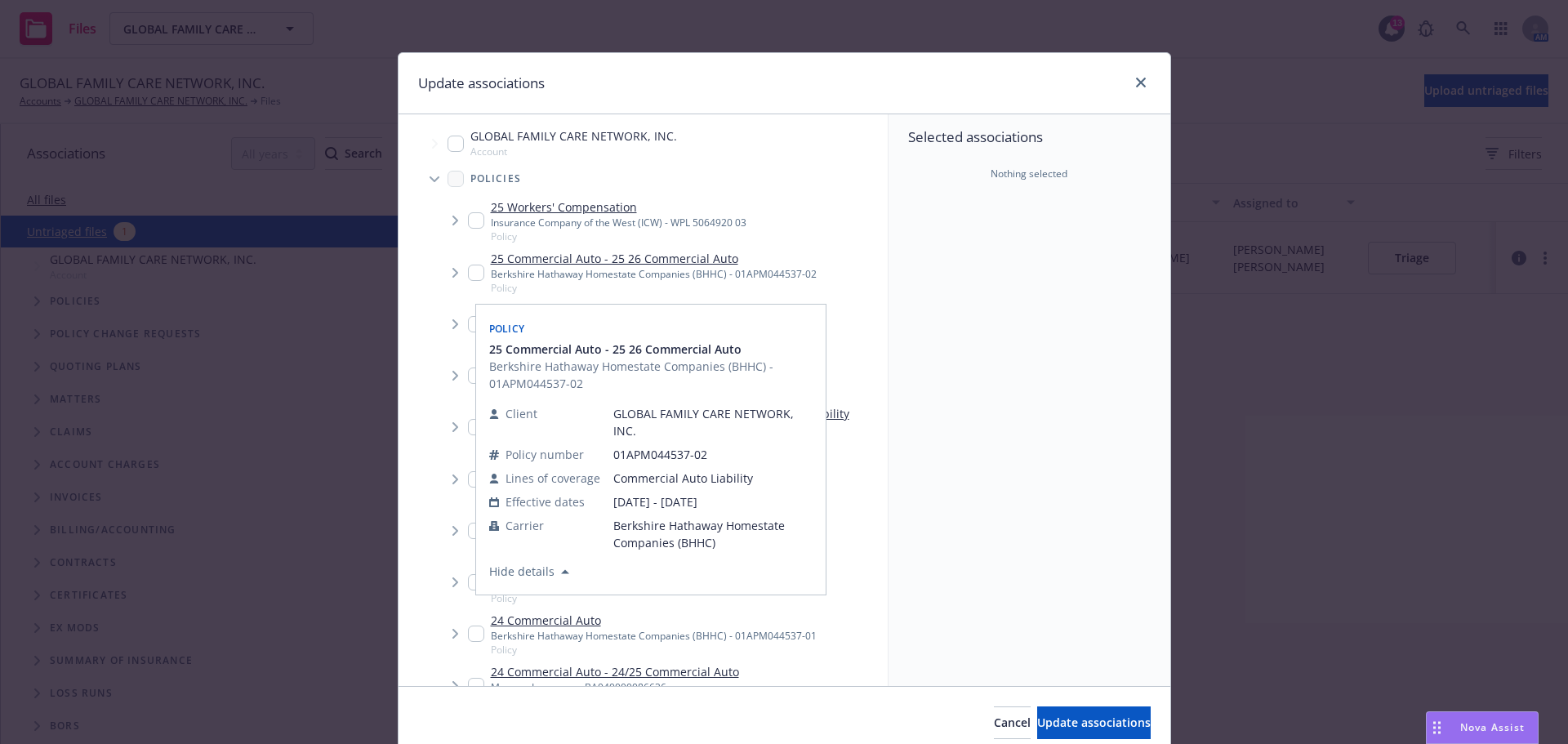
click at [468, 280] on input "Tree Example" at bounding box center [476, 273] width 17 height 17
checkbox input "true"
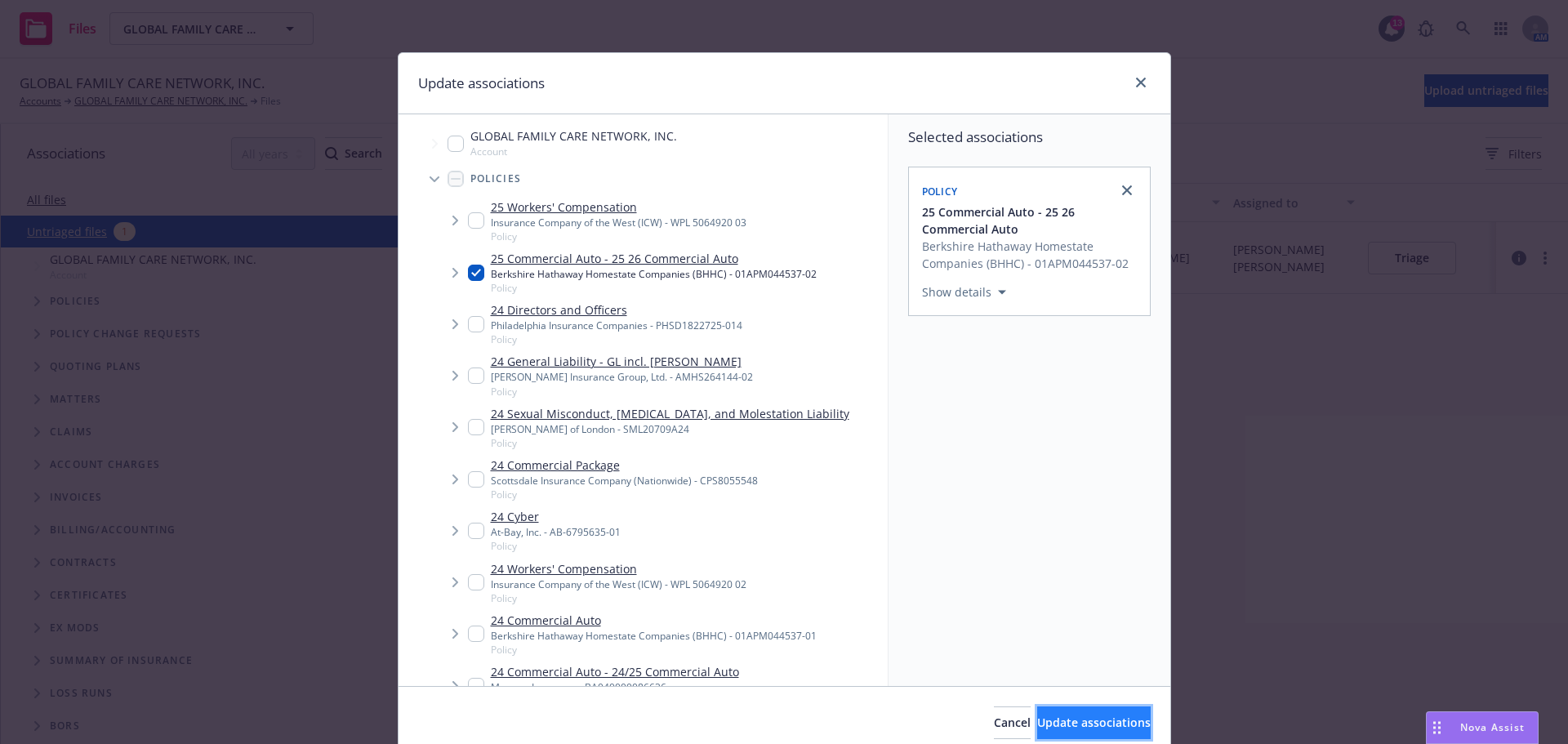
click at [1037, 729] on span "Update associations" at bounding box center [1093, 722] width 113 height 16
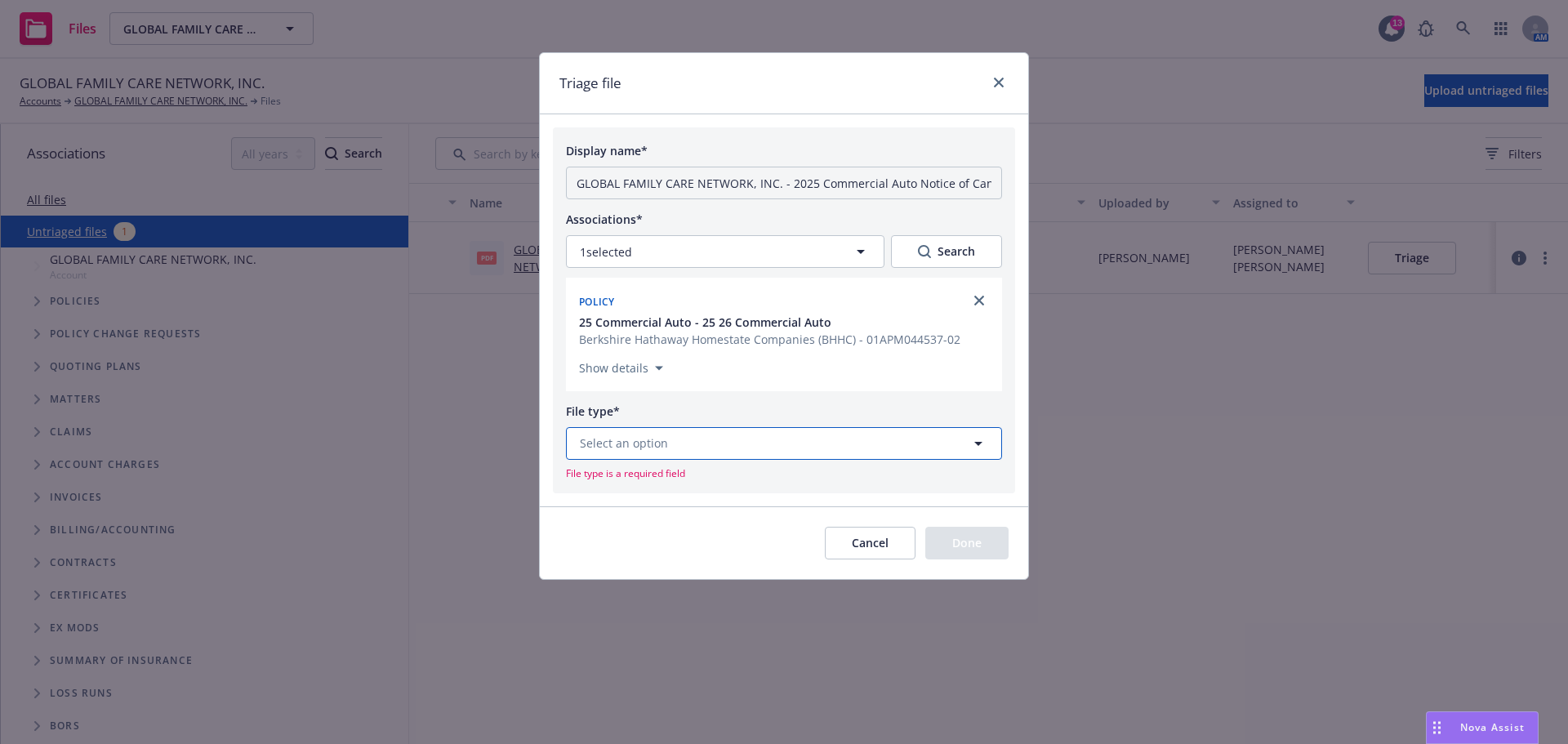
click at [620, 452] on span "Select an option" at bounding box center [624, 442] width 88 height 17
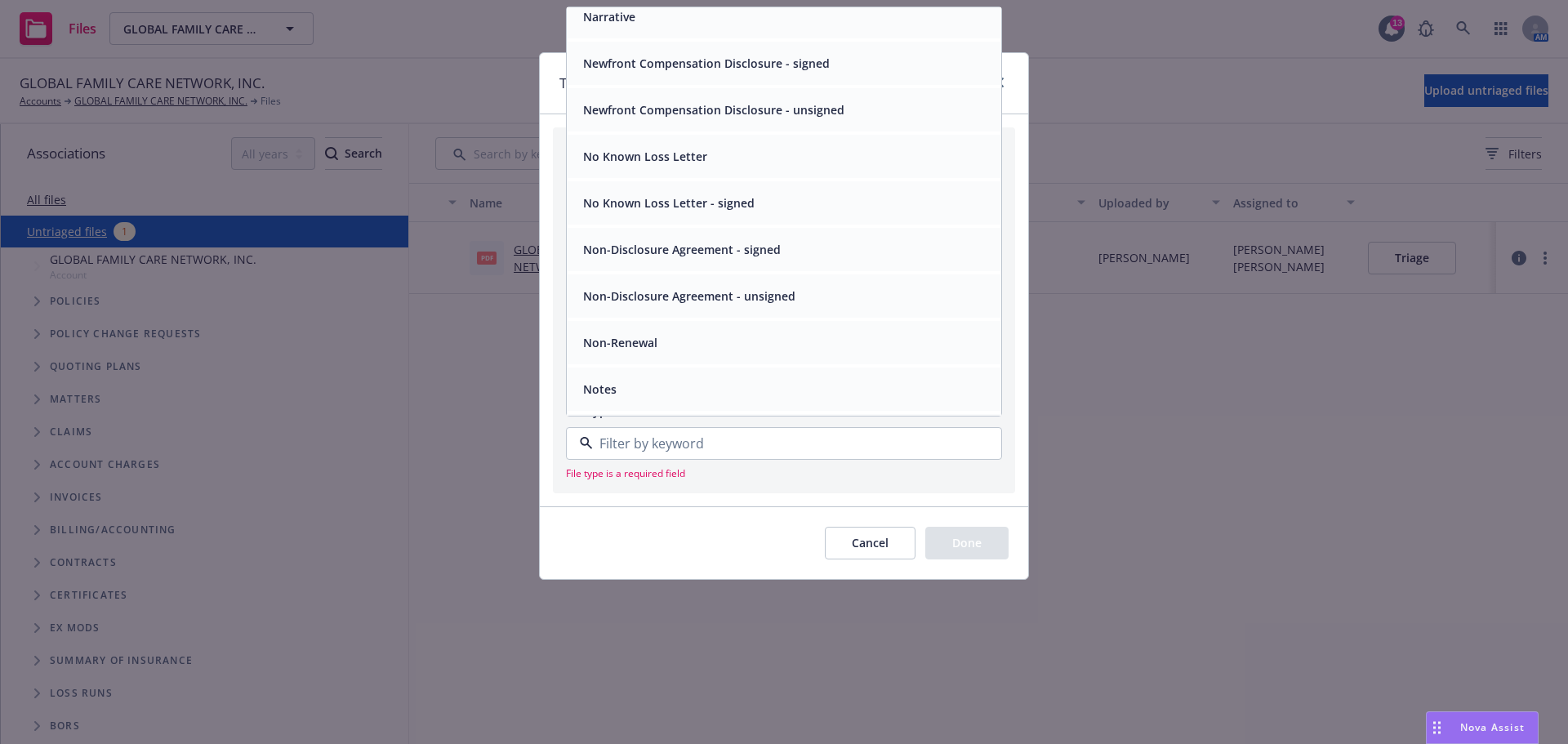
scroll to position [5035, 0]
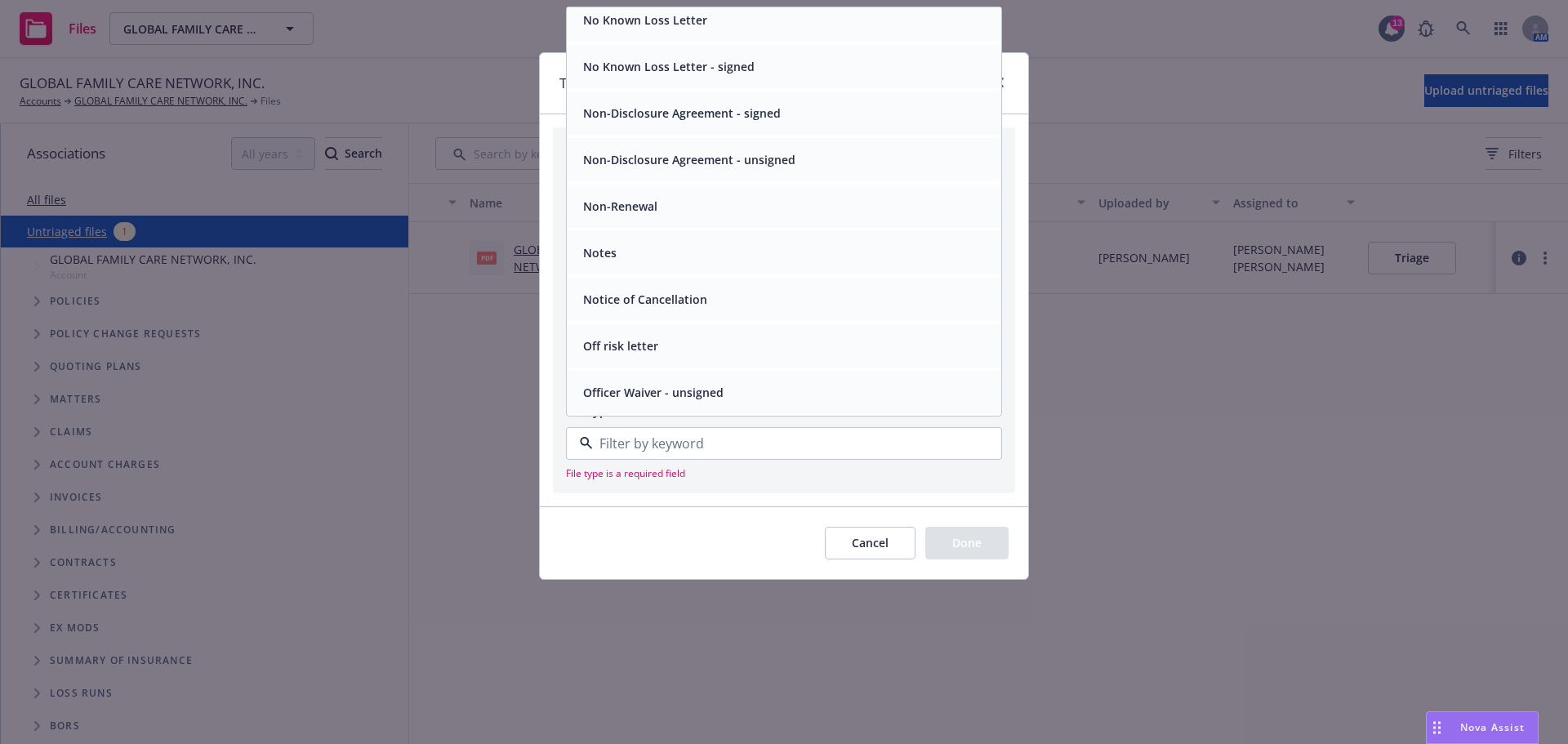
click at [718, 311] on div "Notice of Cancellation" at bounding box center [784, 300] width 415 height 24
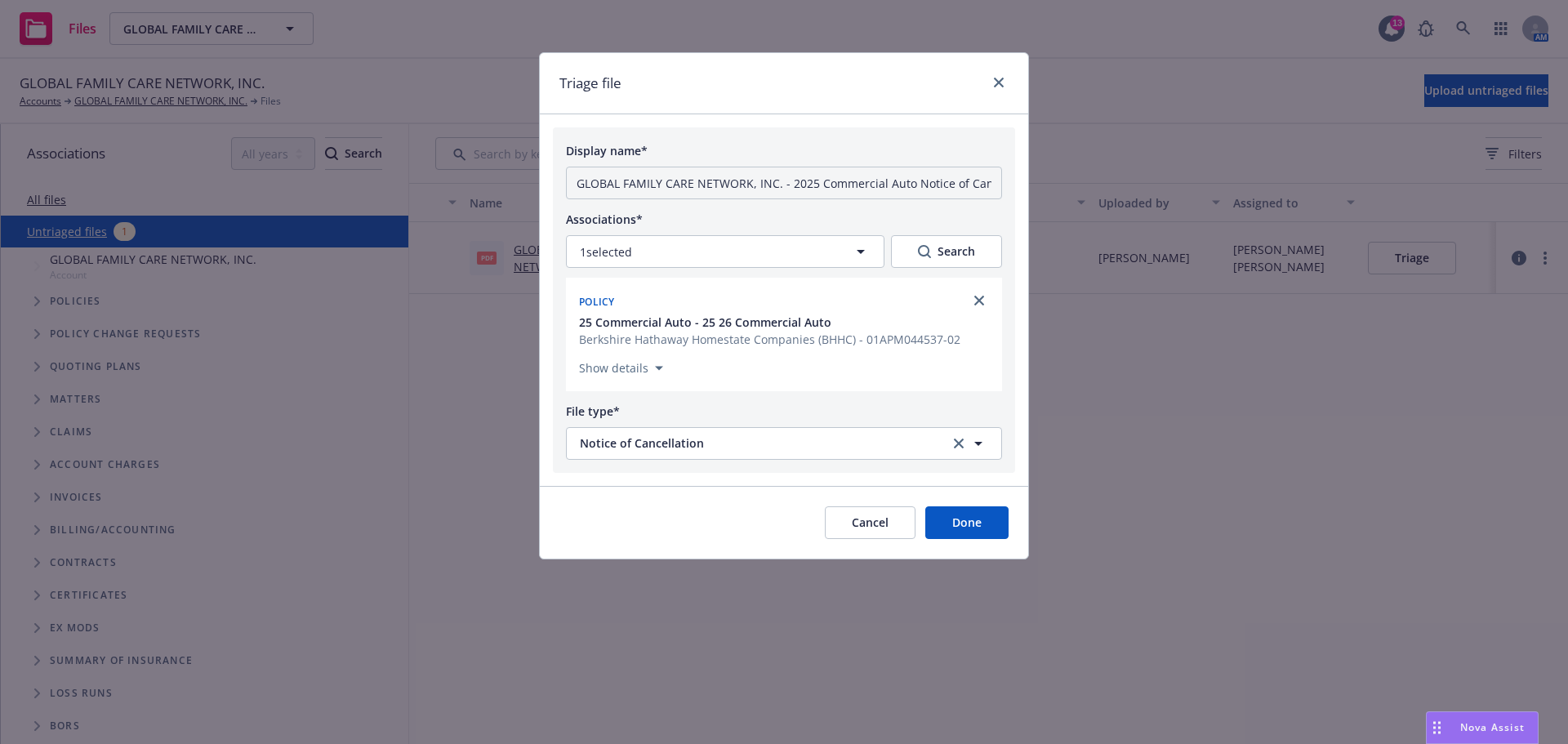
click at [891, 539] on button "Cancel" at bounding box center [870, 522] width 91 height 33
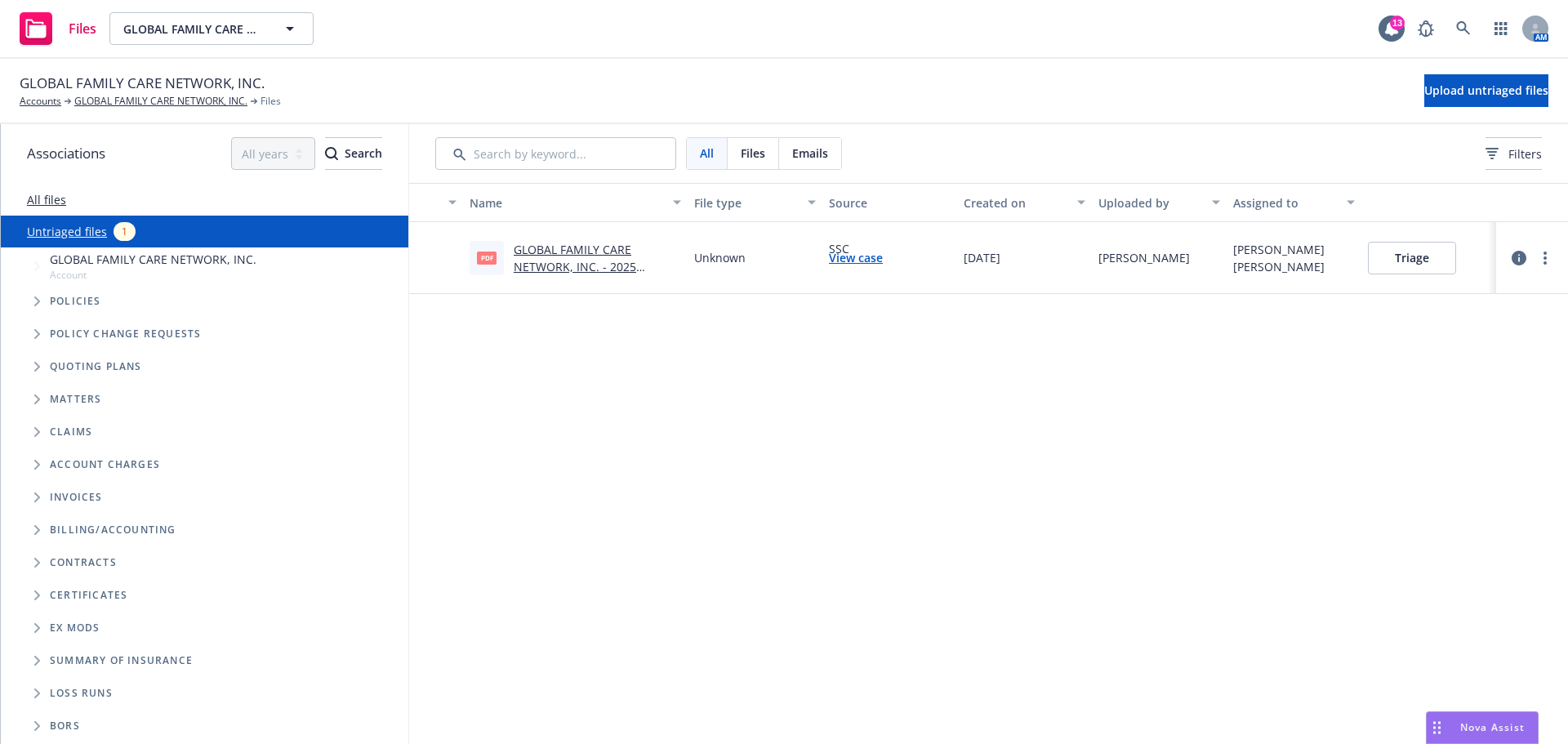
click at [1400, 266] on button "Triage" at bounding box center [1412, 258] width 88 height 33
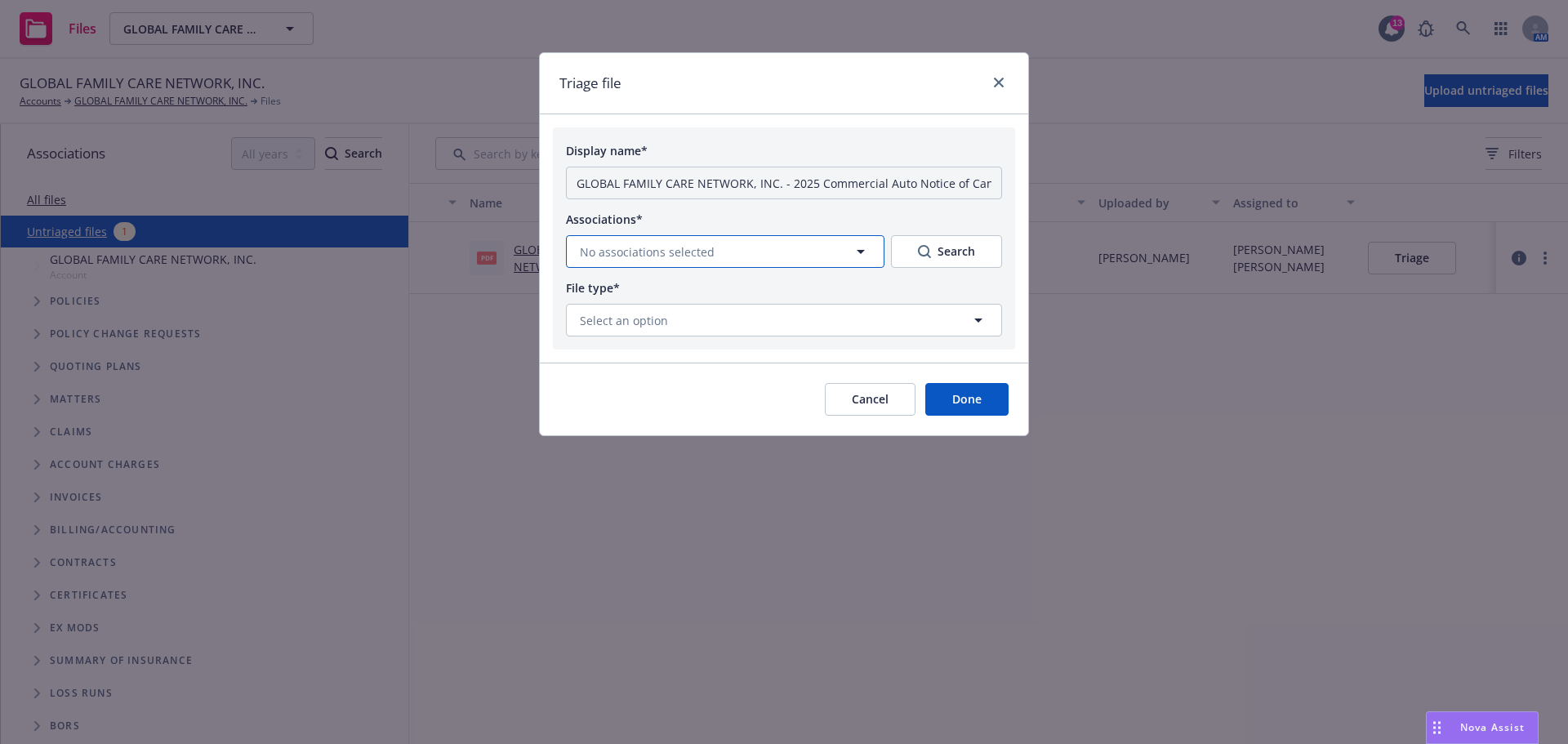
click at [785, 263] on button "No associations selected" at bounding box center [725, 252] width 318 height 33
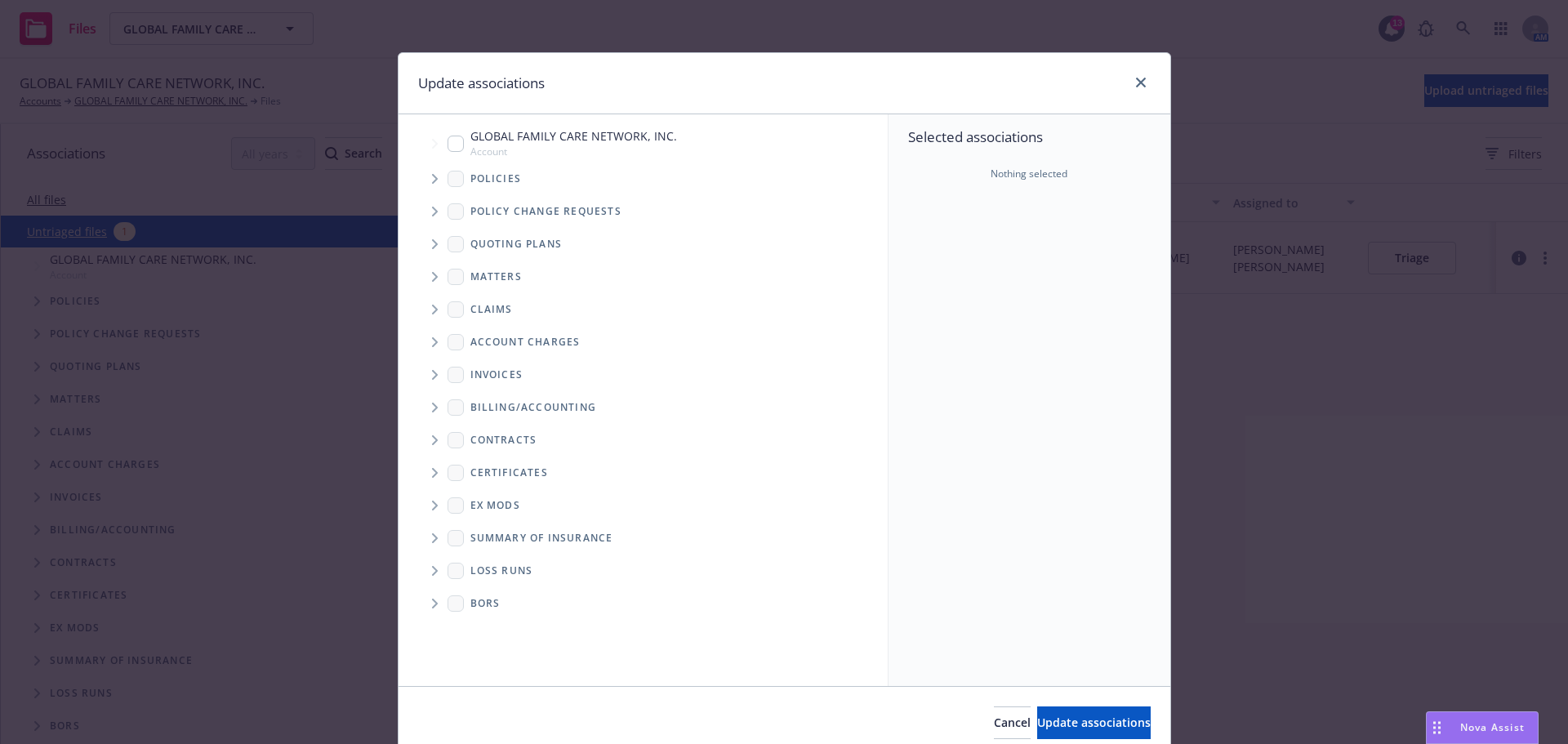
click at [432, 183] on icon "Tree Example" at bounding box center [435, 178] width 6 height 10
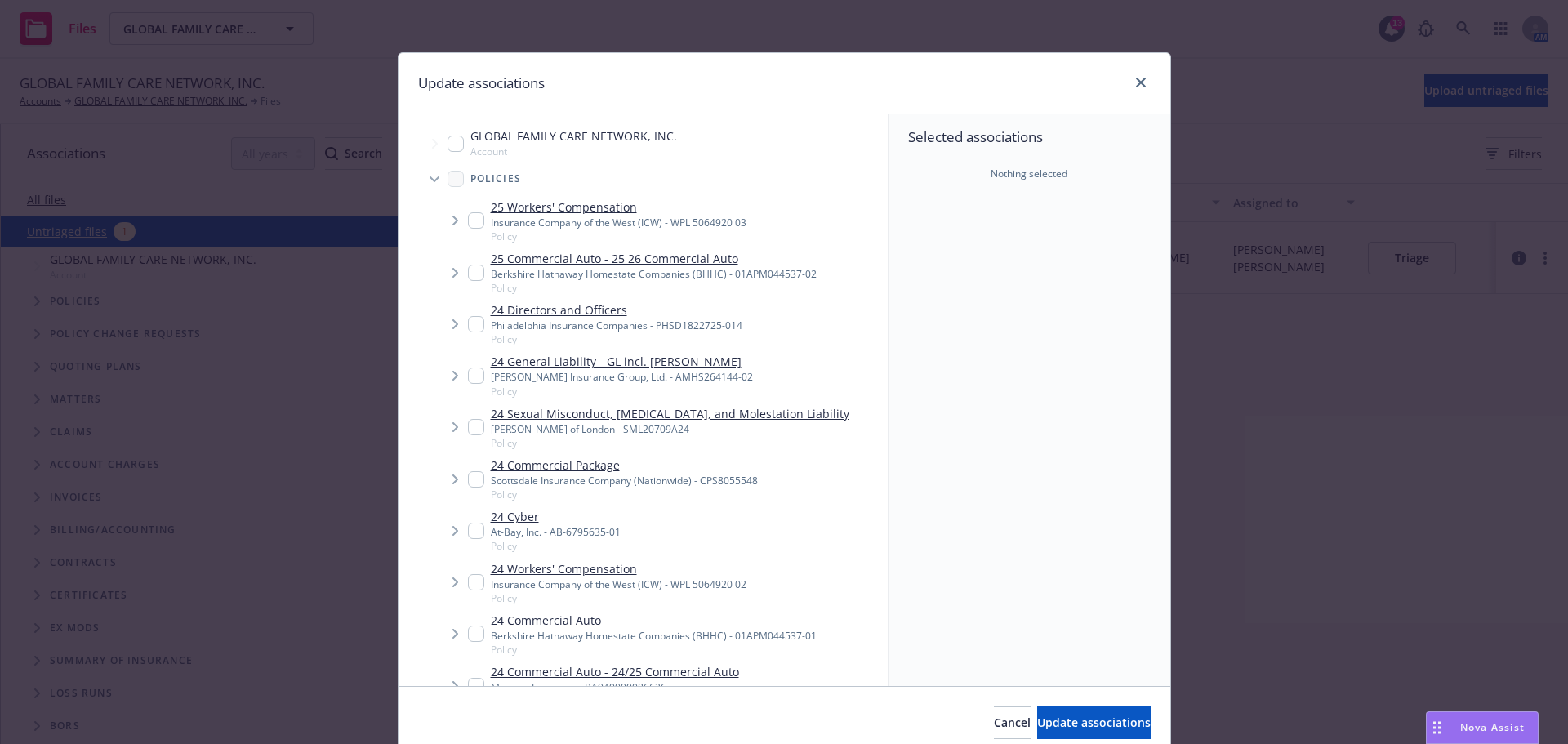
click at [468, 277] on input "Tree Example" at bounding box center [476, 273] width 17 height 17
checkbox input "true"
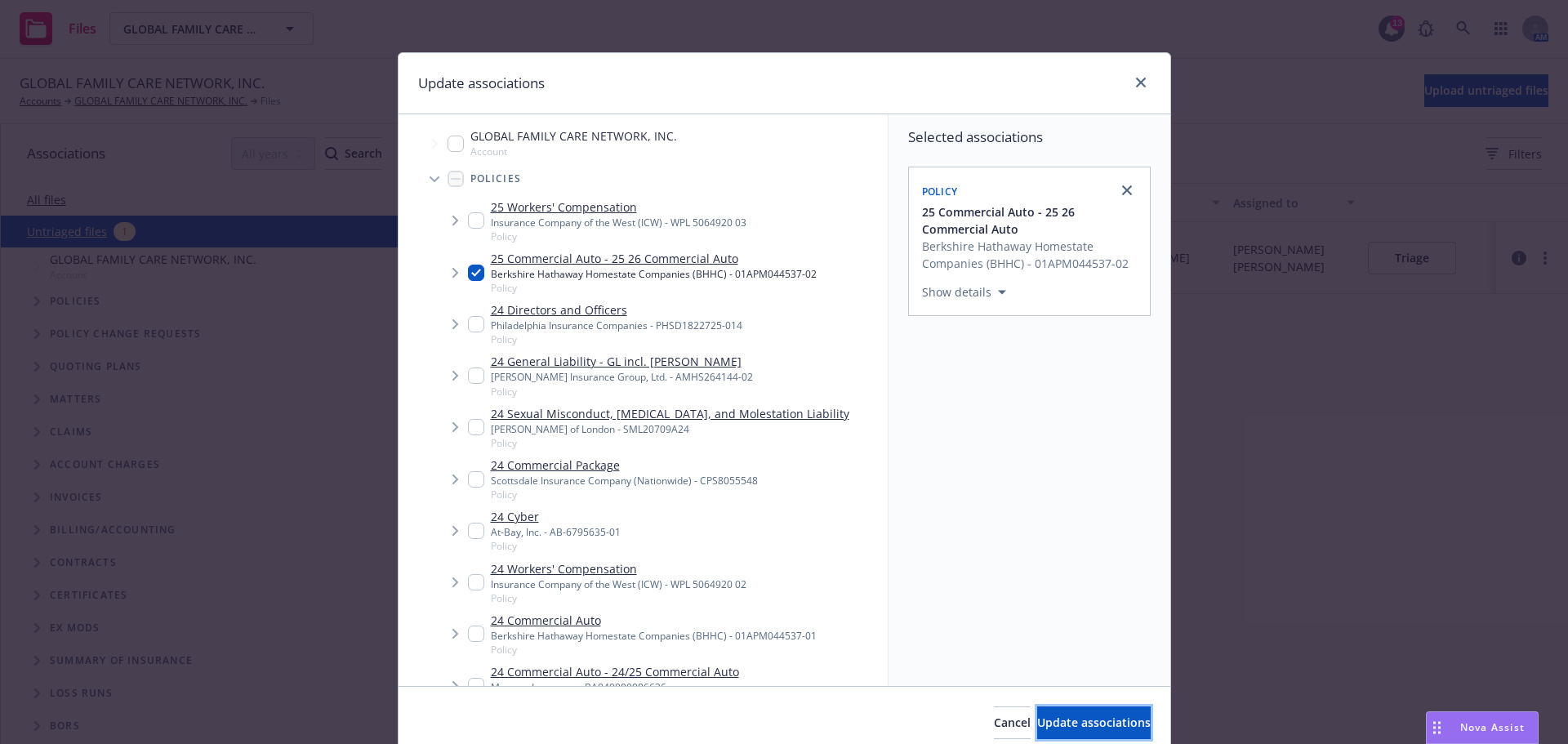
click at [1037, 725] on span "Update associations" at bounding box center [1093, 722] width 113 height 16
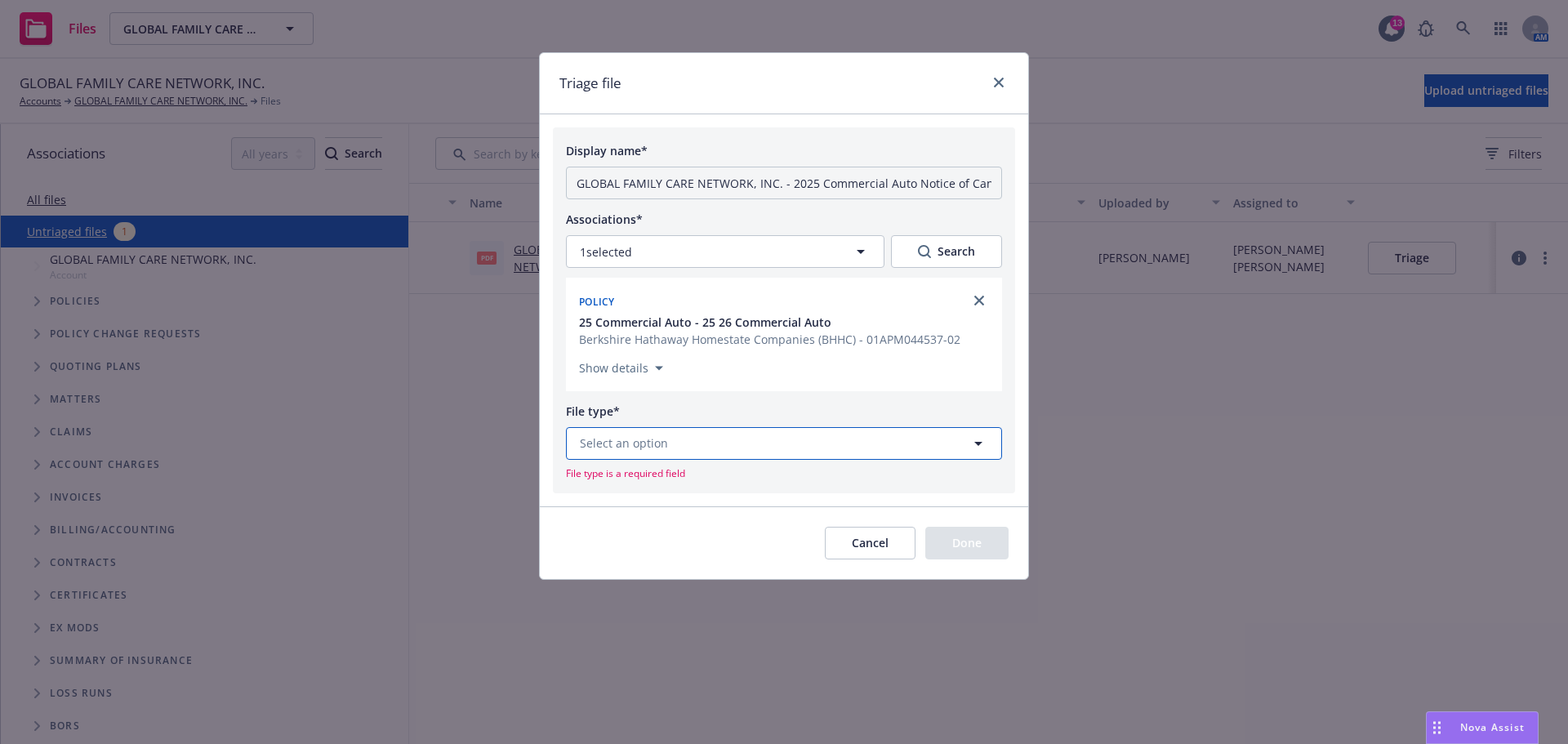
click at [695, 460] on button "Select an option" at bounding box center [784, 443] width 436 height 33
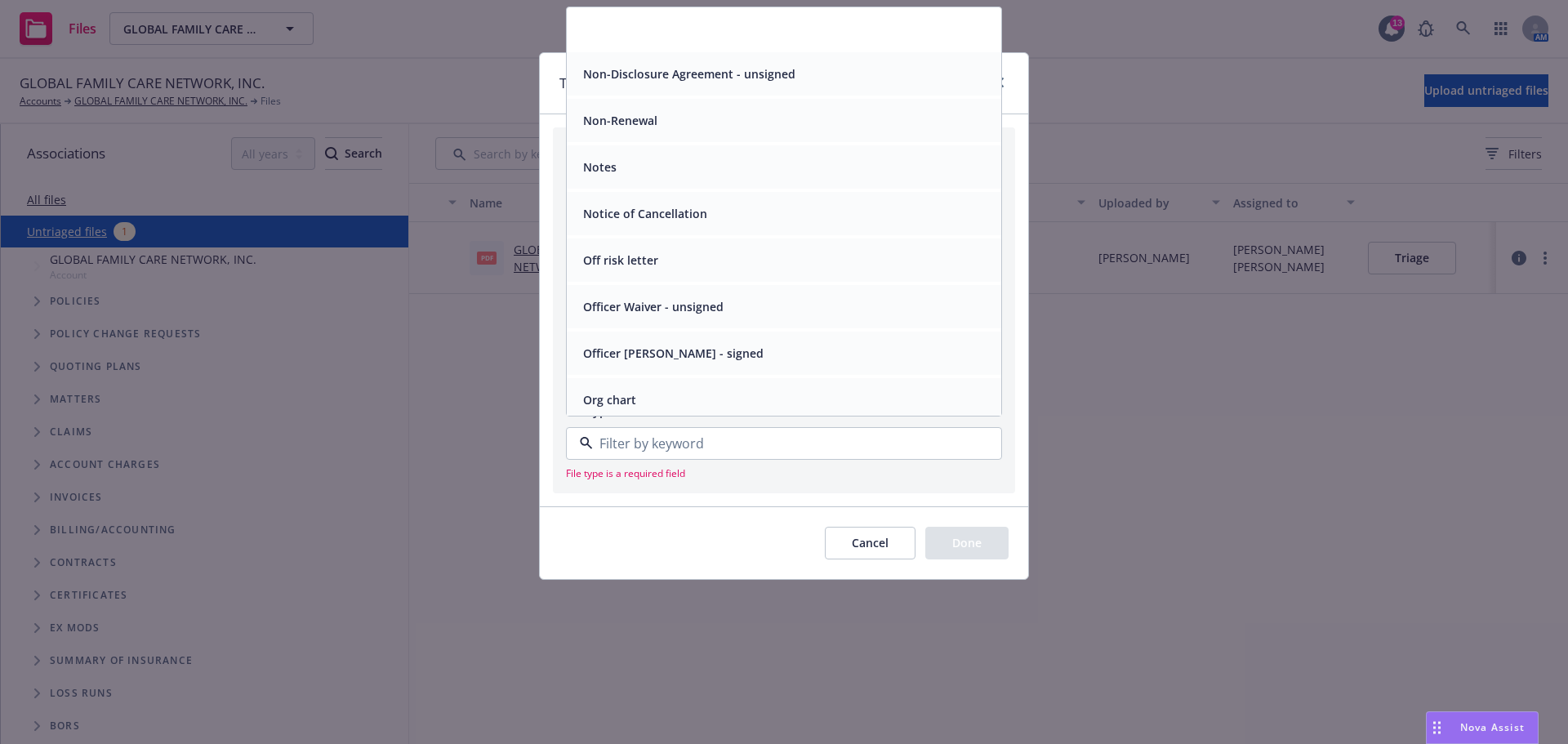
scroll to position [5115, 0]
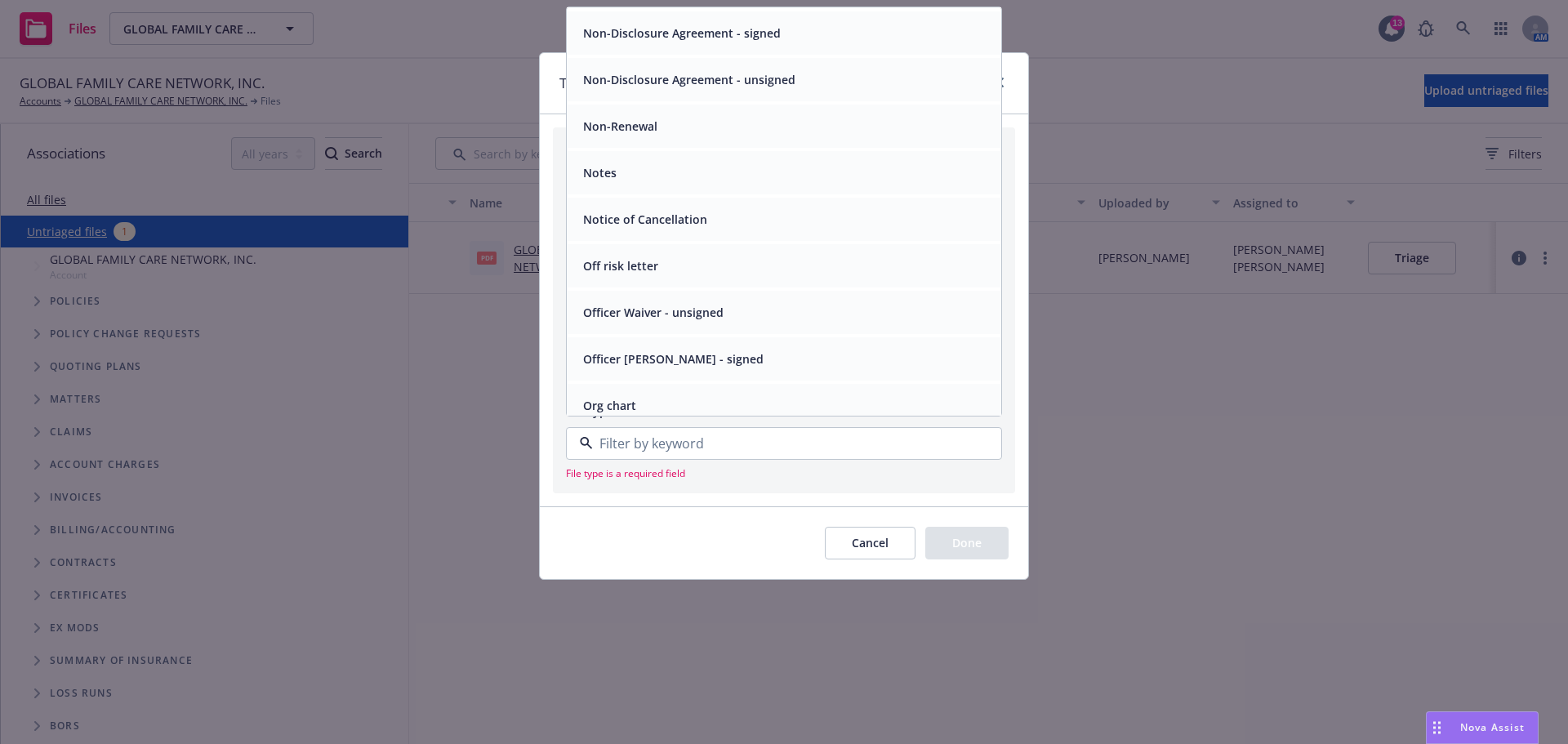
click at [703, 241] on div "Notice of Cancellation" at bounding box center [784, 219] width 434 height 43
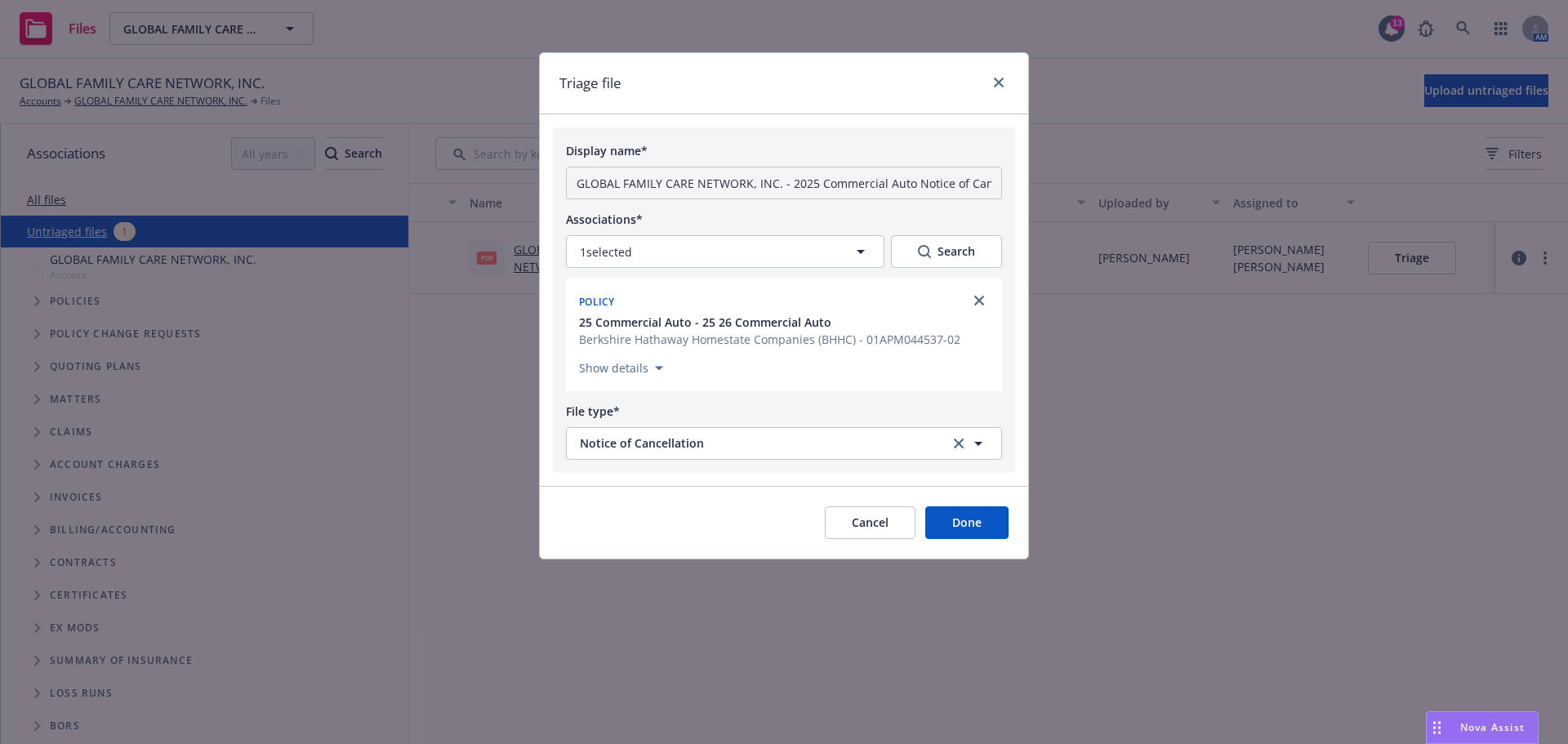
click at [973, 539] on button "Done" at bounding box center [967, 522] width 84 height 33
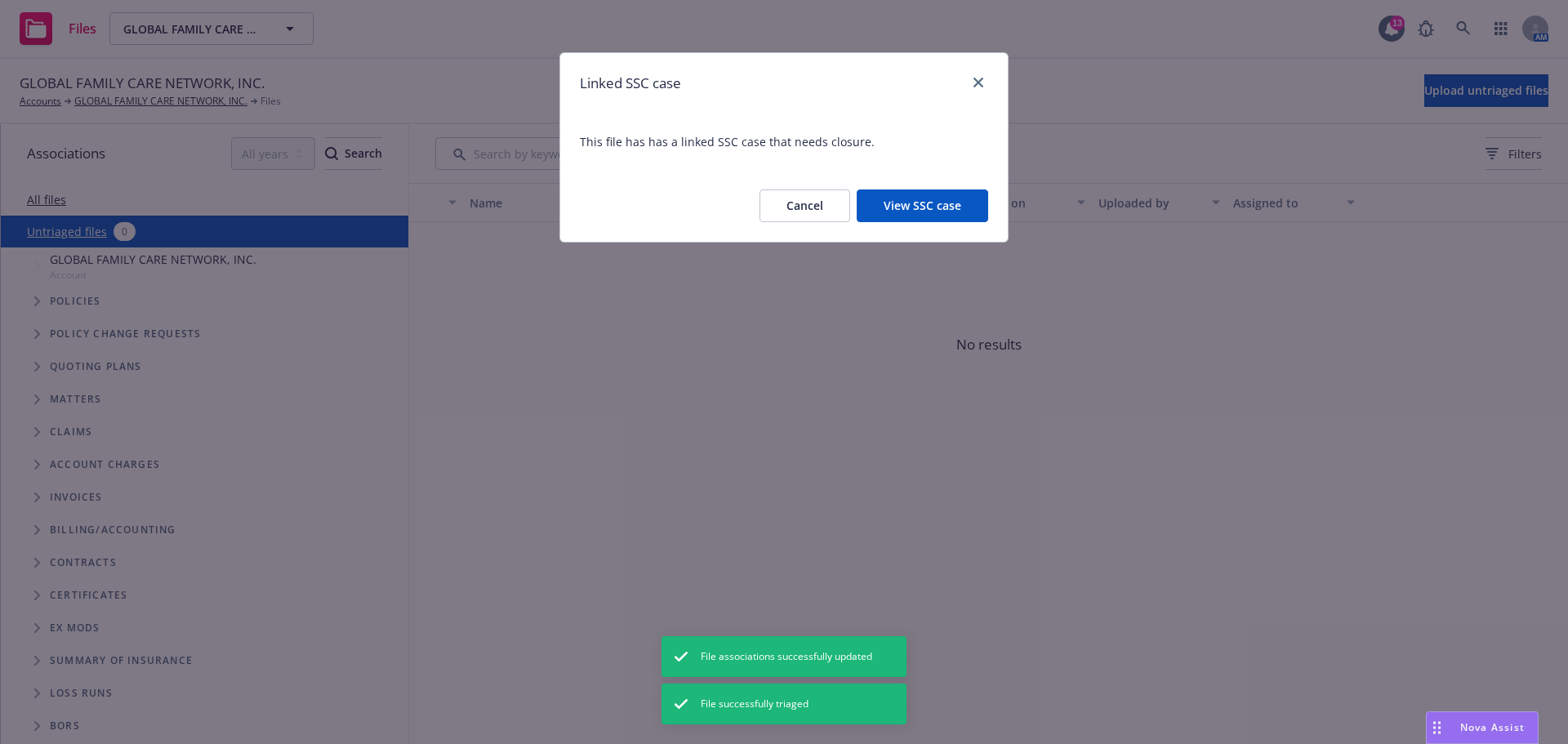
click at [909, 217] on button "View SSC case" at bounding box center [921, 206] width 132 height 33
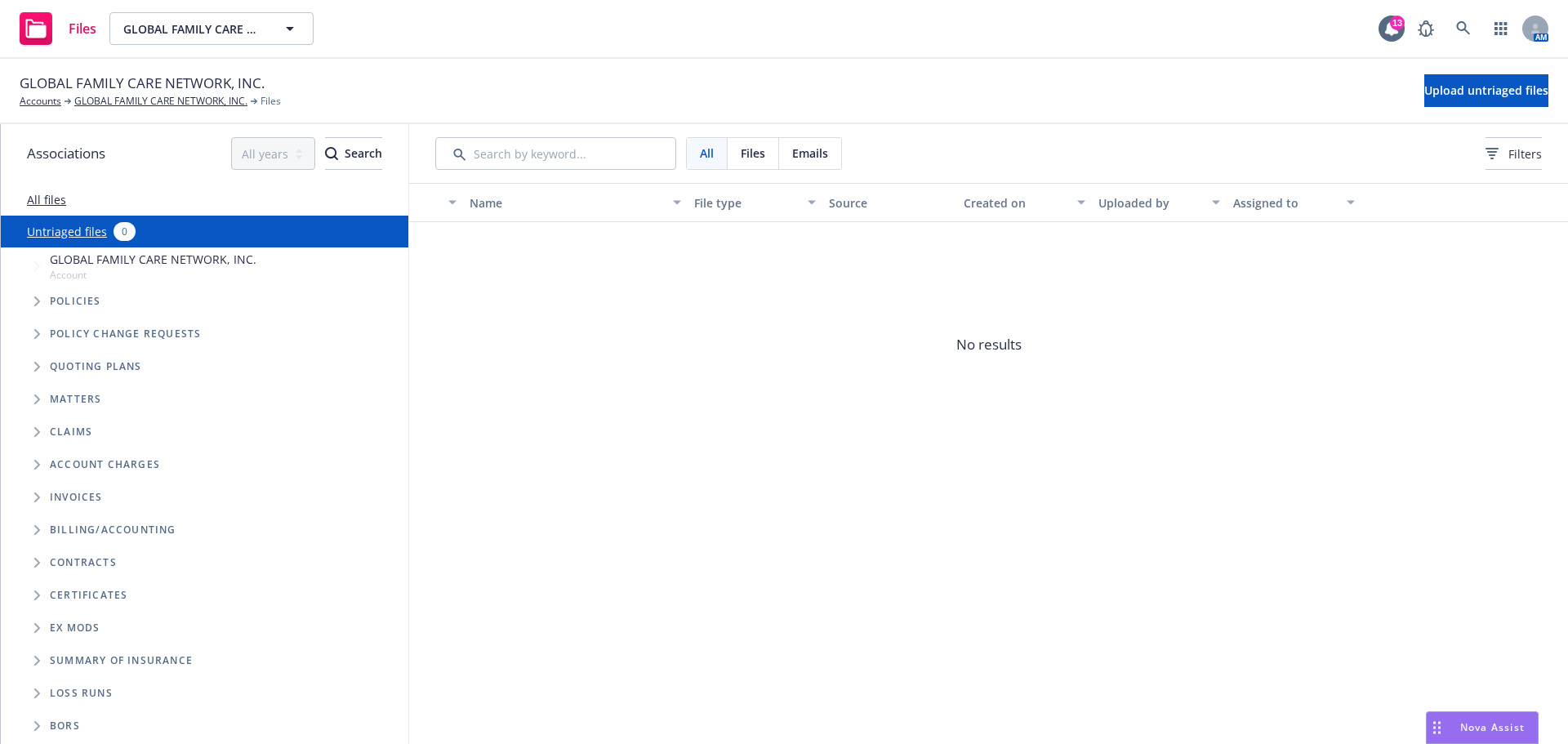
click at [47, 315] on span "Tree Example" at bounding box center [37, 301] width 26 height 26
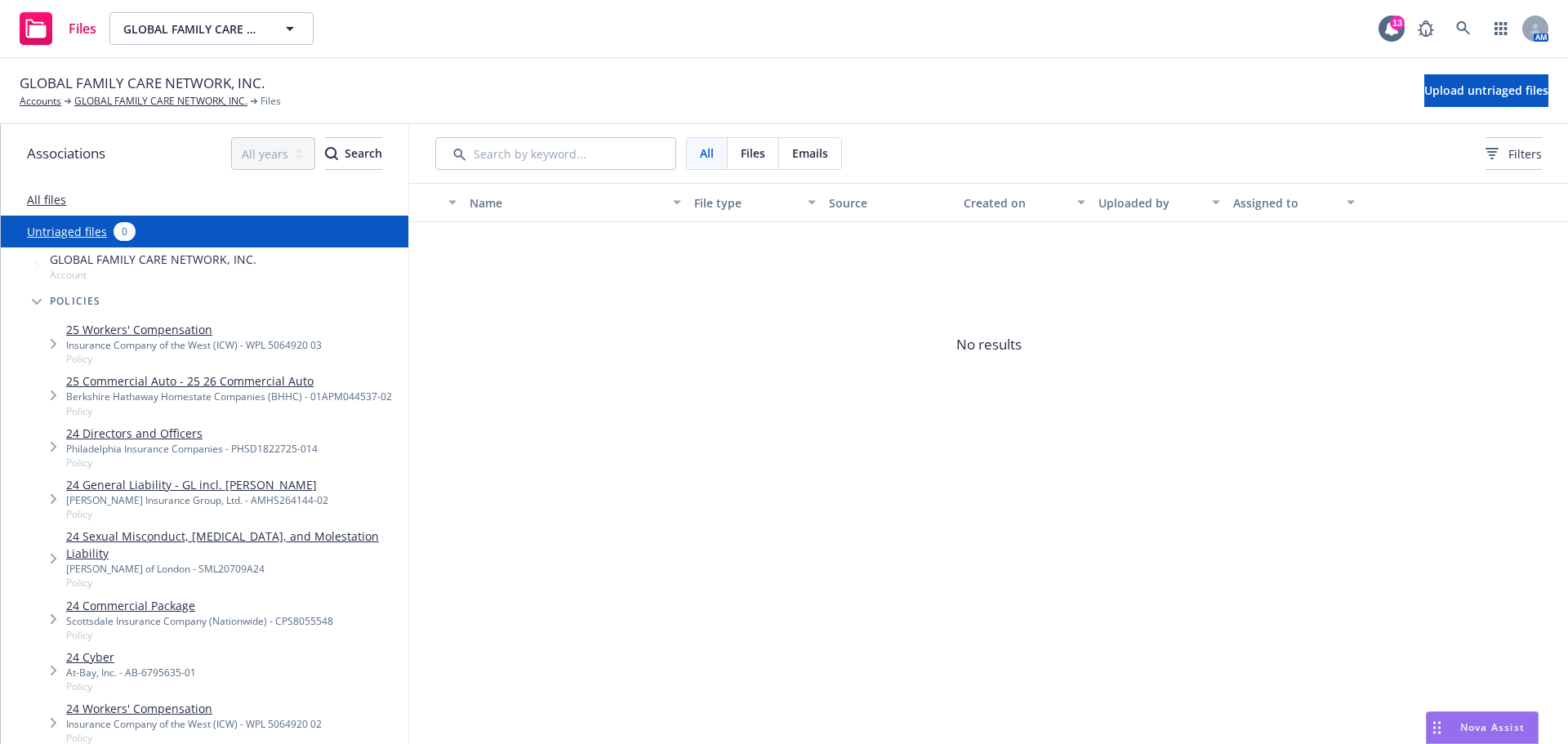
click at [52, 400] on icon "Tree Example" at bounding box center [53, 395] width 6 height 10
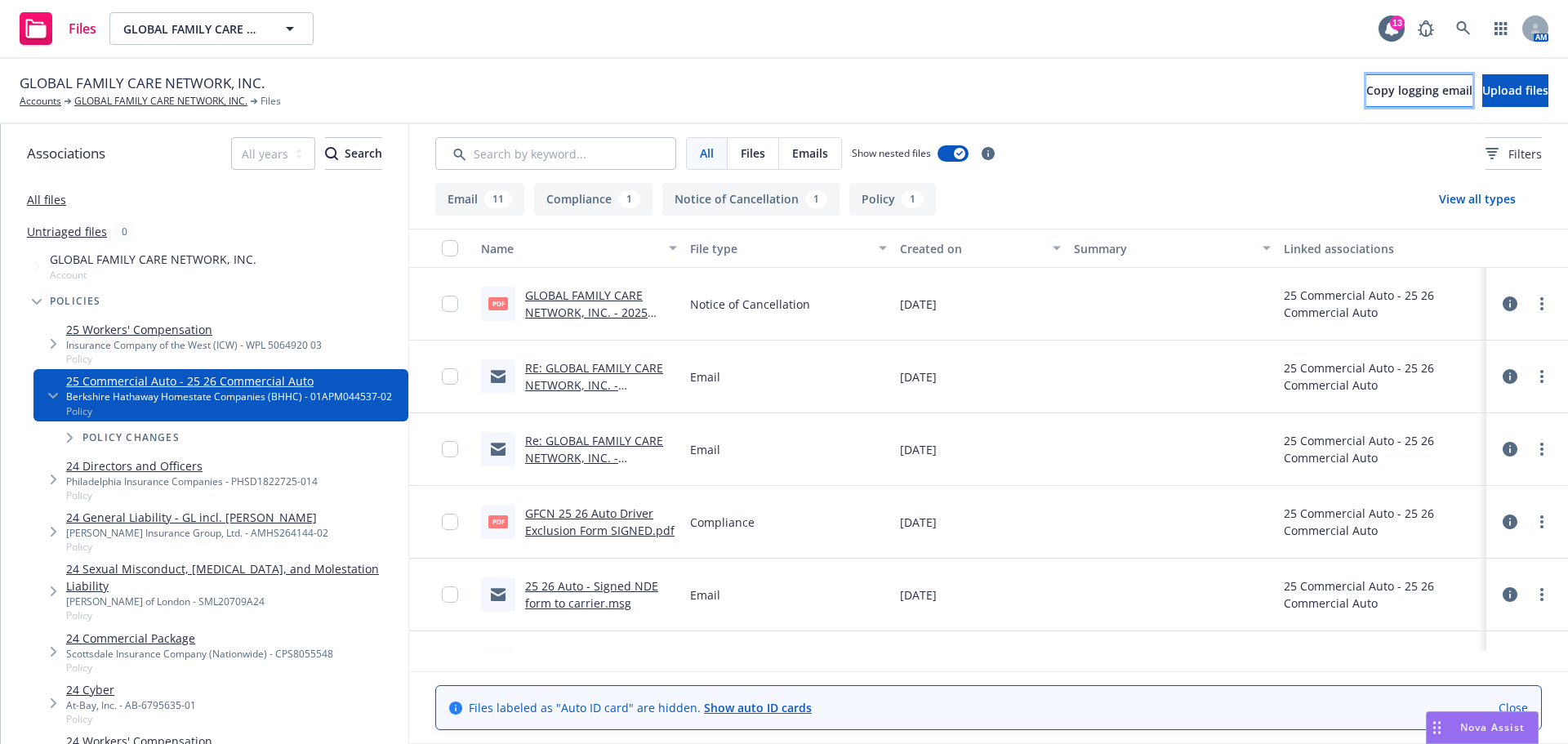
click at [1372, 93] on span "Copy logging email" at bounding box center [1418, 90] width 106 height 16
click at [54, 408] on span "Tree Example" at bounding box center [53, 395] width 26 height 26
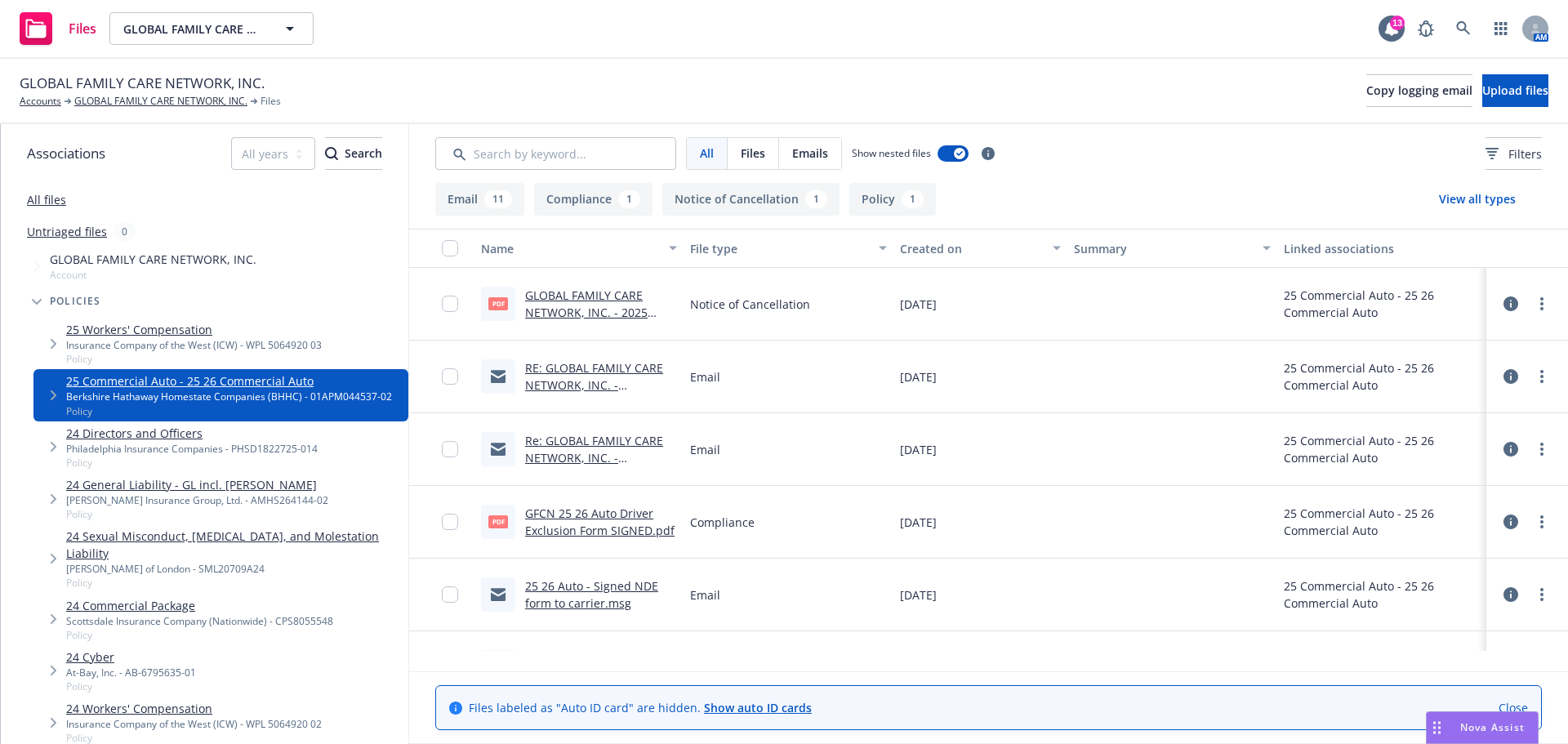
click at [54, 400] on icon "Tree Example" at bounding box center [53, 395] width 6 height 10
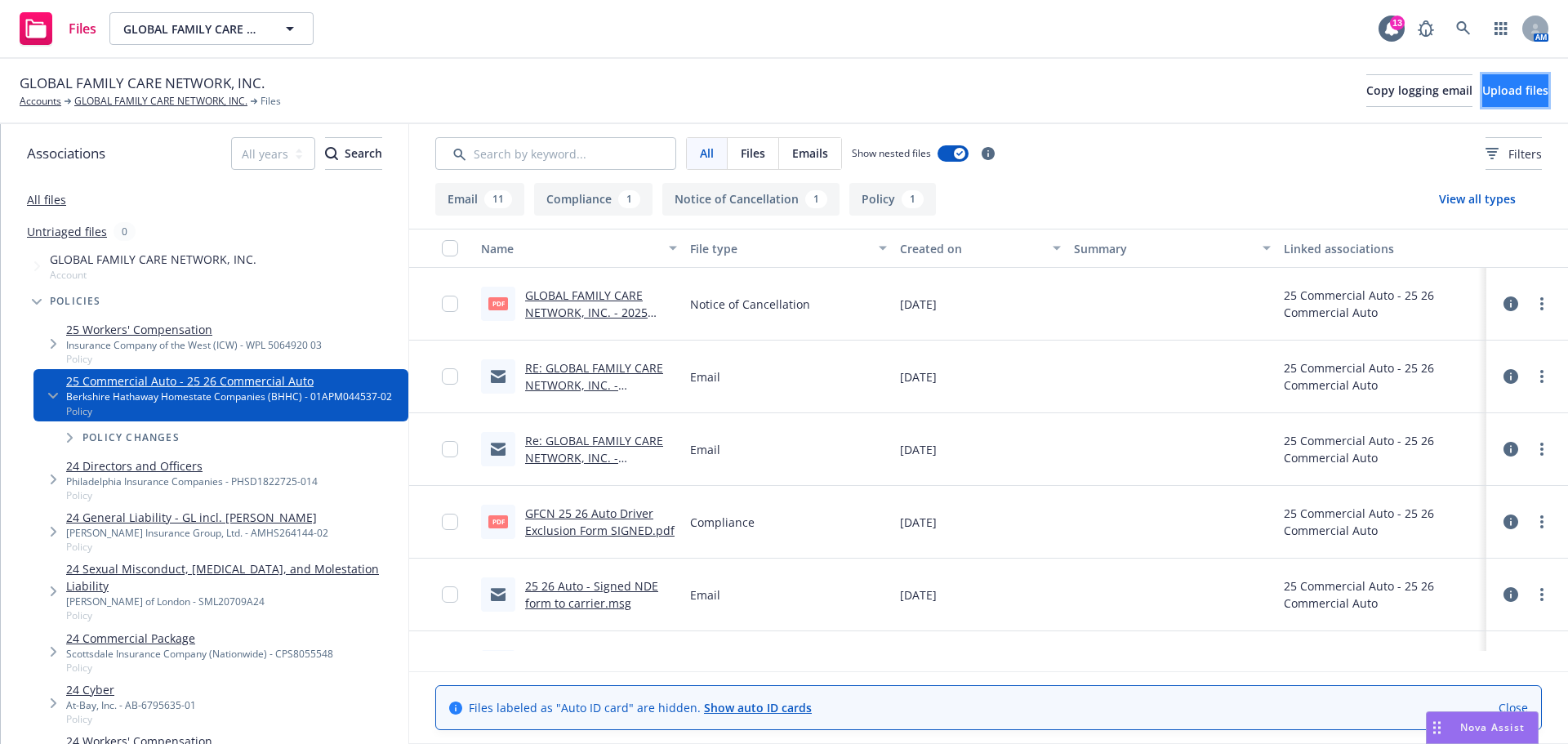
click at [1482, 98] on span "Upload files" at bounding box center [1515, 90] width 66 height 16
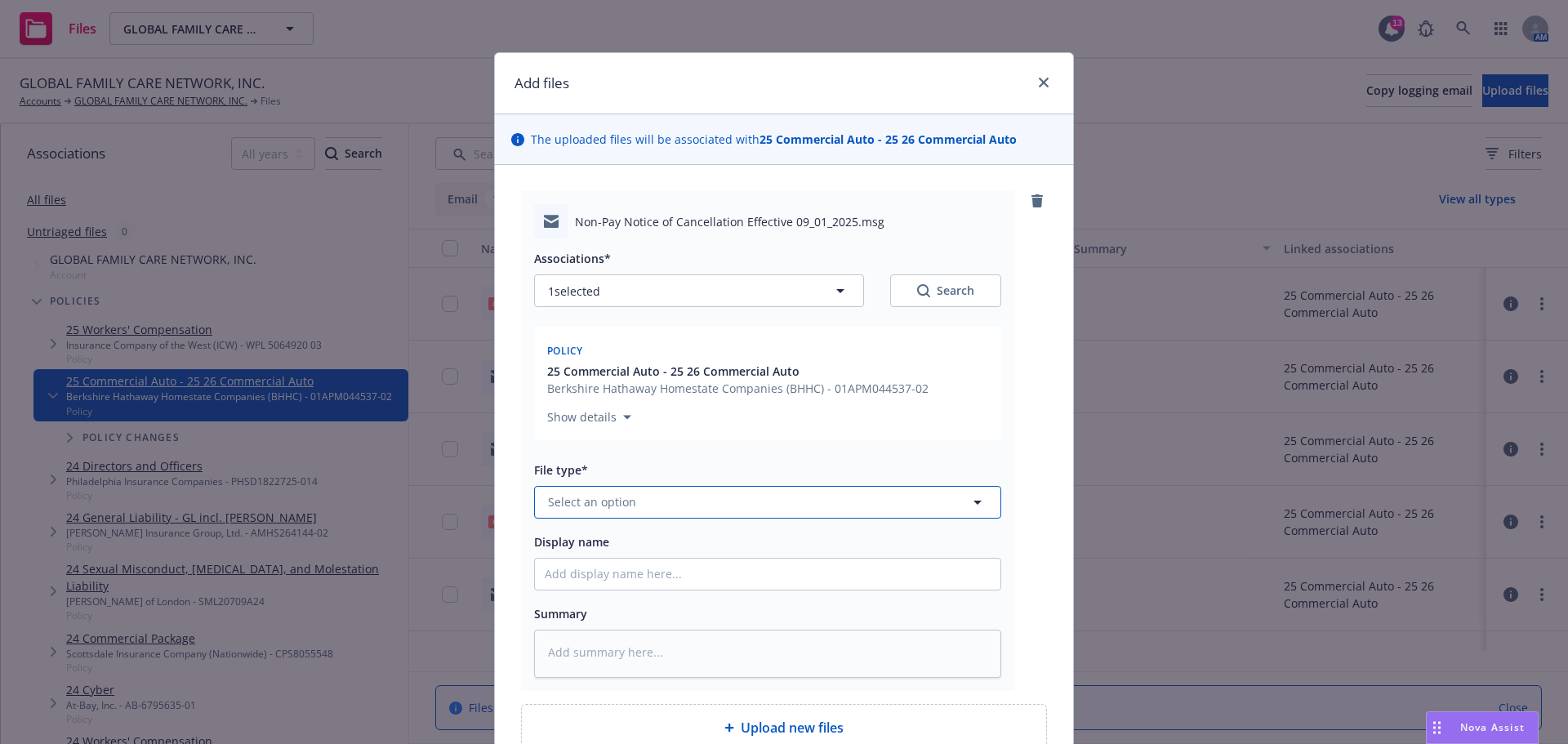
click at [578, 519] on button "Select an option" at bounding box center [768, 502] width 467 height 33
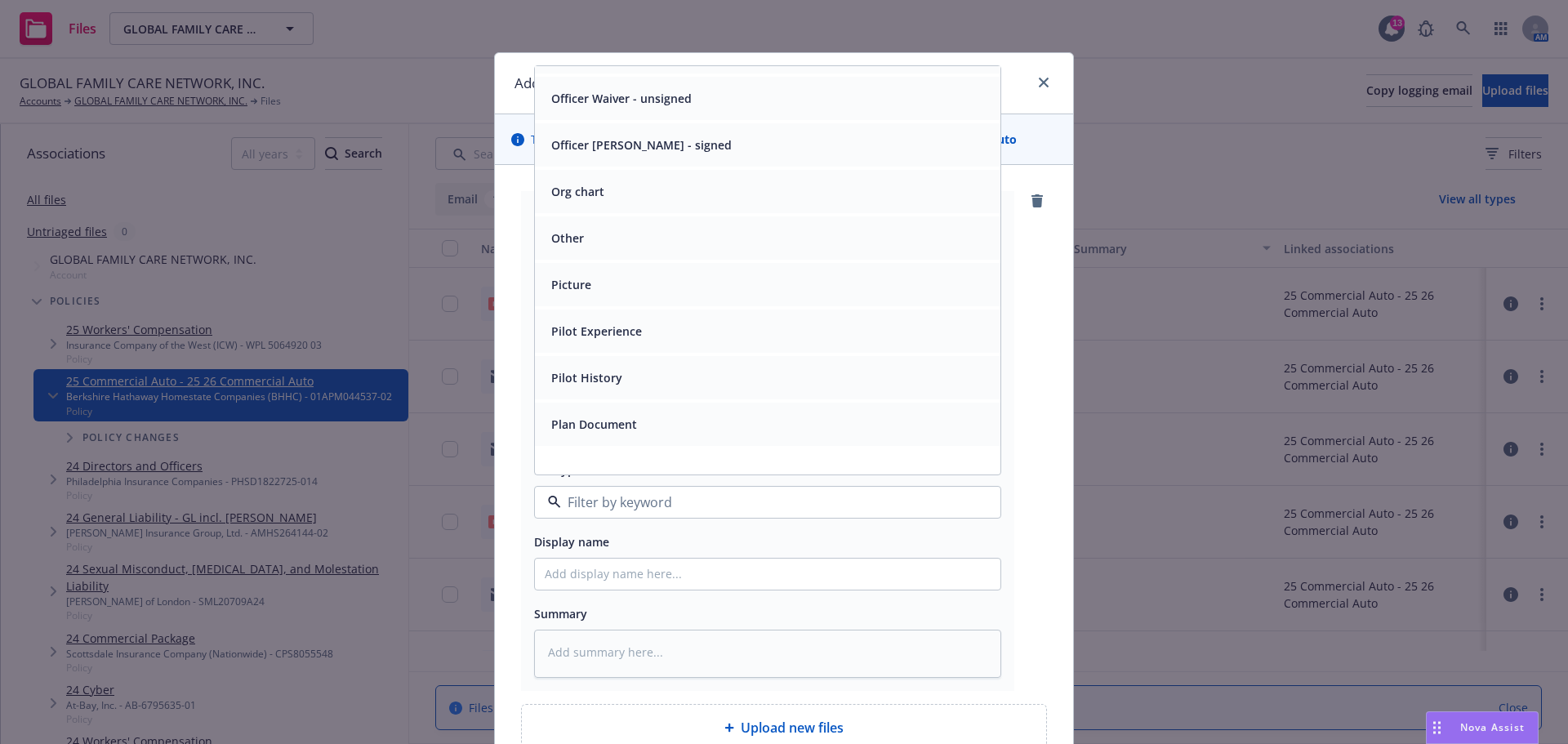
scroll to position [5251, 0]
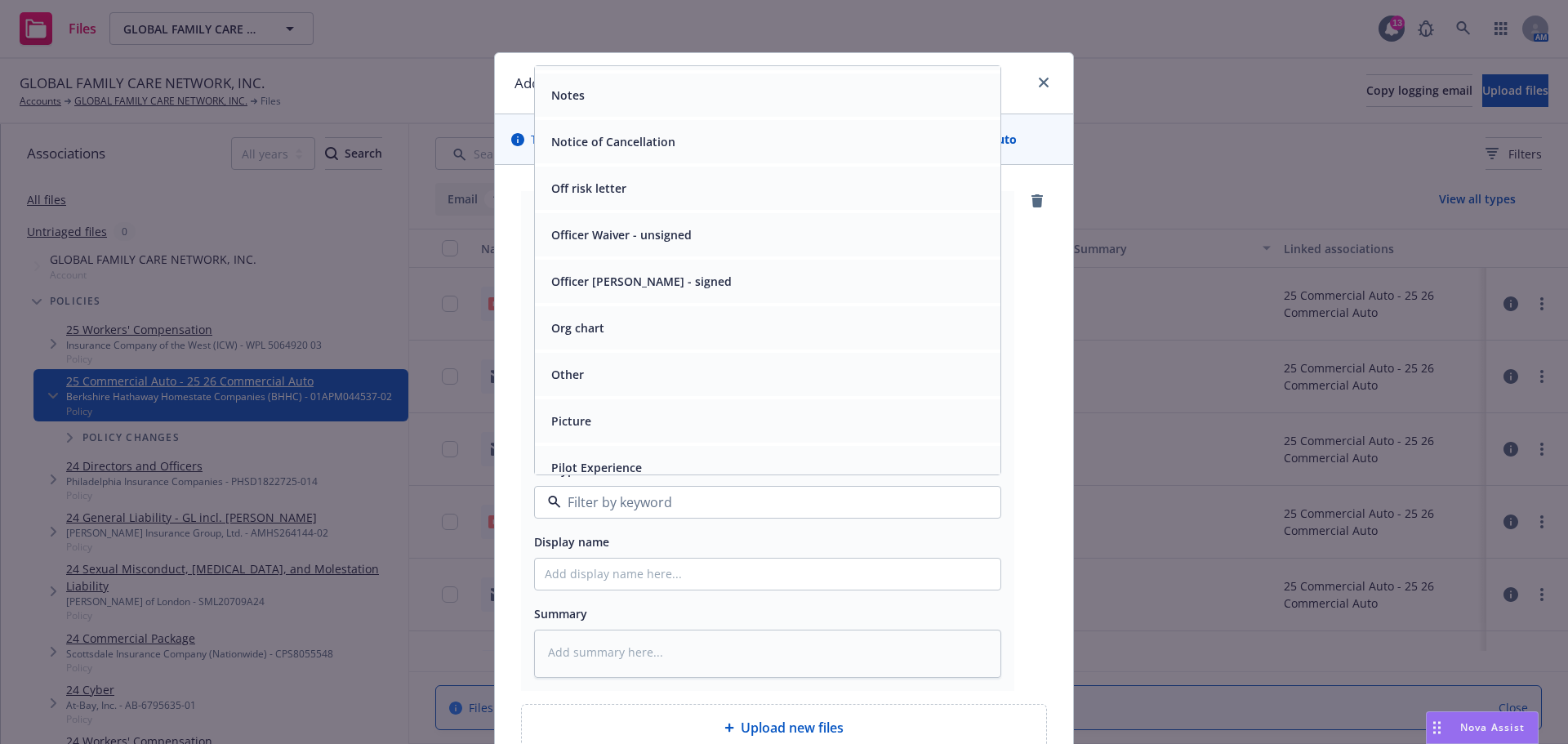
click at [564, 150] on span "Notice of Cancellation" at bounding box center [612, 142] width 124 height 17
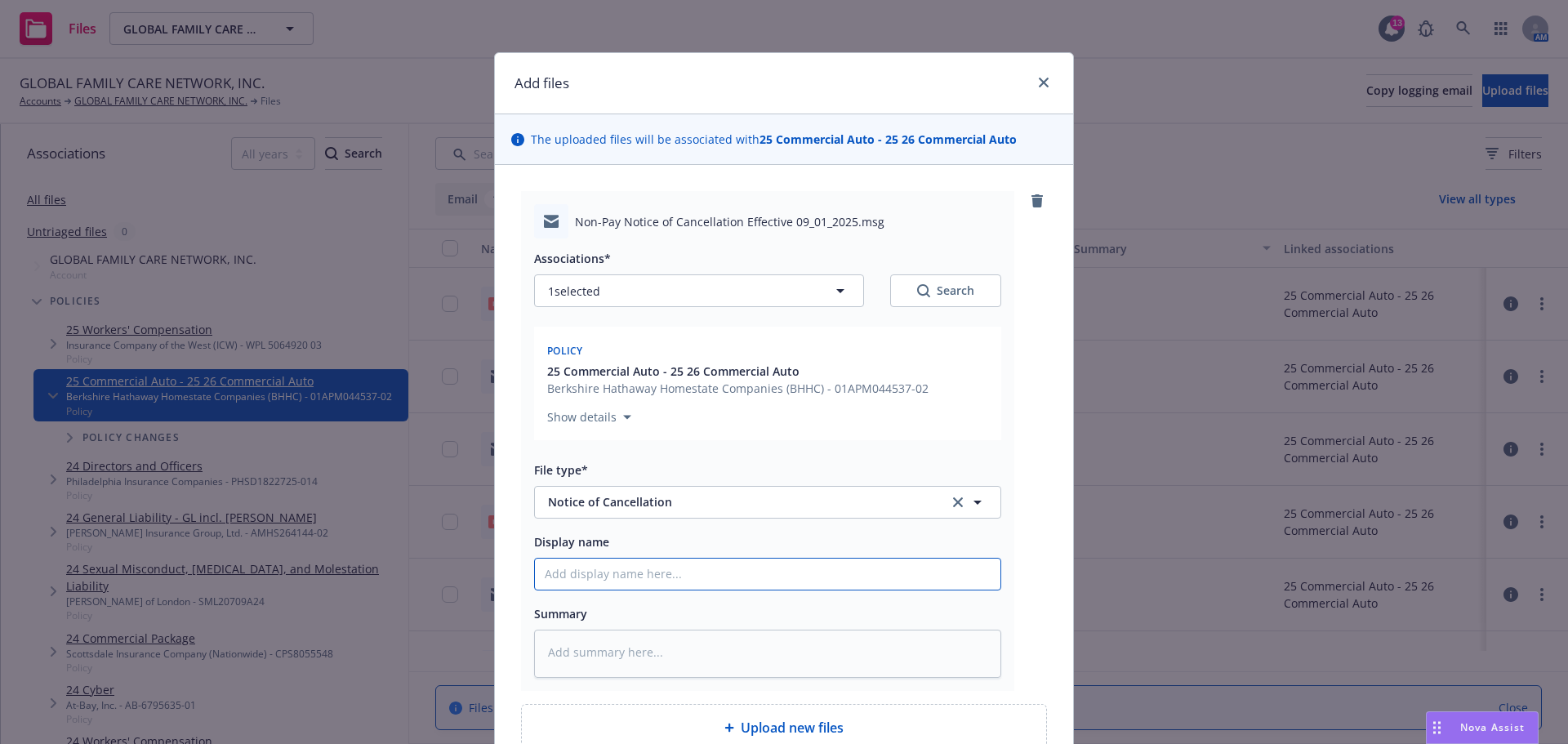
click at [581, 589] on input "Display name" at bounding box center [768, 574] width 465 height 31
type textarea "x"
type input "0"
type textarea "x"
type input "09"
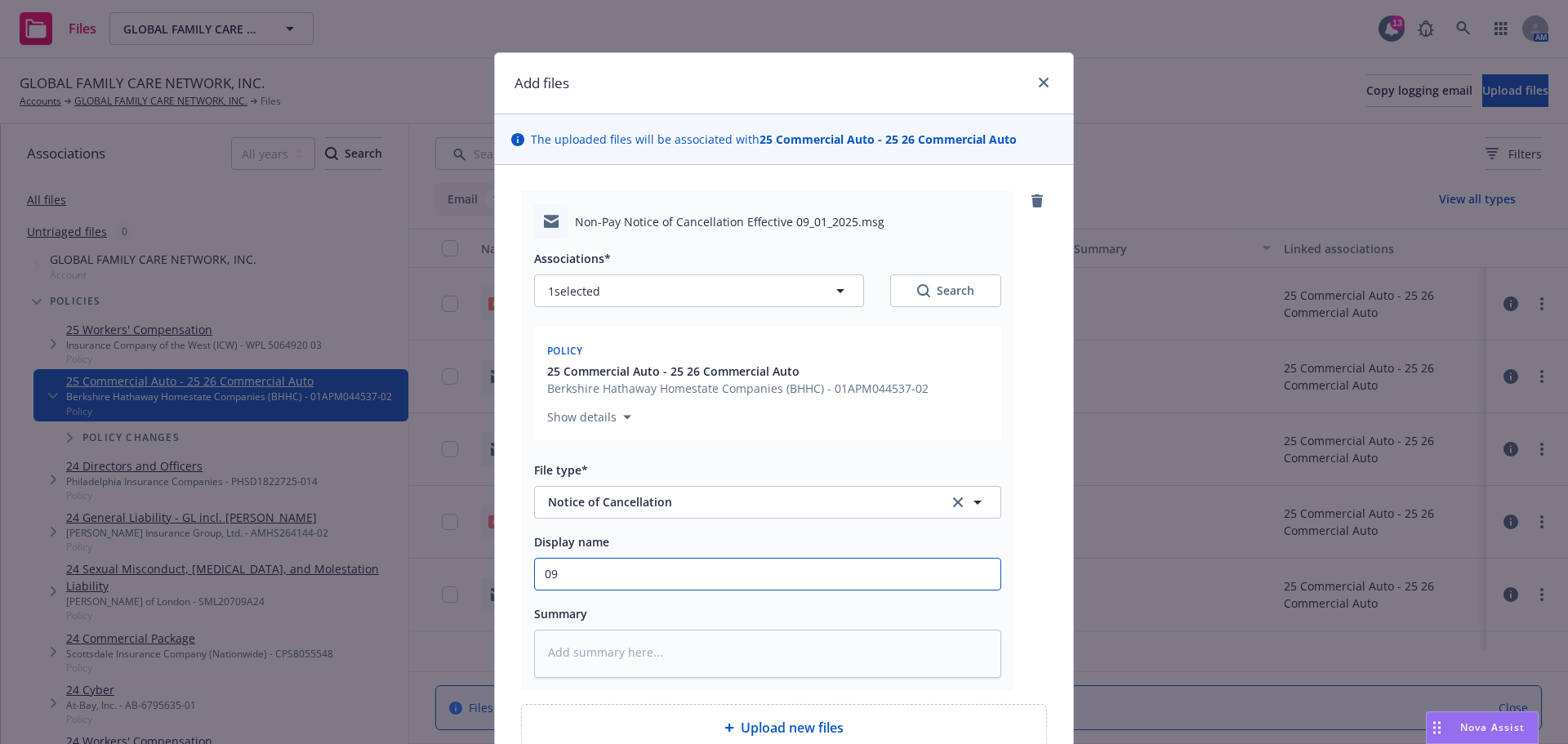
type textarea "x"
type input "09."
type textarea "x"
type input "09.0"
type textarea "x"
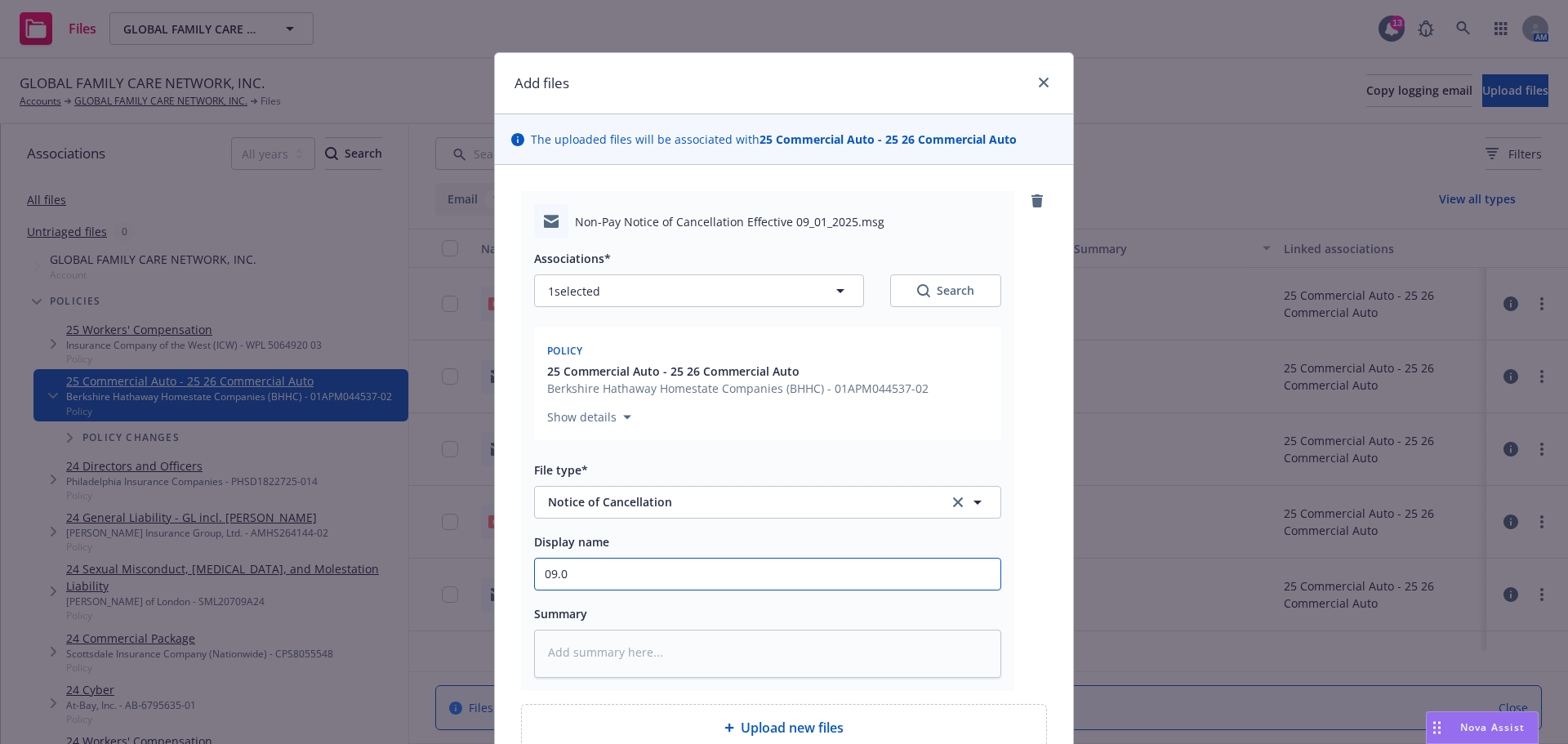
type input "09.01"
type textarea "x"
type input "09.01."
type textarea "x"
type input "09.01.20"
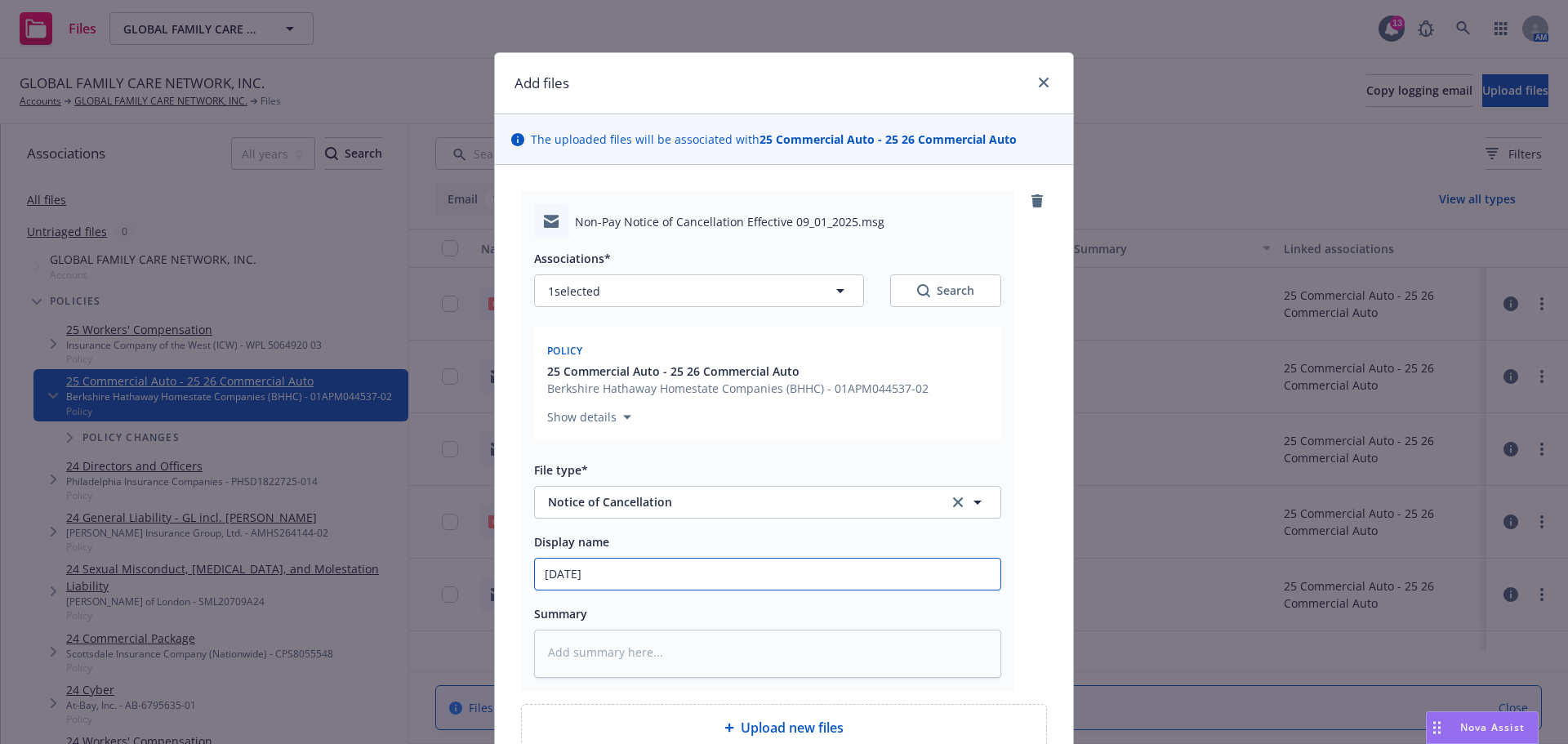
type textarea "x"
type input "09.01.2025"
type textarea "x"
type input "09.01.2025,"
type textarea "x"
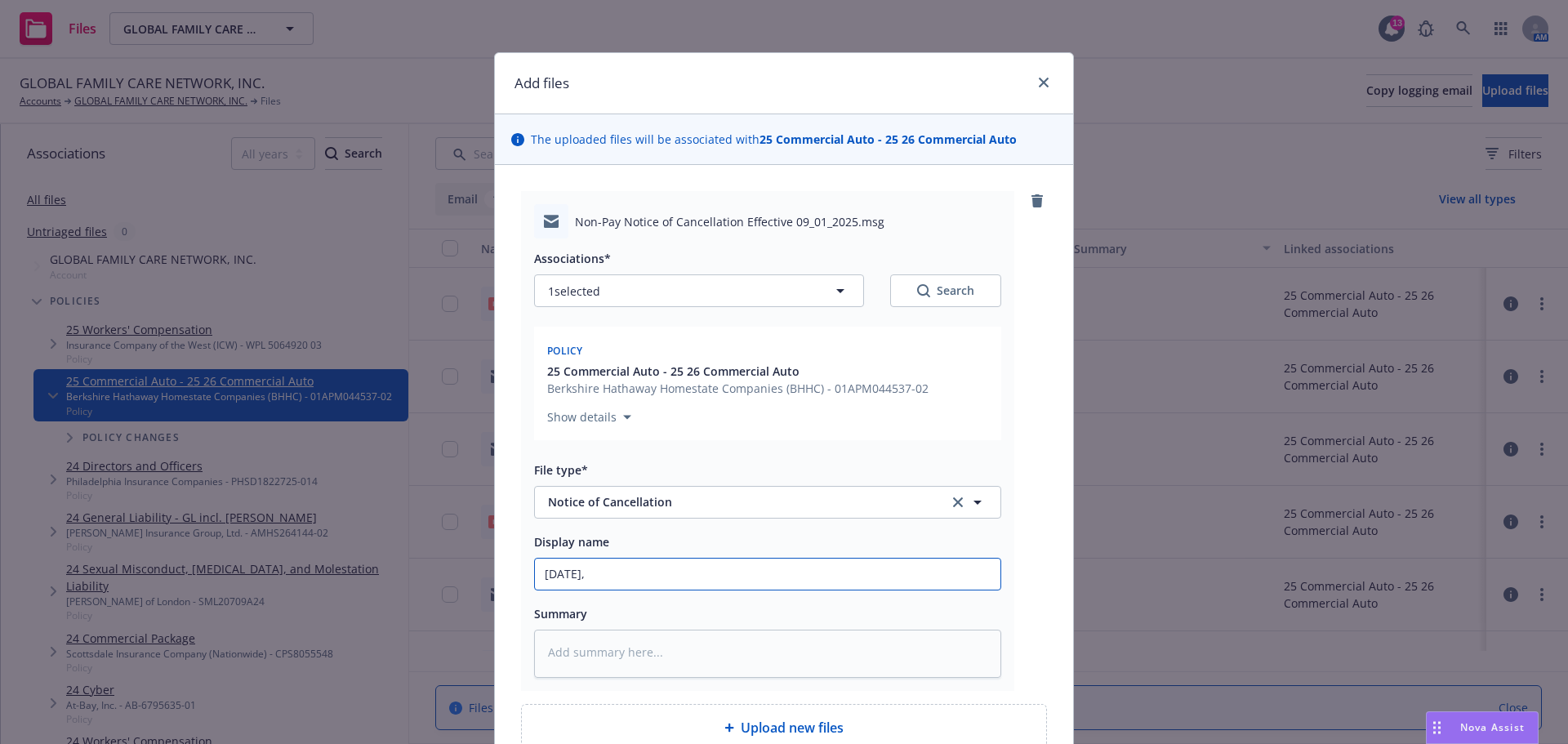
type input "09.01.2025,"
type textarea "x"
type input "09.01.2025, B"
type textarea "x"
type input "09.01.2025, BA"
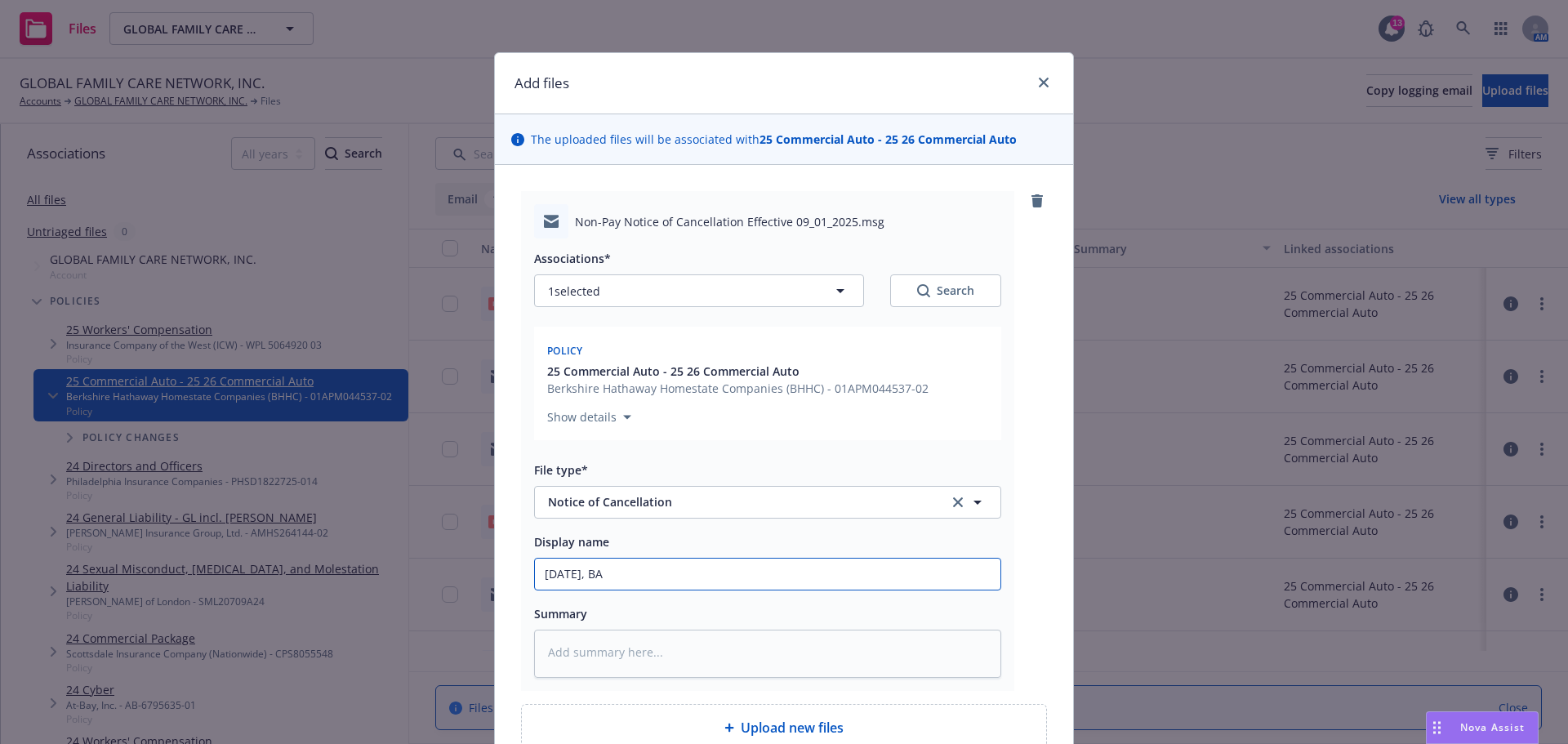
type textarea "x"
type input "09.01.2025, BA,"
type textarea "x"
type input "09.01.2025, BA,"
type textarea "x"
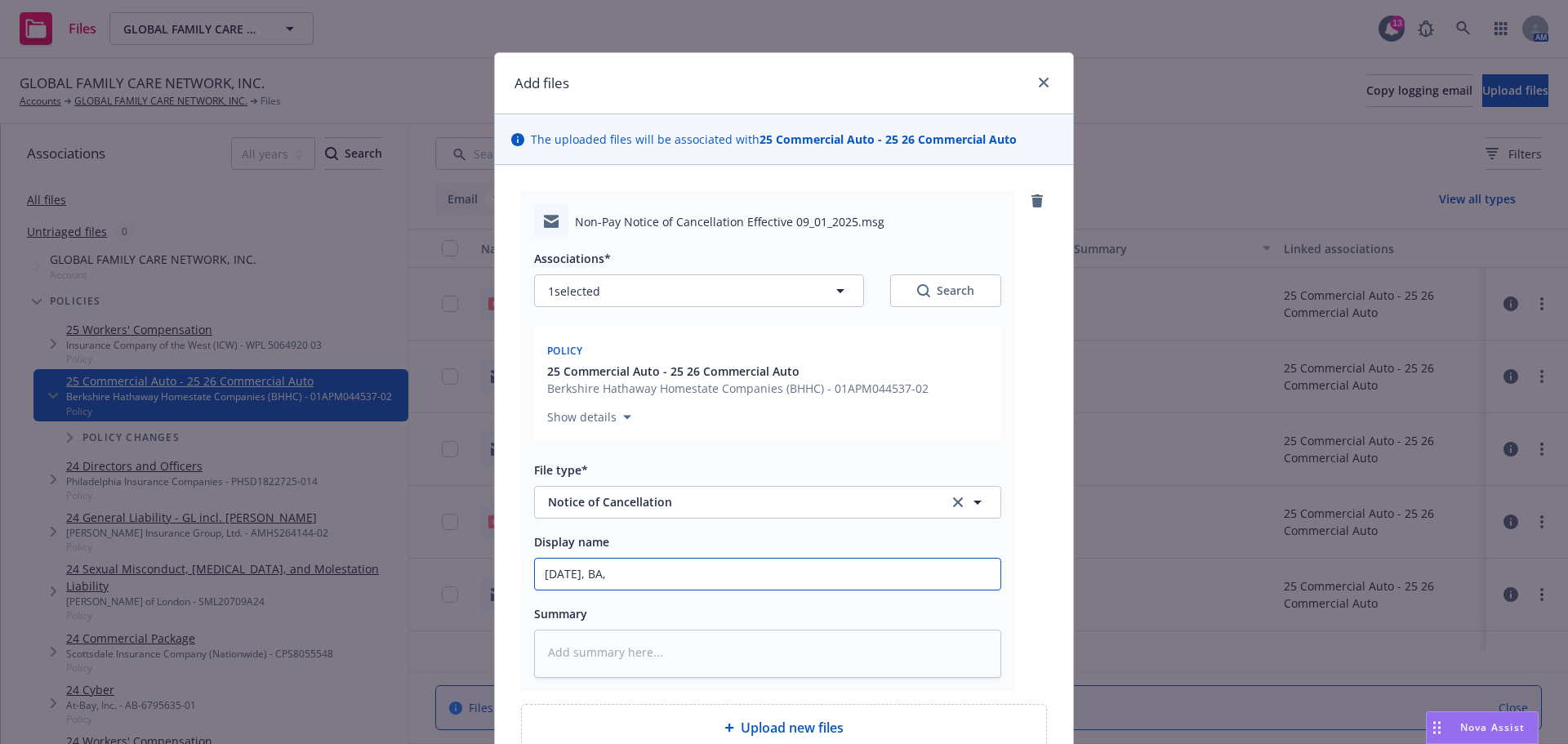
type input "09.01.2025, BA, N"
type textarea "x"
type input "09.01.2025, BA, No"
type textarea "x"
type input "09.01.2025, BA, Not"
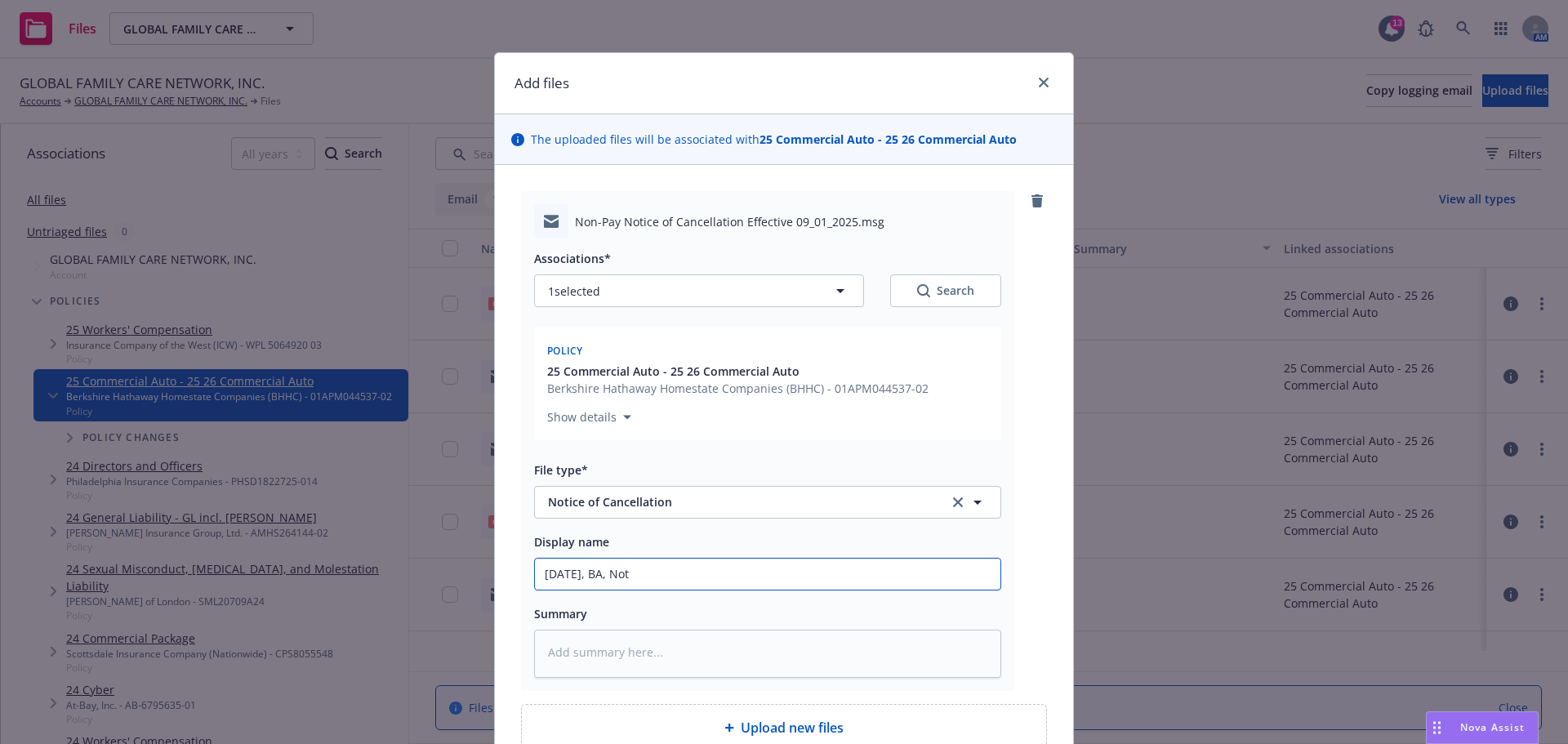
type textarea "x"
type input "09.01.2025, BA, Noti"
type textarea "x"
type input "09.01.2025, BA, Notic"
type textarea "x"
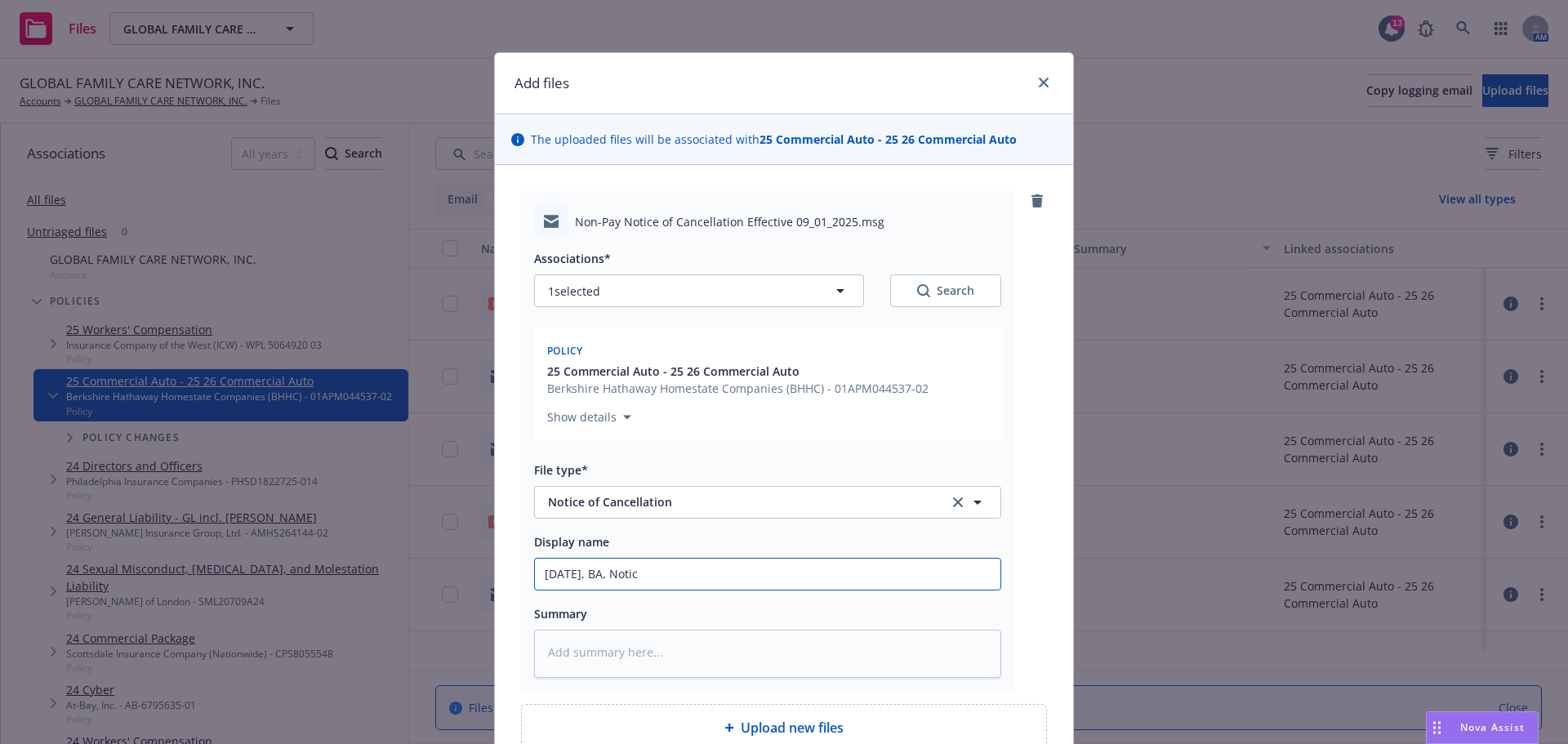
type input "09.01.2025, BA, Notice"
type textarea "x"
type input "09.01.2025, BA, Notice"
type textarea "x"
type input "09.01.2025, BA, Notice o"
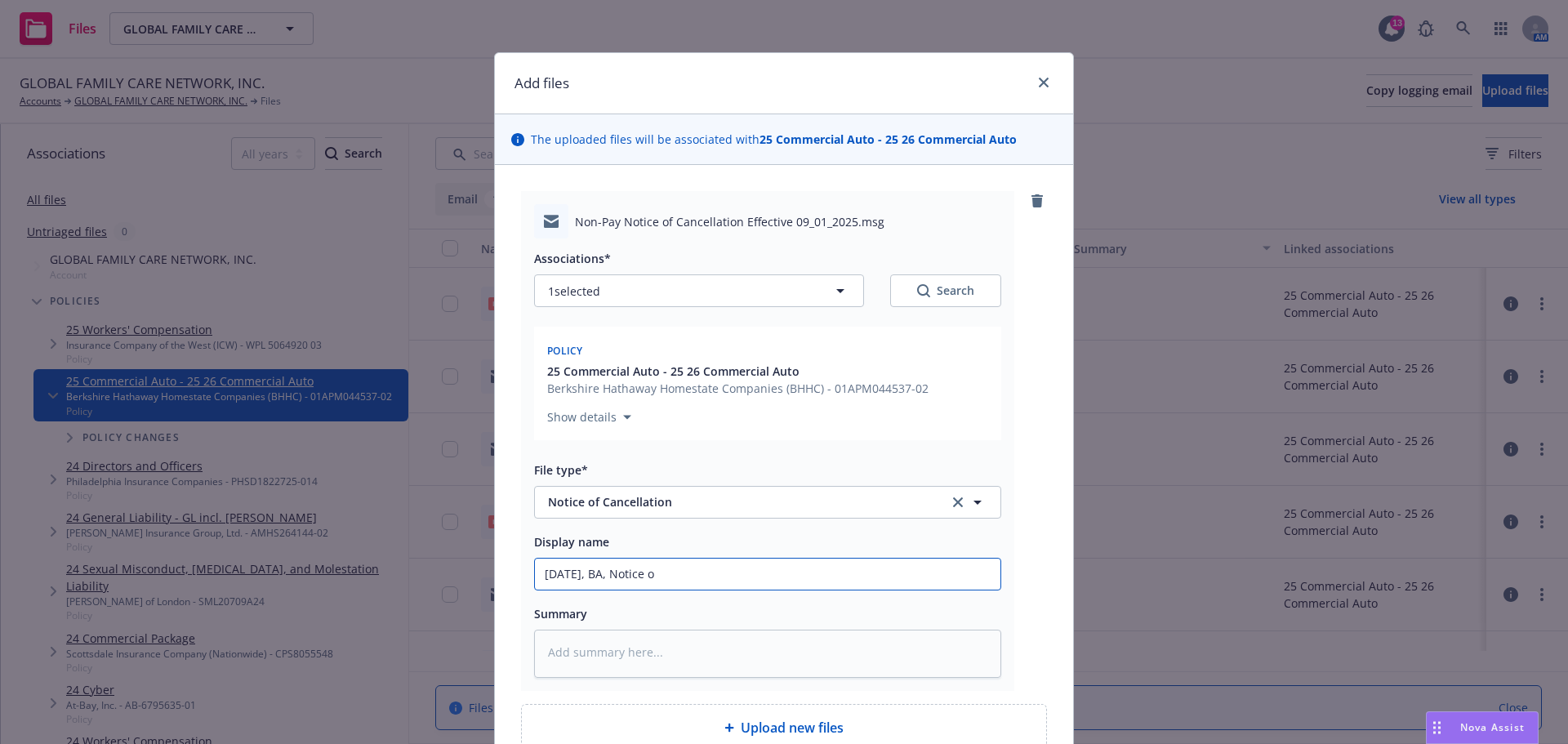
type textarea "x"
type input "09.01.2025, BA, Notice of"
type textarea "x"
type input "09.01.2025, BA, Notice of"
type textarea "x"
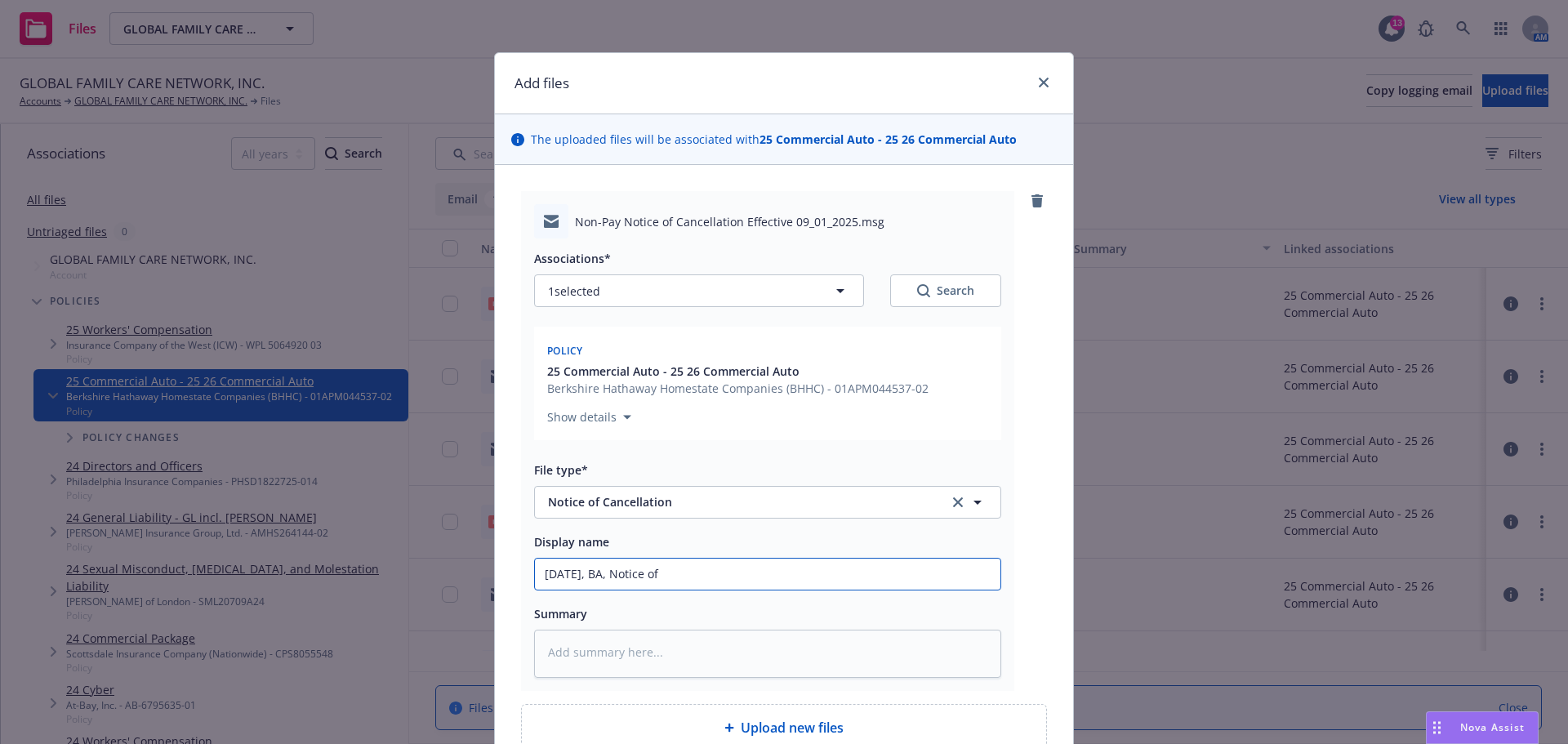
type input "09.01.2025, BA, Notice of C"
type textarea "x"
type input "09.01.2025, BA, Notice of Ca"
type textarea "x"
type input "09.01.2025, BA, Notice of Canc"
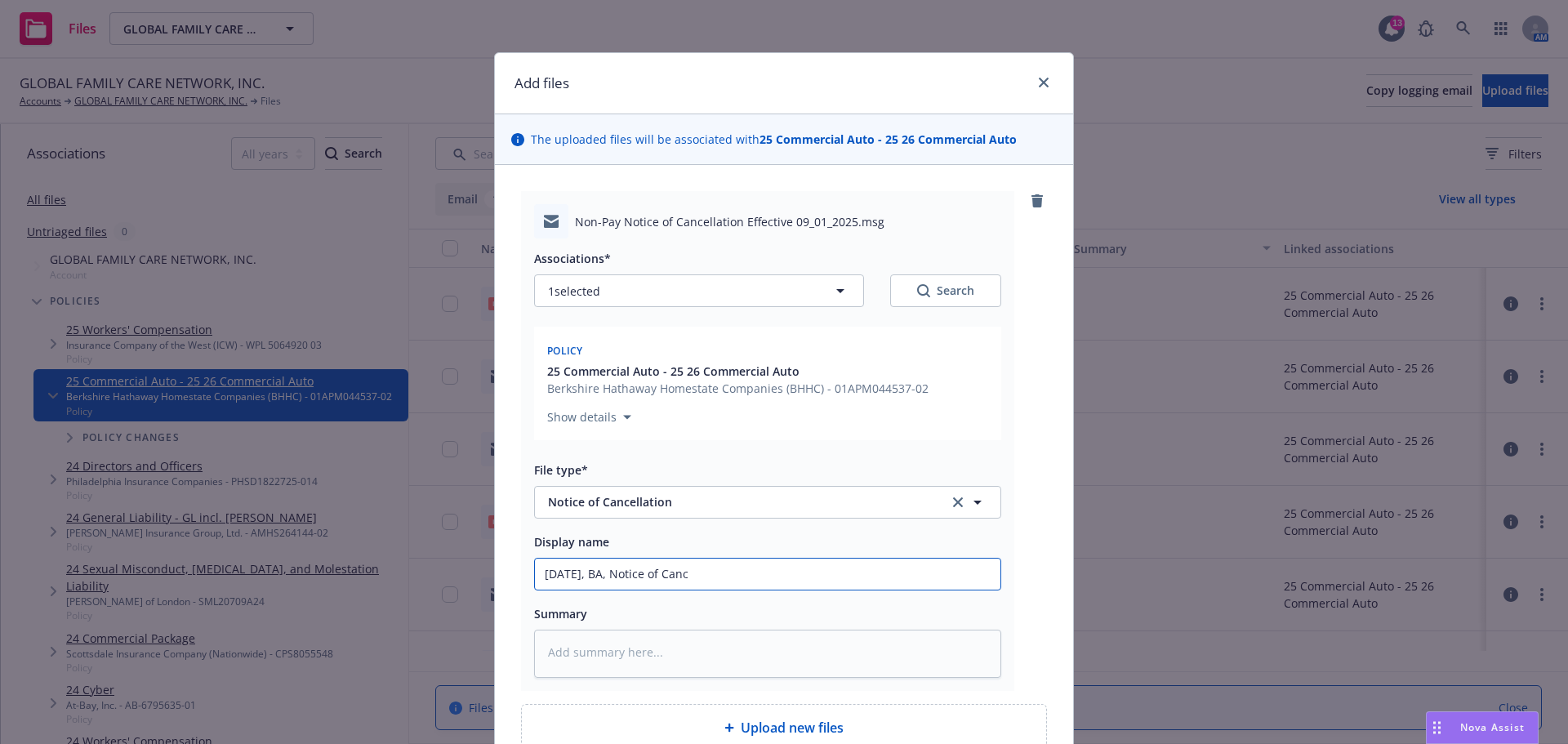
type textarea "x"
type input "09.01.2025, BA, Notice of Cance"
type textarea "x"
type input "09.01.2025, BA, Notice of Cancel"
type textarea "x"
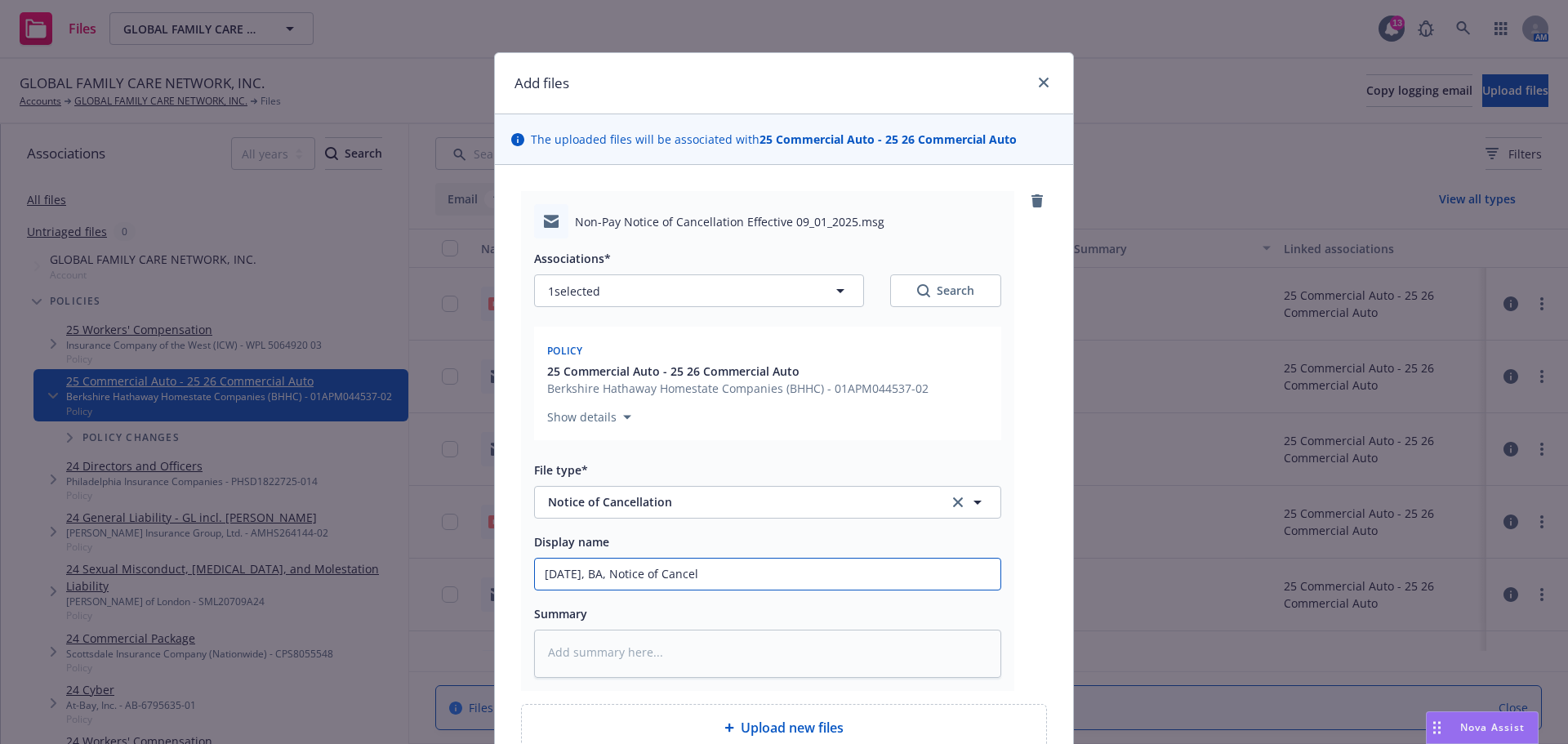
type input "09.01.2025, BA, Notice of Cancell"
type textarea "x"
type input "09.01.2025, BA, Notice of Cancella"
type textarea "x"
type input "09.01.2025, BA, Notice of Cancellat"
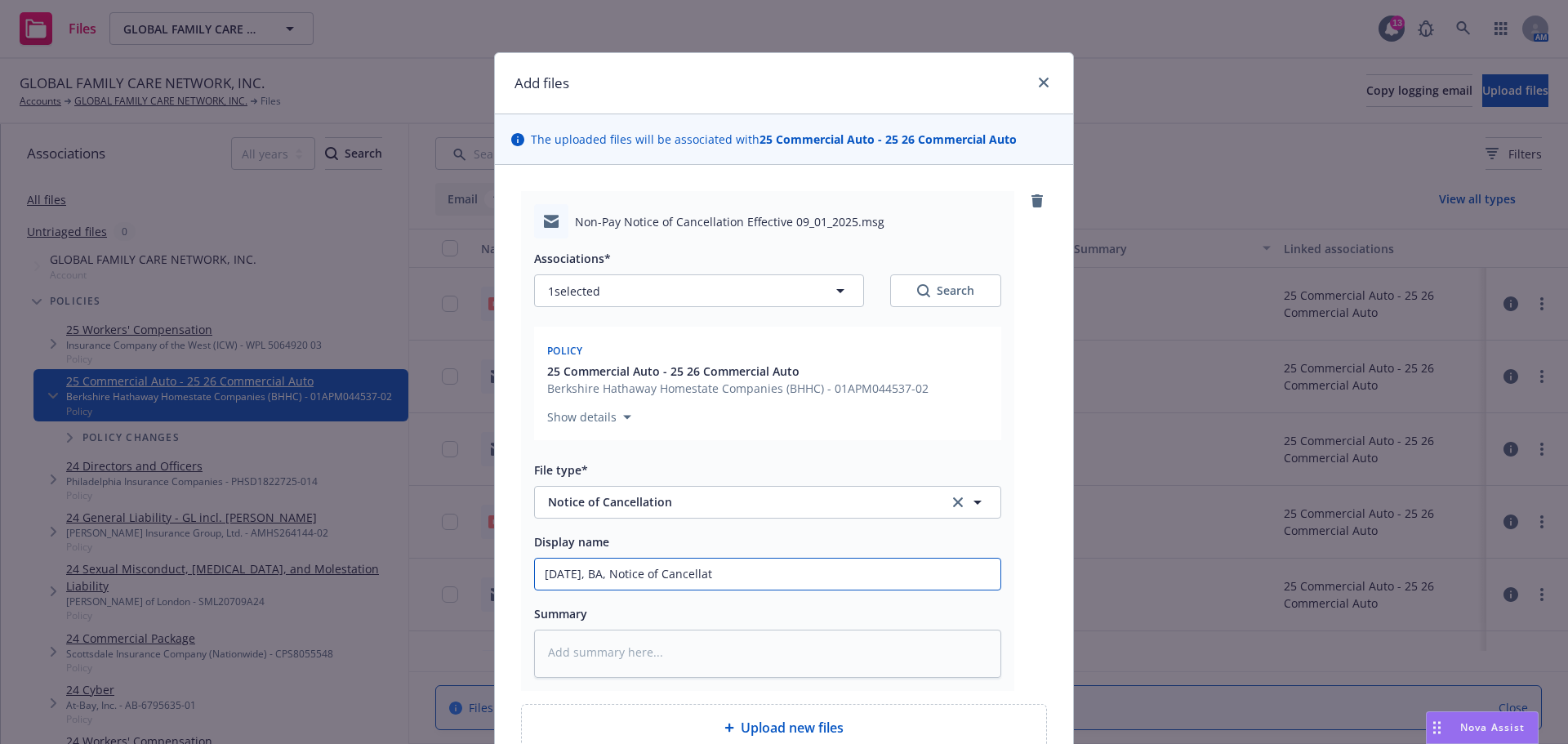
type textarea "x"
type input "09.01.2025, BA, Notice of Cancellati"
type textarea "x"
type input "09.01.2025, BA, Notice of Cancellatio"
type textarea "x"
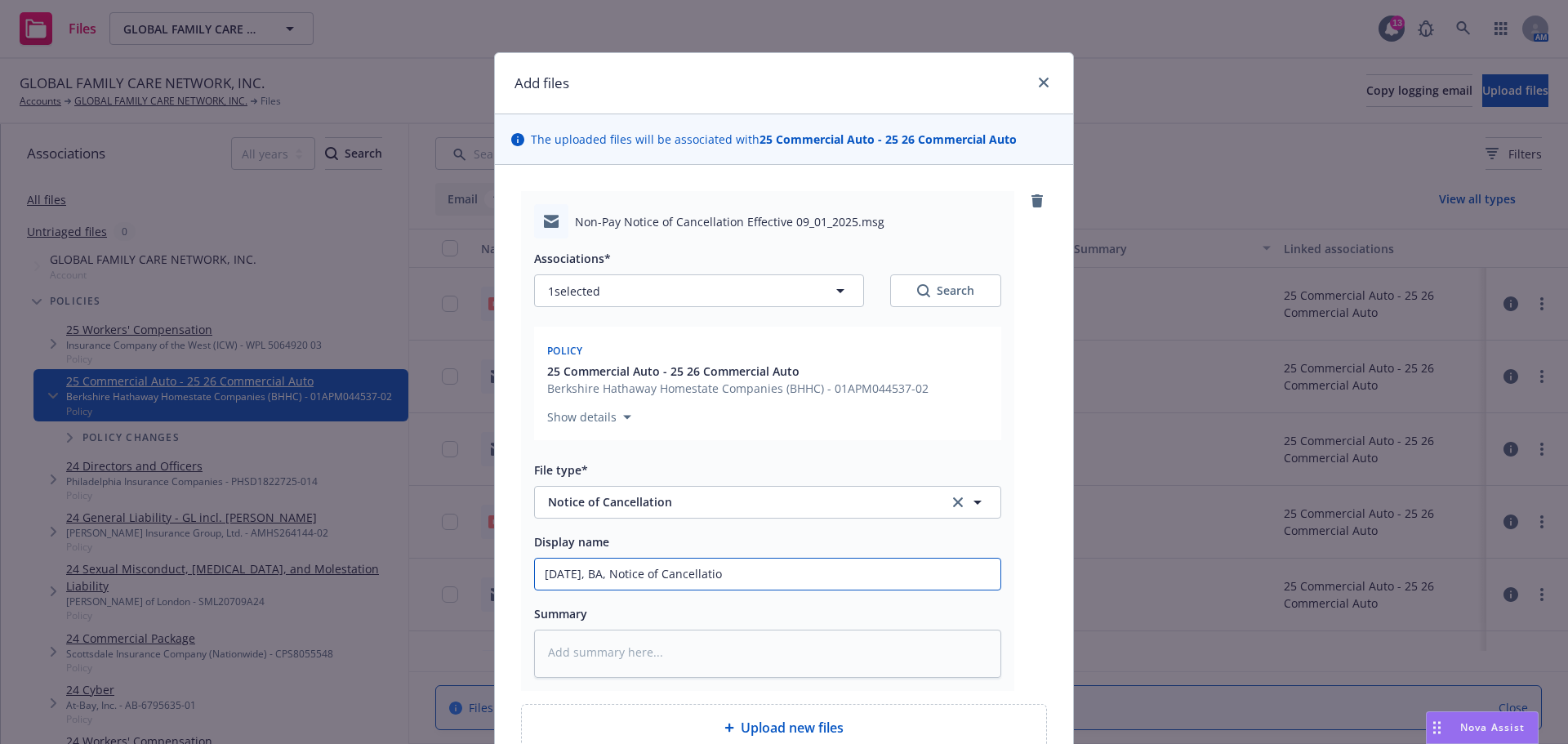
type input "09.01.2025, BA, Notice of Cancellation"
type textarea "x"
type input "09.01.2025, BA, Notice of Cancellation"
type textarea "x"
type input "09.01.2025, BA, Notice of Cancellation s"
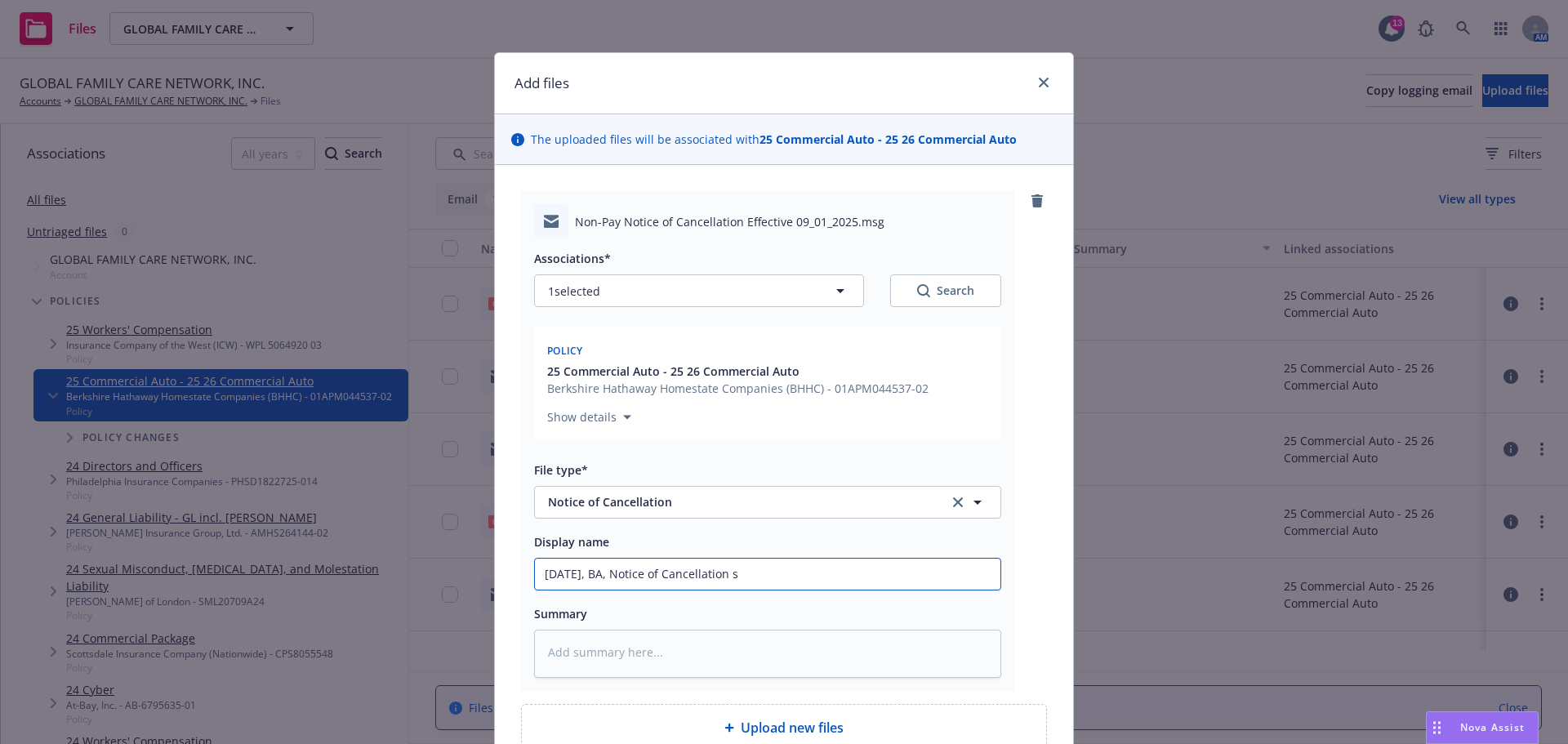
type textarea "x"
type input "09.01.2025, BA, Notice of Cancellation se"
type textarea "x"
type input "09.01.2025, BA, Notice of Cancellation sen"
type textarea "x"
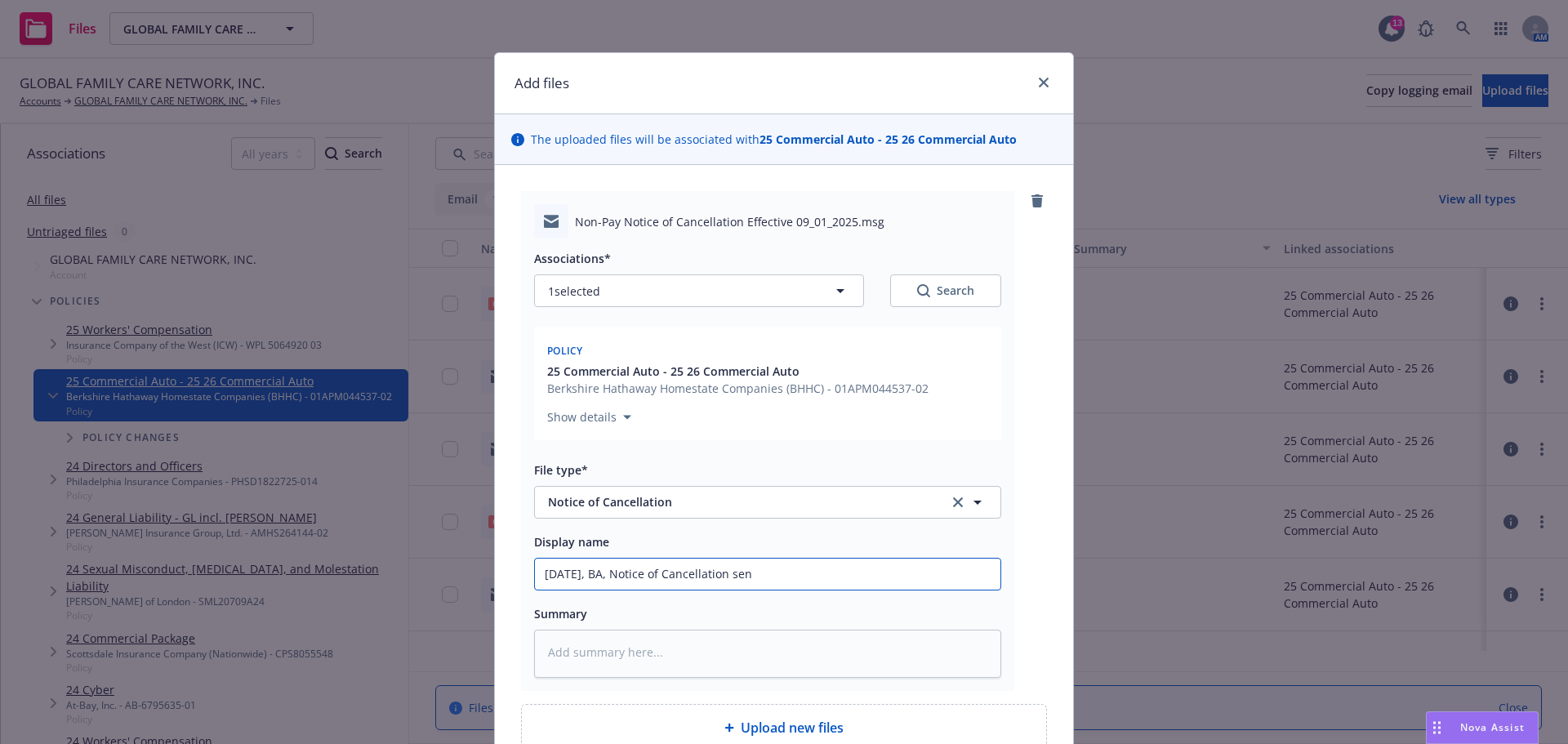
type input "09.01.2025, BA, Notice of Cancellation send"
type textarea "x"
type input "09.01.2025, BA, Notice of Cancellation send"
type textarea "x"
type input "09.01.2025, BA, Notice of Cancellation send t"
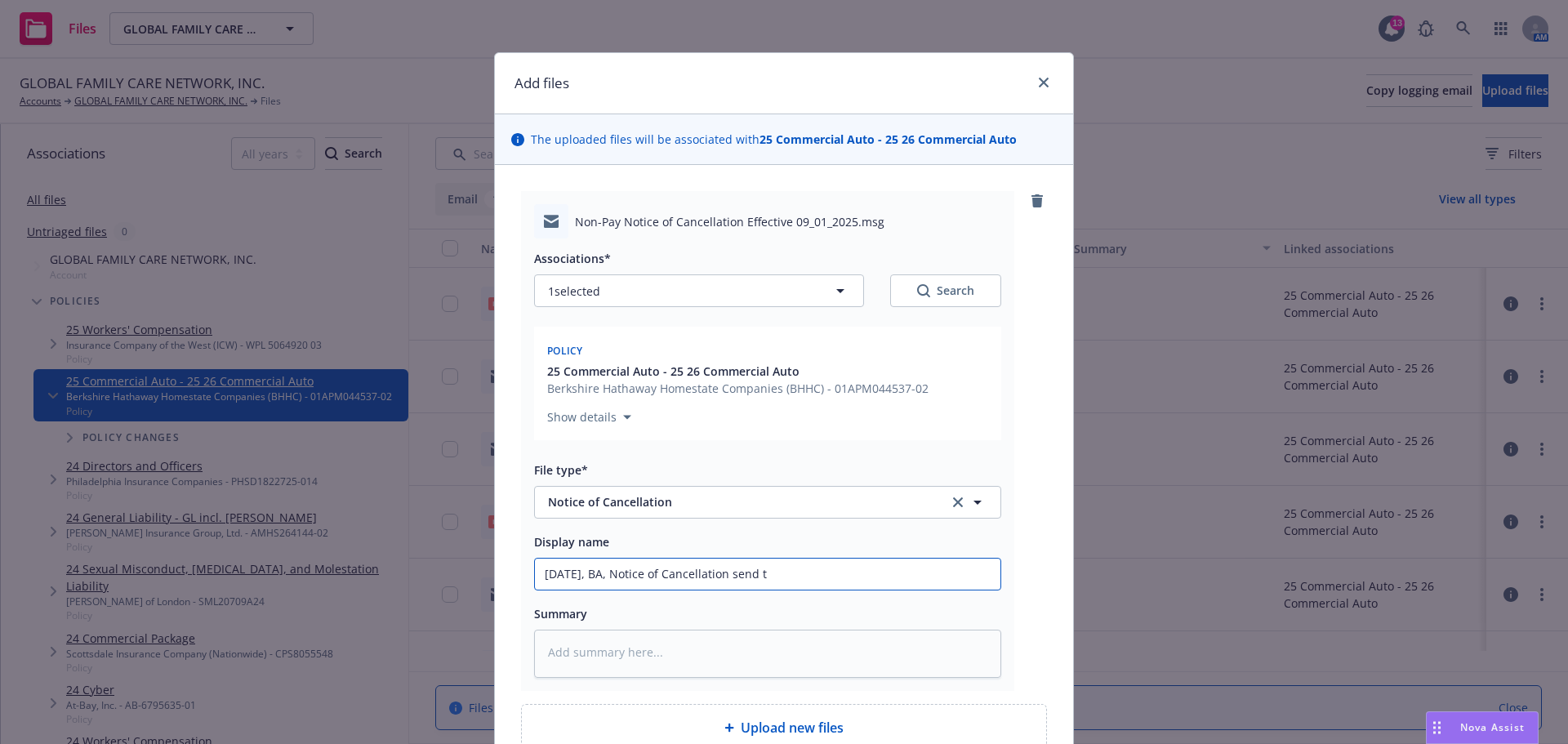
type textarea "x"
type input "09.01.2025, BA, Notice of Cancellation send to"
type textarea "x"
type input "09.01.2025, BA, Notice of Cancellation send to"
type textarea "x"
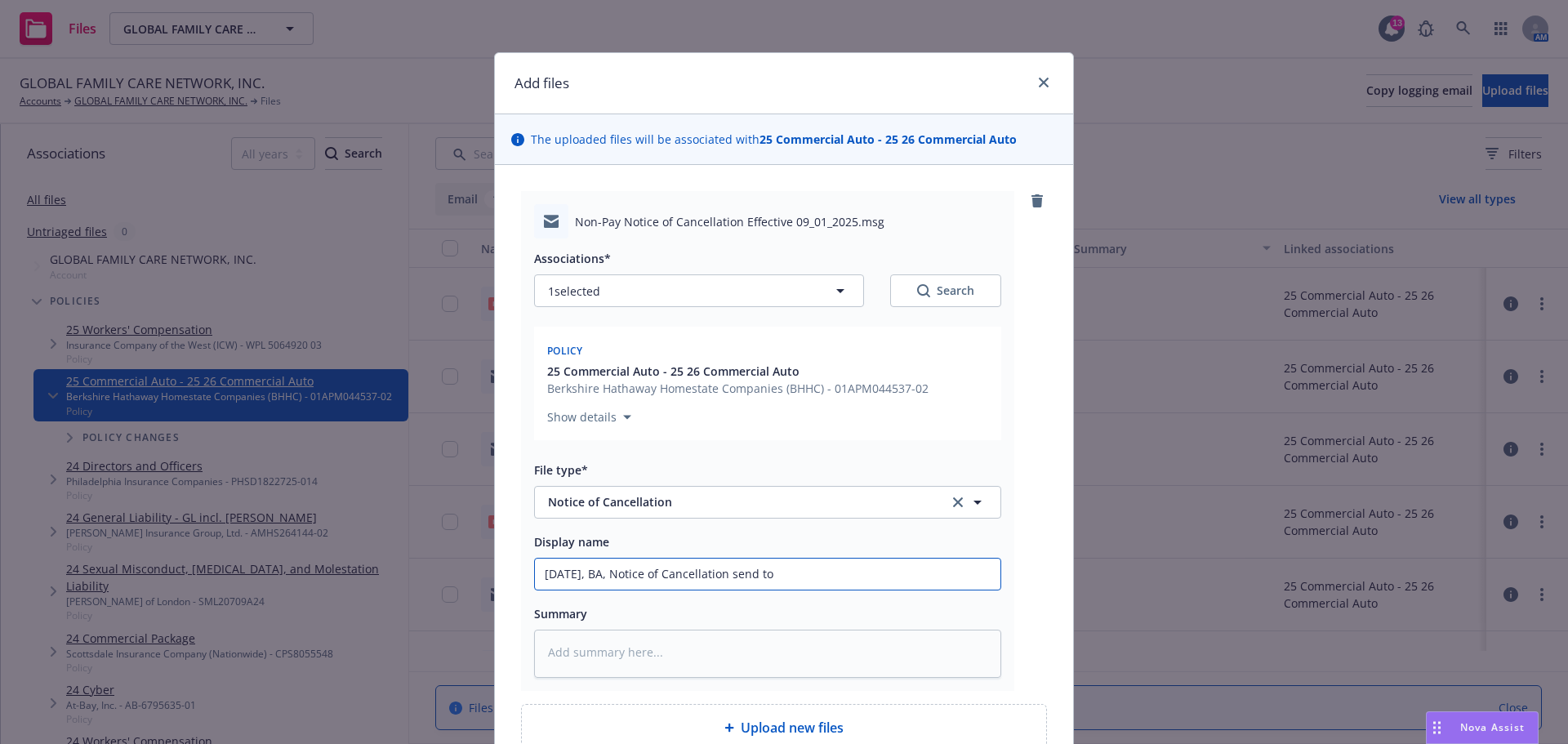
type input "09.01.2025, BA, Notice of Cancellation send to i"
type textarea "x"
type input "09.01.2025, BA, Notice of Cancellation send to in"
type textarea "x"
type input "09.01.2025, BA, Notice of Cancellation send to ins"
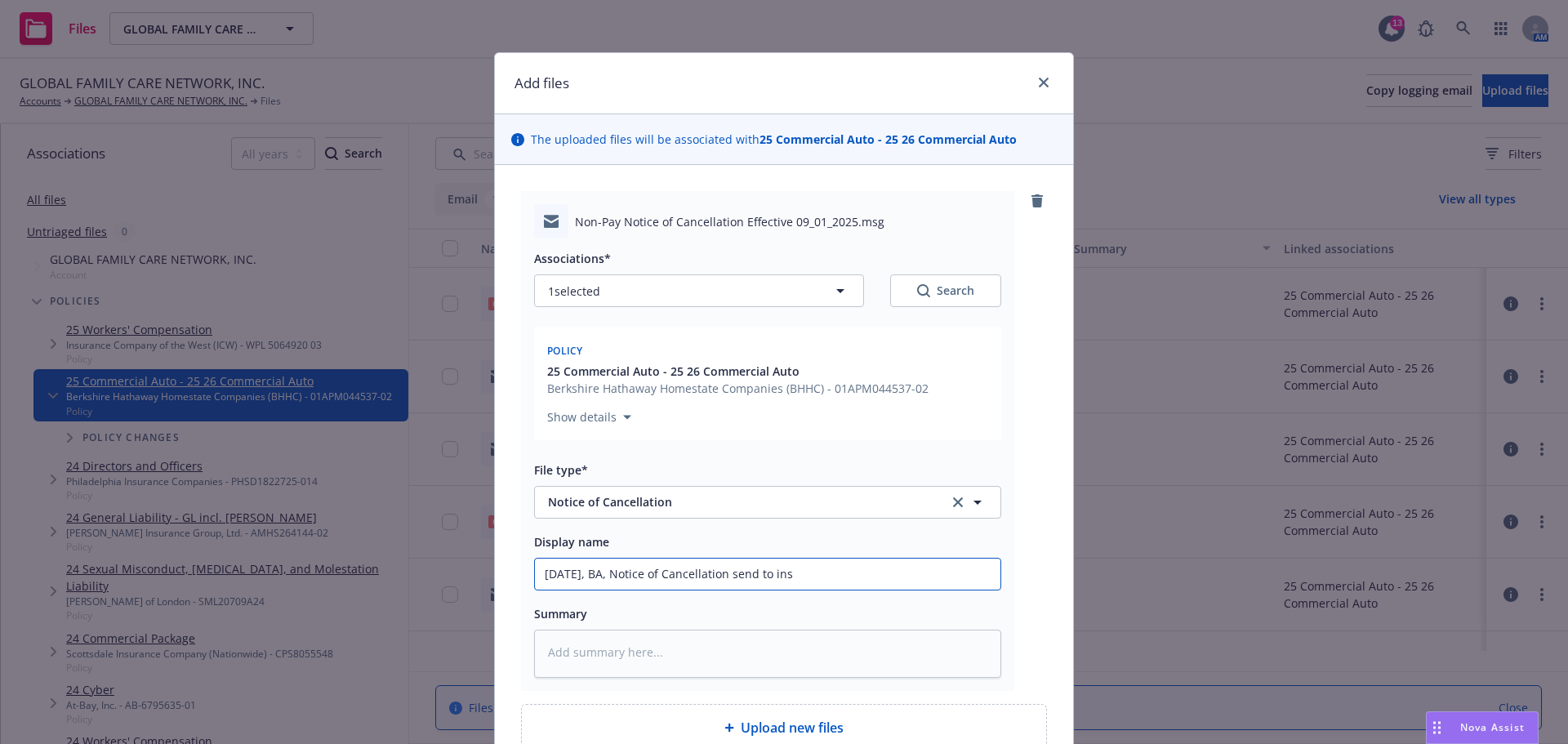
type textarea "x"
type input "09.01.2025, BA, Notice of Cancellation send to insu"
type textarea "x"
type input "09.01.2025, BA, Notice of Cancellation send to insur"
type textarea "x"
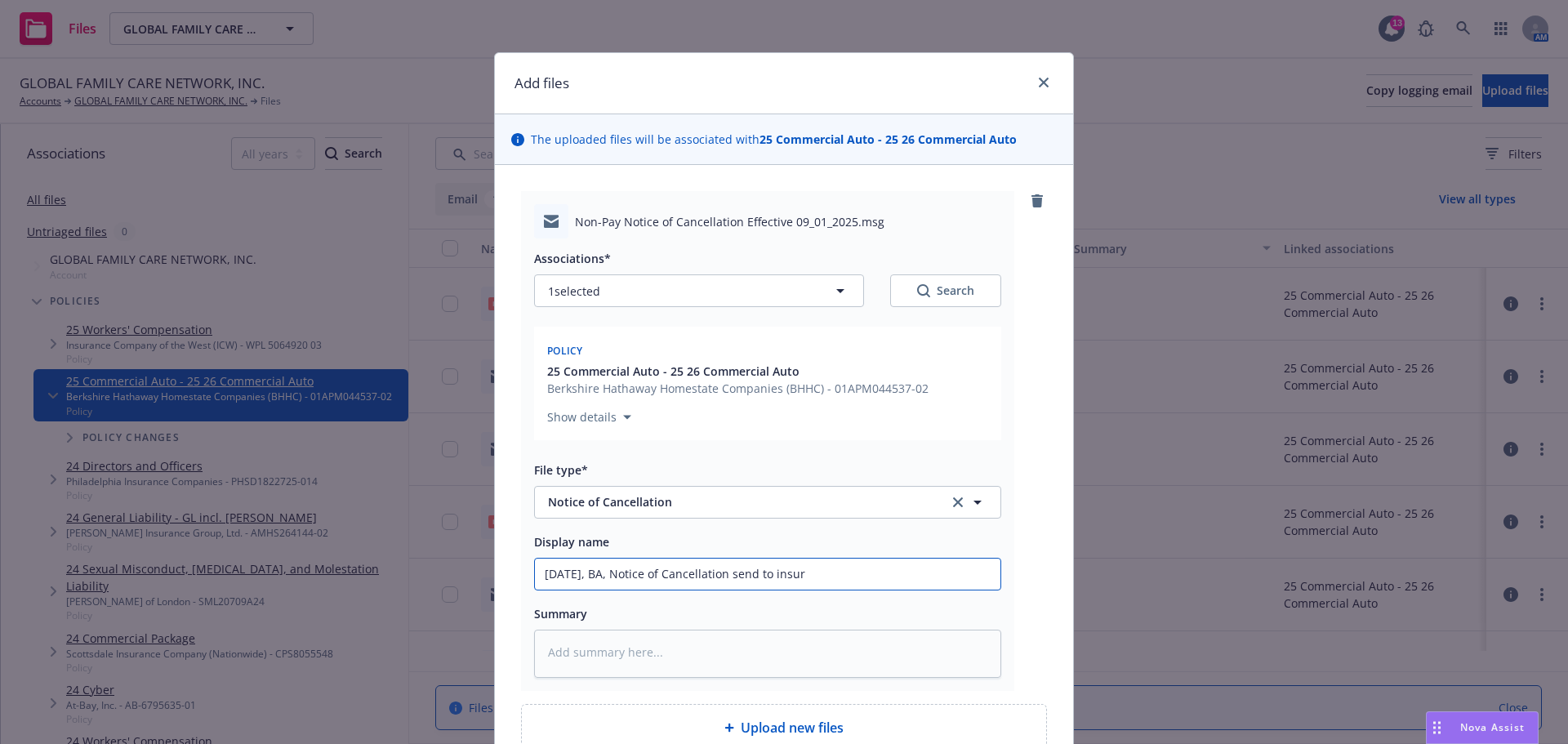
type input "09.01.2025, BA, Notice of Cancellation send to insure"
type textarea "x"
type input "09.01.2025, BA, Notice of Cancellation send to insured"
type textarea "x"
type input "09.01.2025, BA, Notice of Cancellation send to insured"
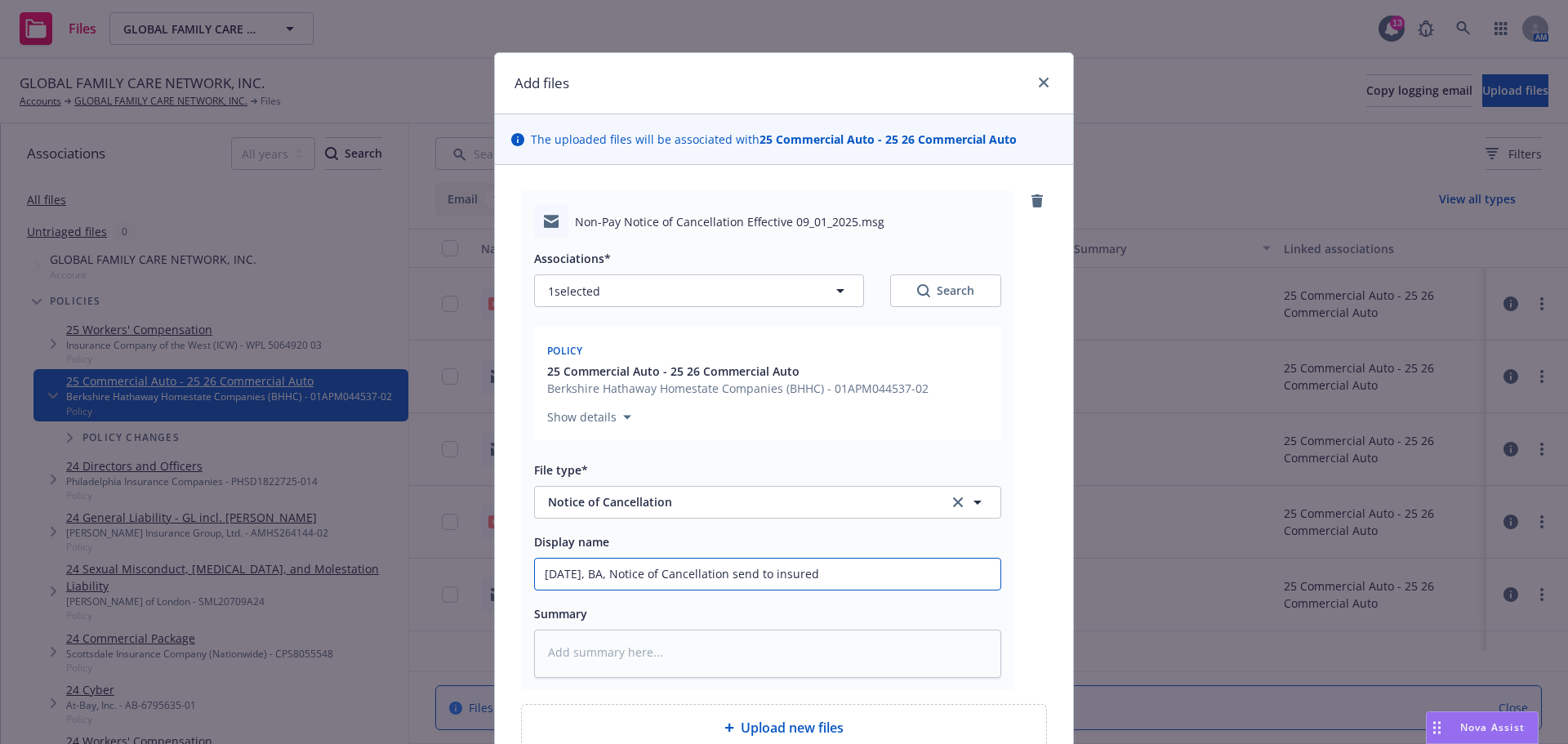
type textarea "x"
type input "09.01.2025, BA, Notice of Cancellation send to insured a"
type textarea "x"
type input "09.01.2025, BA, Notice of Cancellation send to insured as"
type textarea "x"
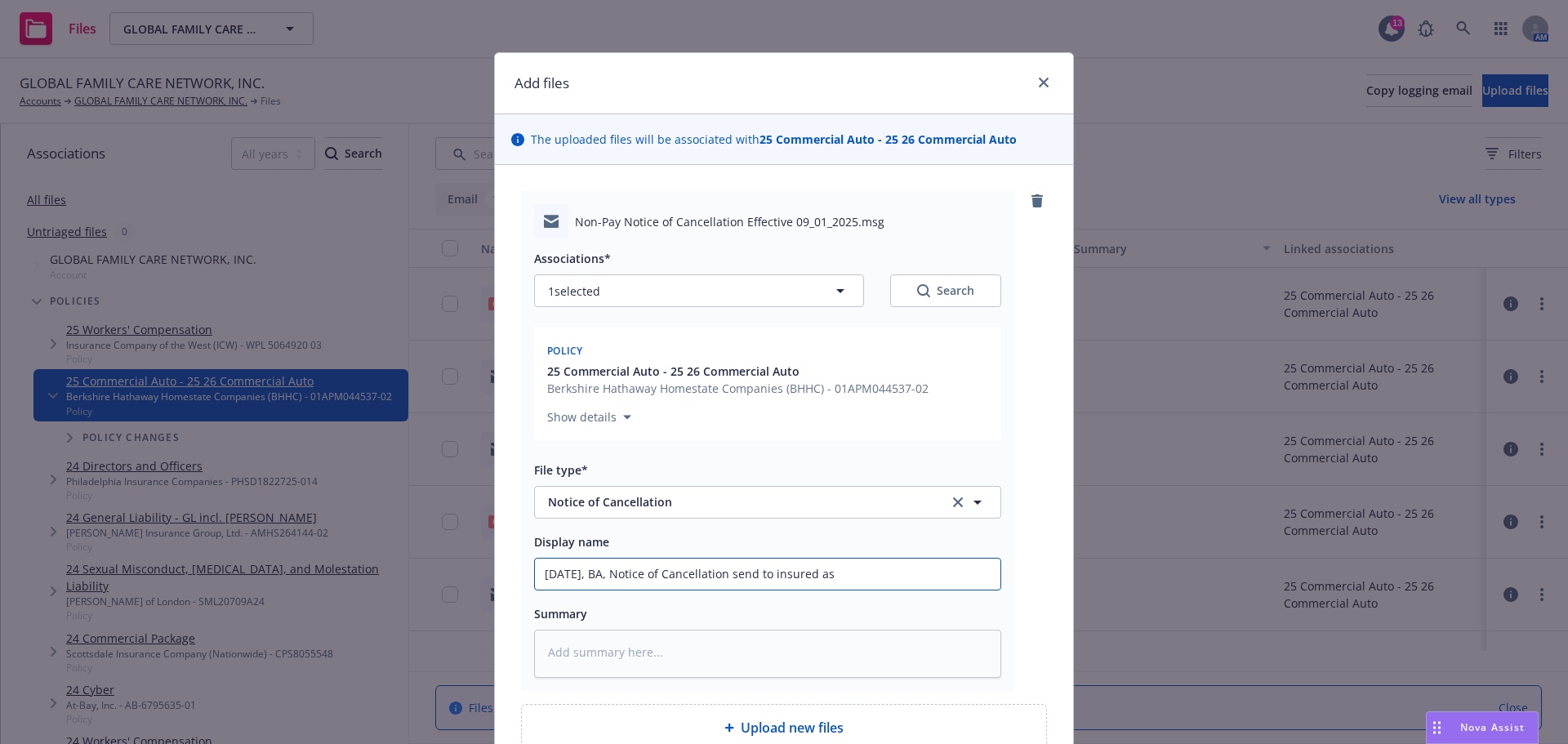
type input "09.01.2025, BA, Notice of Cancellation send to insured as"
type textarea "x"
type input "09.01.2025, BA, Notice of Cancellation send to insured as a"
type textarea "x"
type input "09.01.2025, BA, Notice of Cancellation send to insured as a"
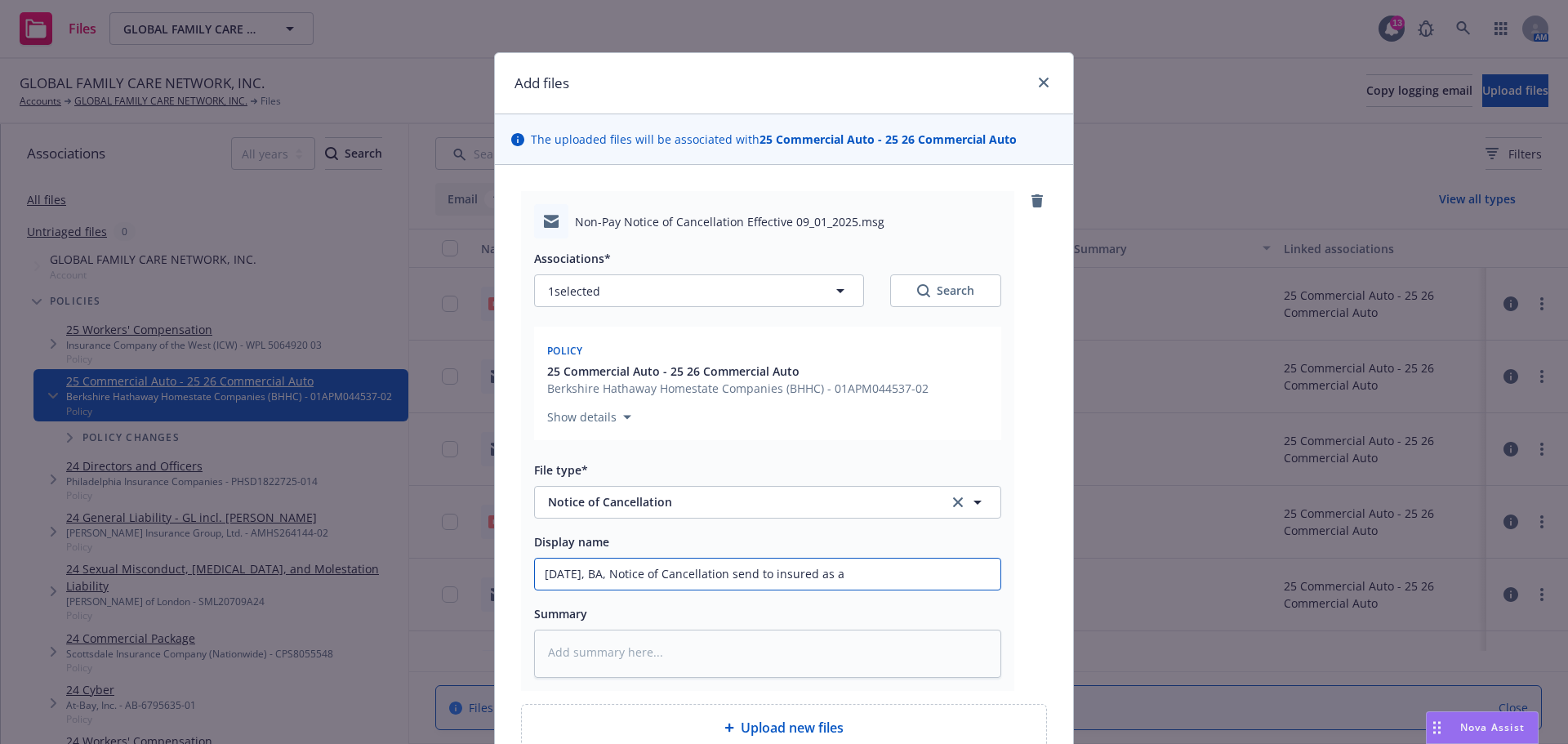
type textarea "x"
type input "09.01.2025, BA, Notice of Cancellation send to insured as a c"
type textarea "x"
type input "09.01.2025, BA, Notice of Cancellation send to insured as a co"
type textarea "x"
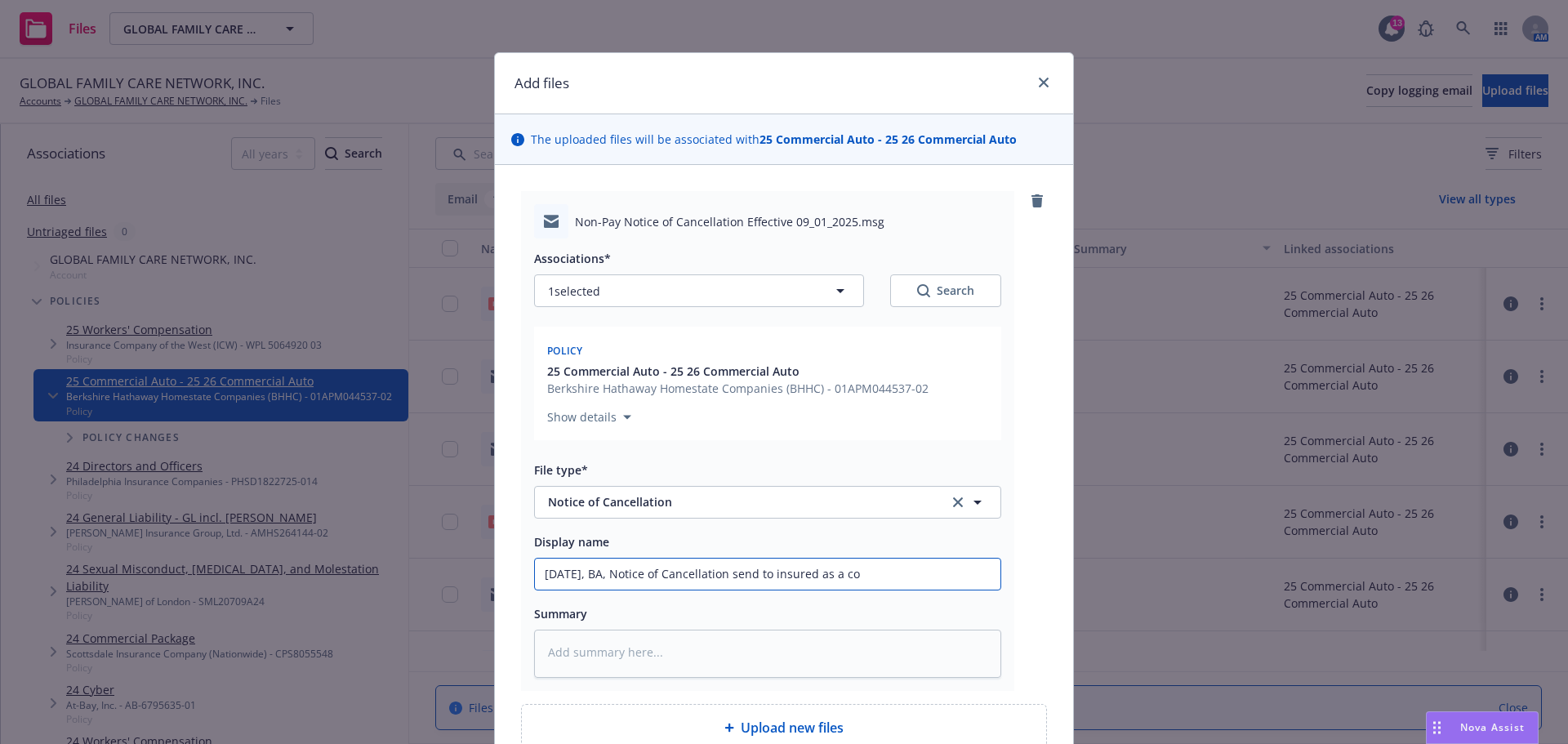
type input "09.01.2025, BA, Notice of Cancellation send to insured as a cou"
type textarea "x"
type input "09.01.2025, BA, Notice of Cancellation send to insured as a cour"
type textarea "x"
type input "09.01.2025, BA, Notice of Cancellation send to insured as a court"
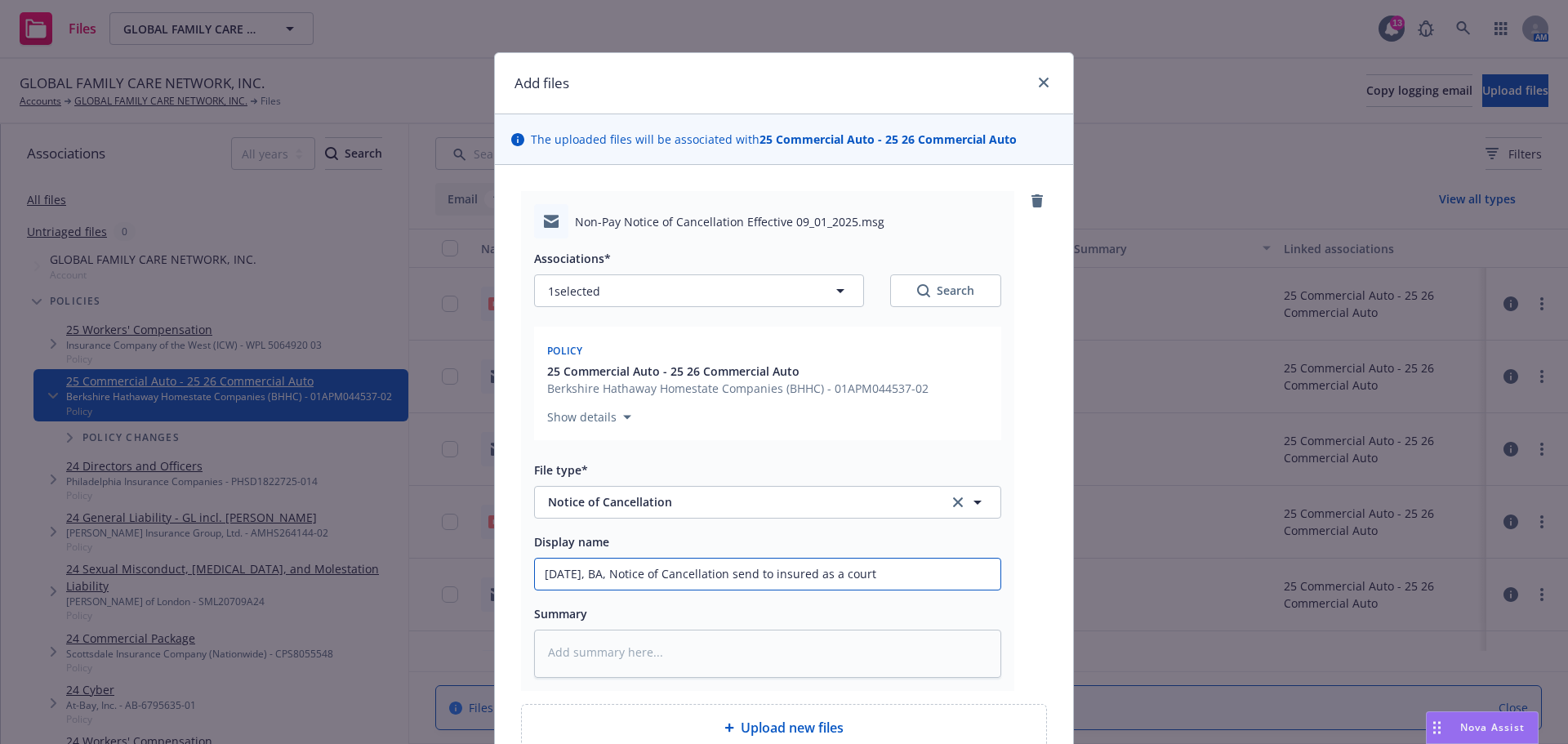
type textarea "x"
type input "09.01.2025, BA, Notice of Cancellation send to insured as a courte"
type textarea "x"
type input "09.01.2025, BA, Notice of Cancellation send to insured as a courtes"
type textarea "x"
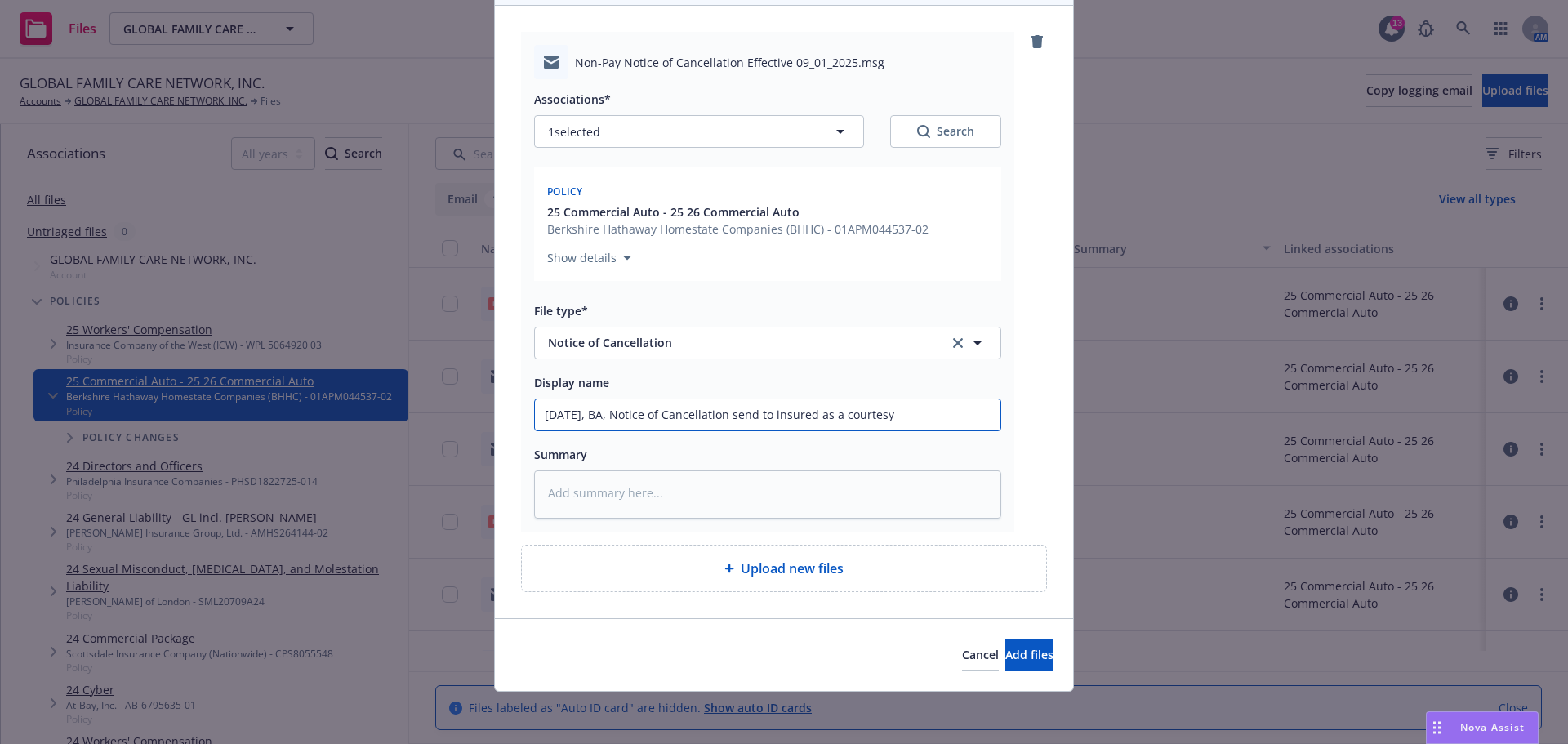
scroll to position [235, 0]
type input "09.01.2025, BA, Notice of Cancellation send to insured as a courtesy"
click at [1005, 649] on span "Add files" at bounding box center [1029, 654] width 48 height 16
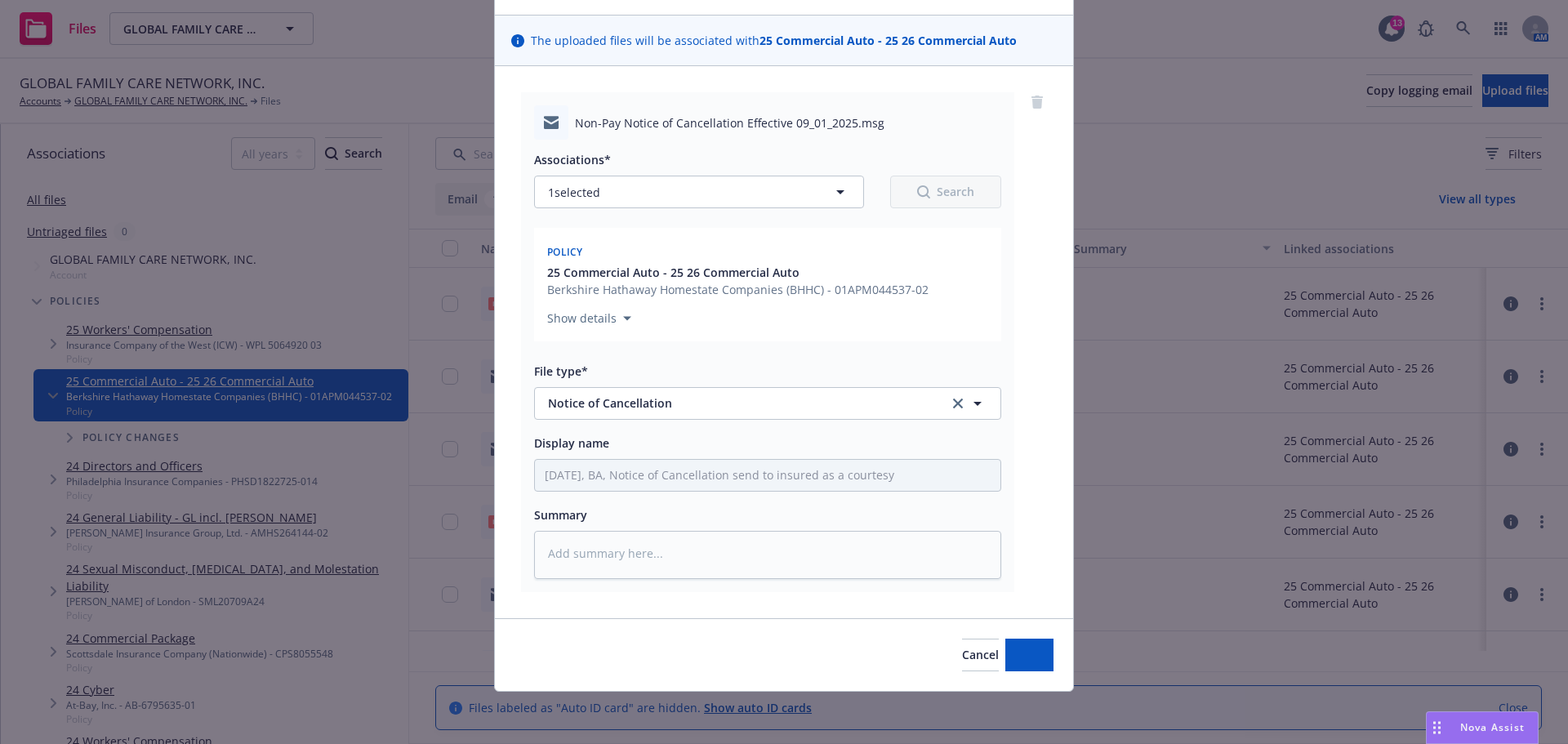
scroll to position [167, 0]
type textarea "x"
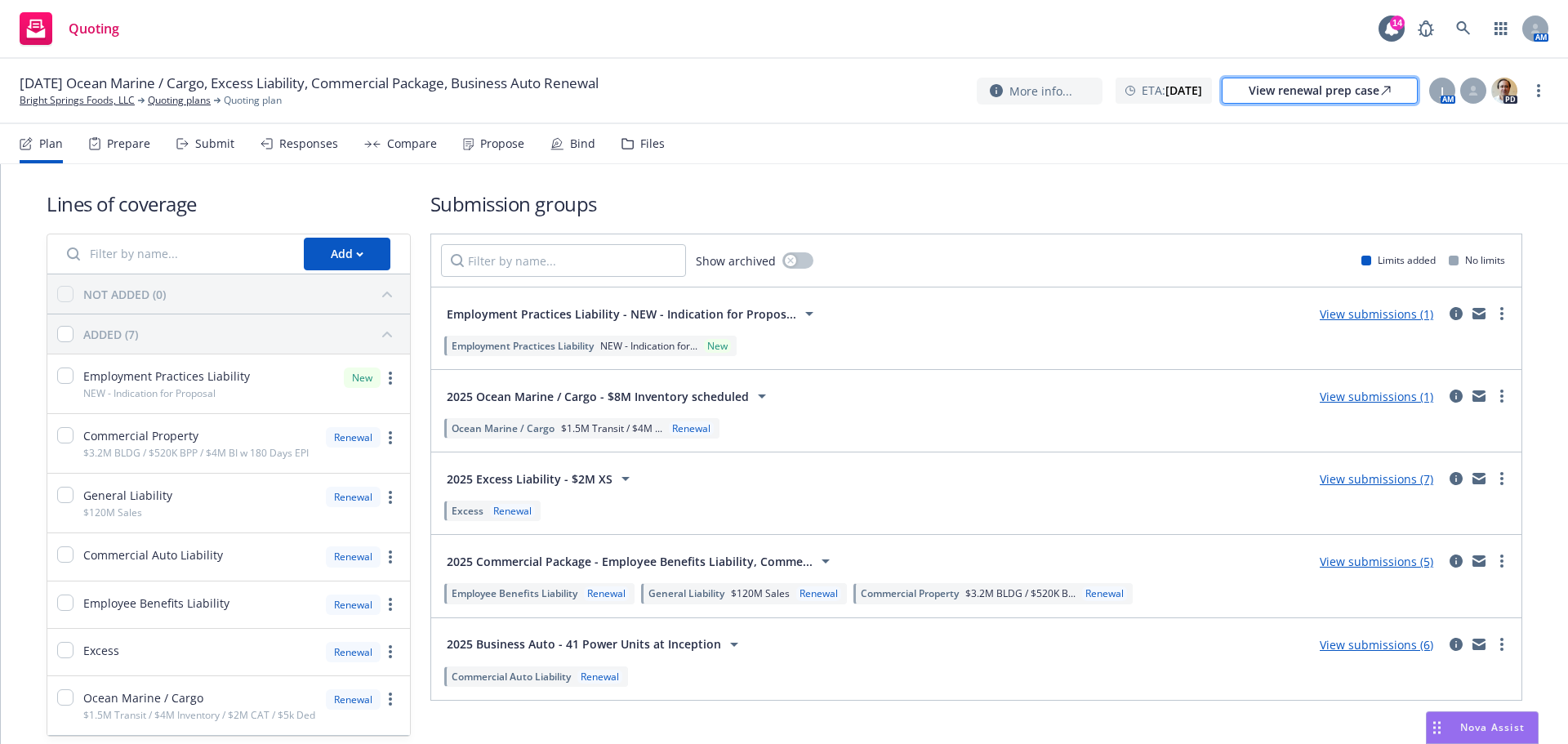
click at [1285, 98] on div "View renewal prep case" at bounding box center [1319, 90] width 142 height 25
click at [665, 150] on div "Files" at bounding box center [652, 143] width 25 height 13
